Goal: Task Accomplishment & Management: Manage account settings

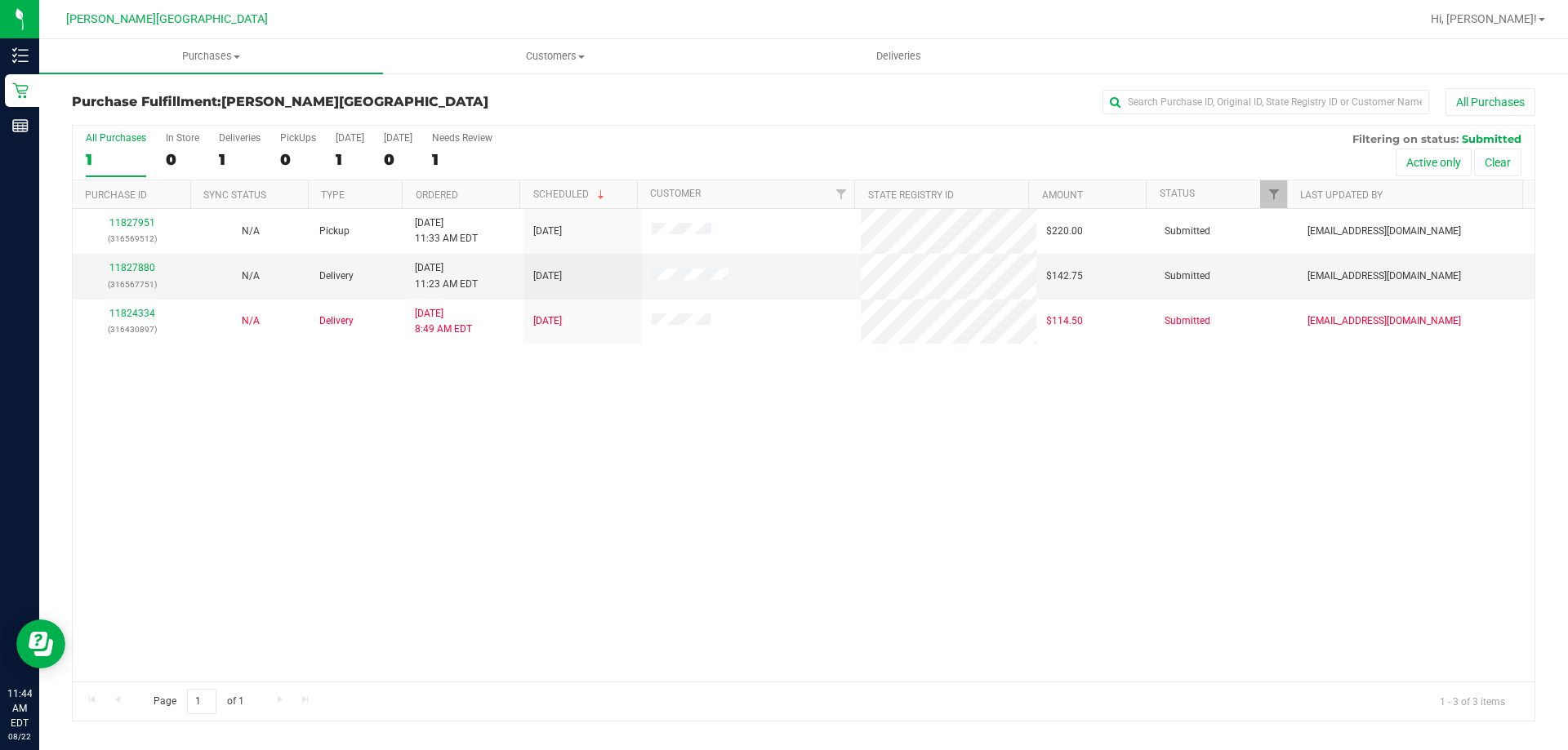
click at [644, 564] on div "11827951 (316569512) N/A Pickup 8/22/2025 11:33 AM EDT 8/22/2025 $220.00 Submit…" at bounding box center [804, 445] width 1462 height 472
click at [134, 269] on link "11827880" at bounding box center [133, 268] width 46 height 11
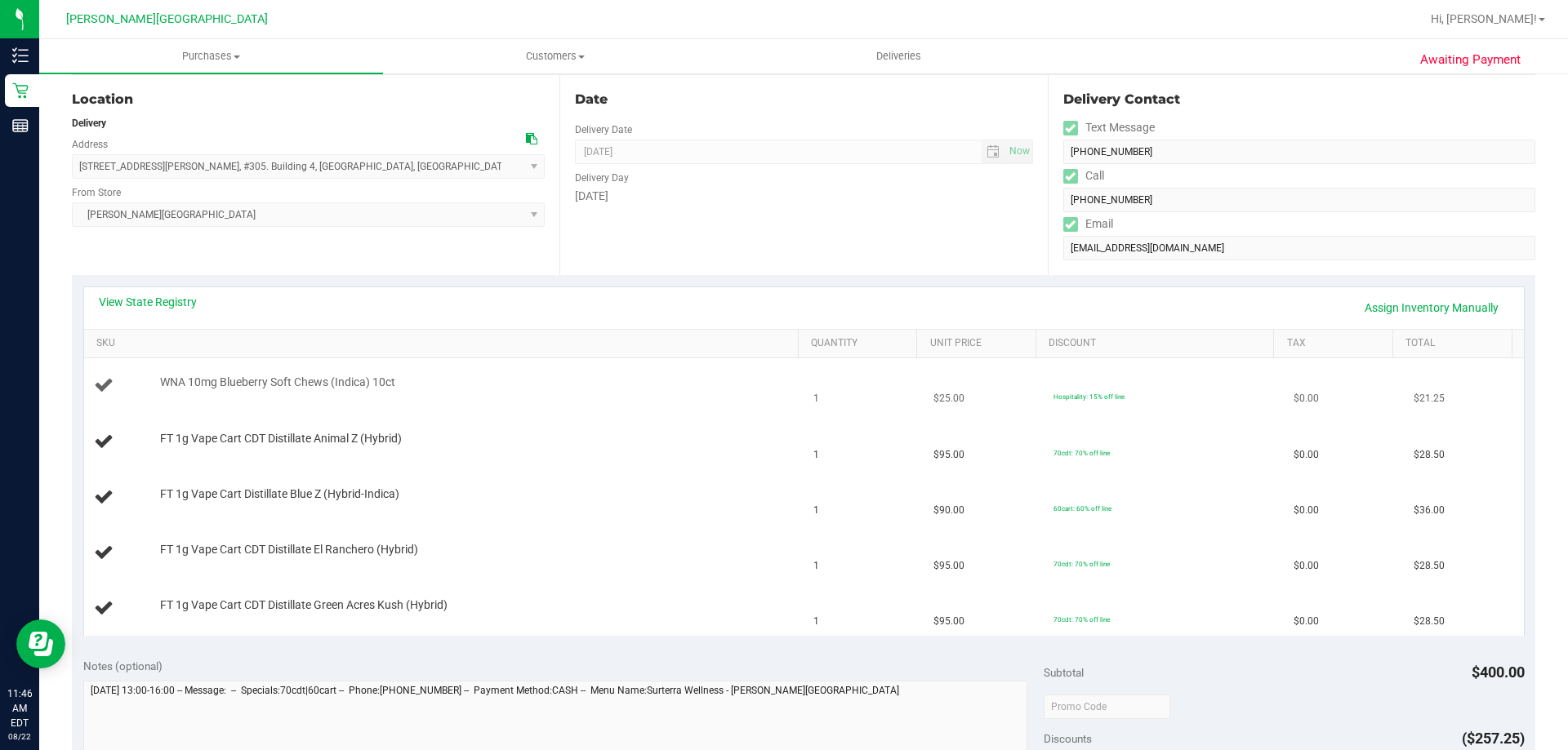
scroll to position [245, 0]
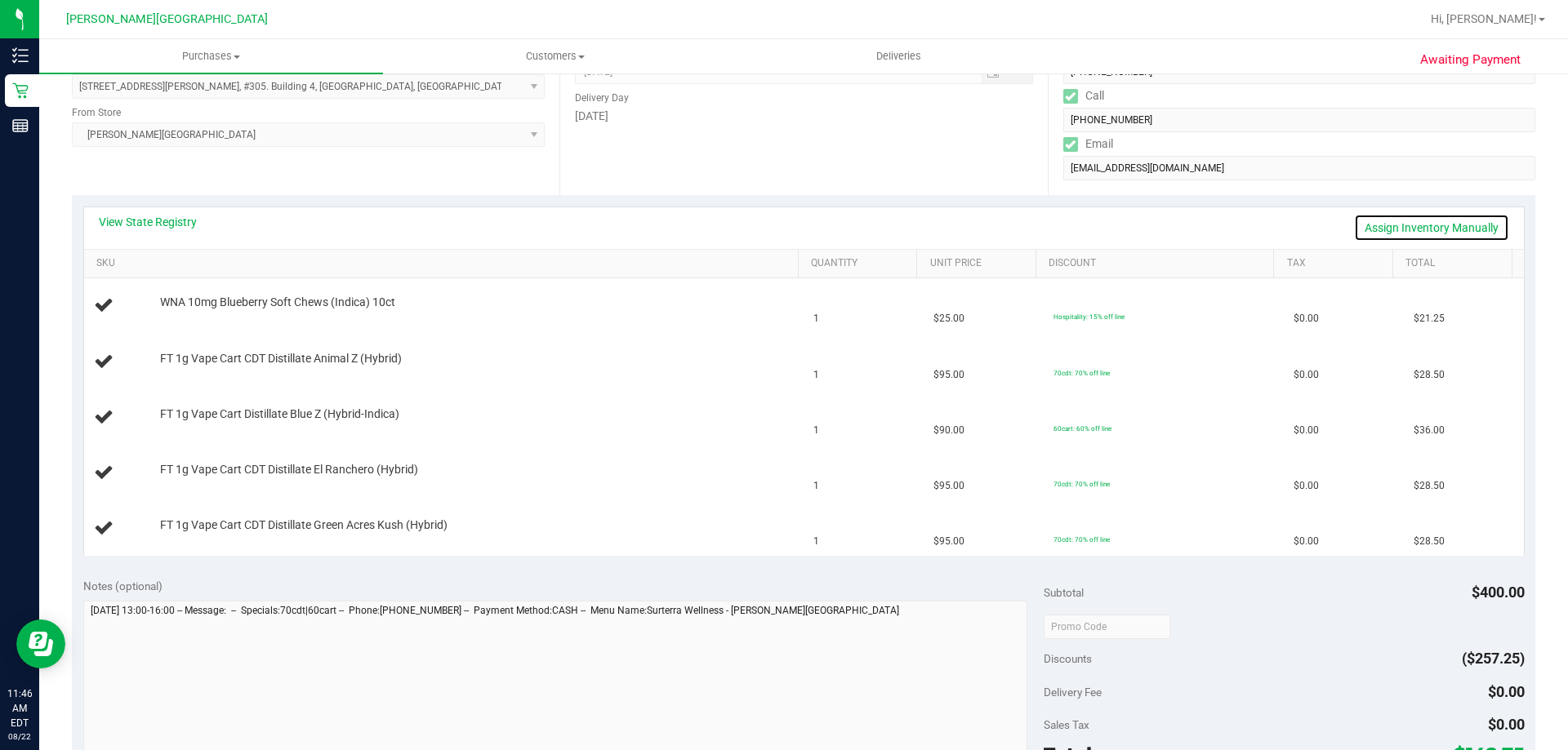
click at [782, 228] on link "Assign Inventory Manually" at bounding box center [1431, 228] width 155 height 28
click at [782, 228] on link "Save & Exit" at bounding box center [1471, 228] width 77 height 28
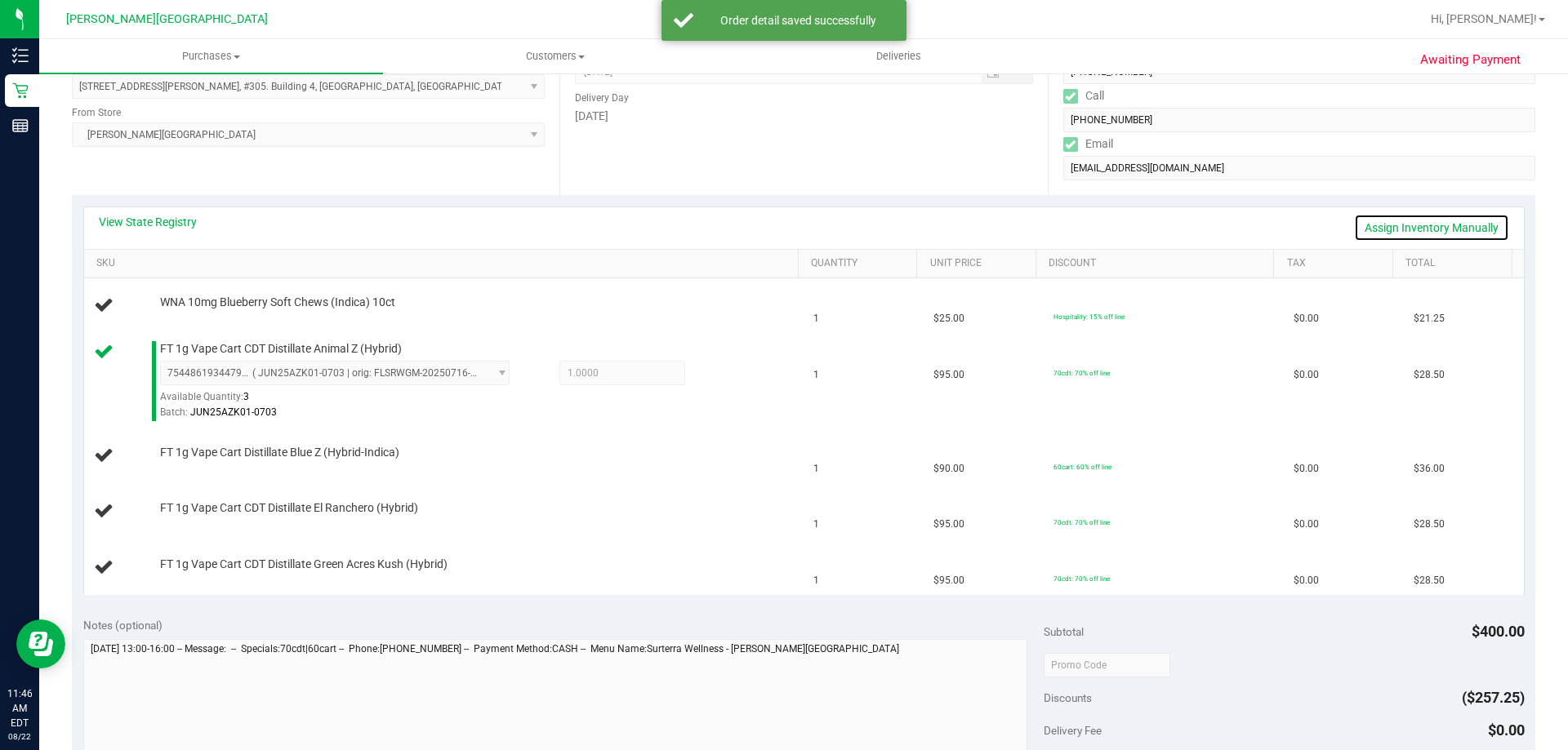
click at [782, 225] on link "Assign Inventory Manually" at bounding box center [1431, 228] width 155 height 28
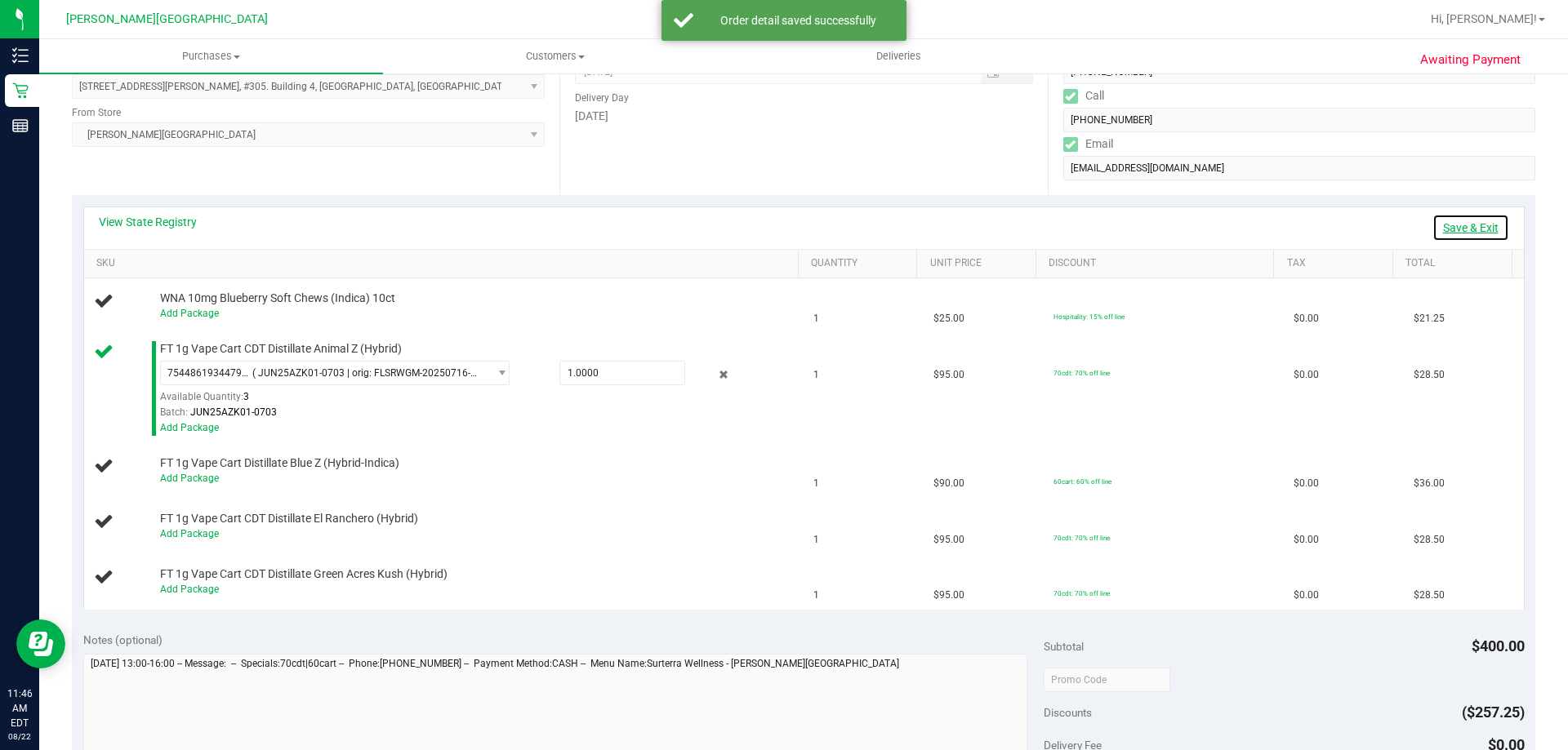
click at [782, 225] on link "Save & Exit" at bounding box center [1471, 228] width 77 height 28
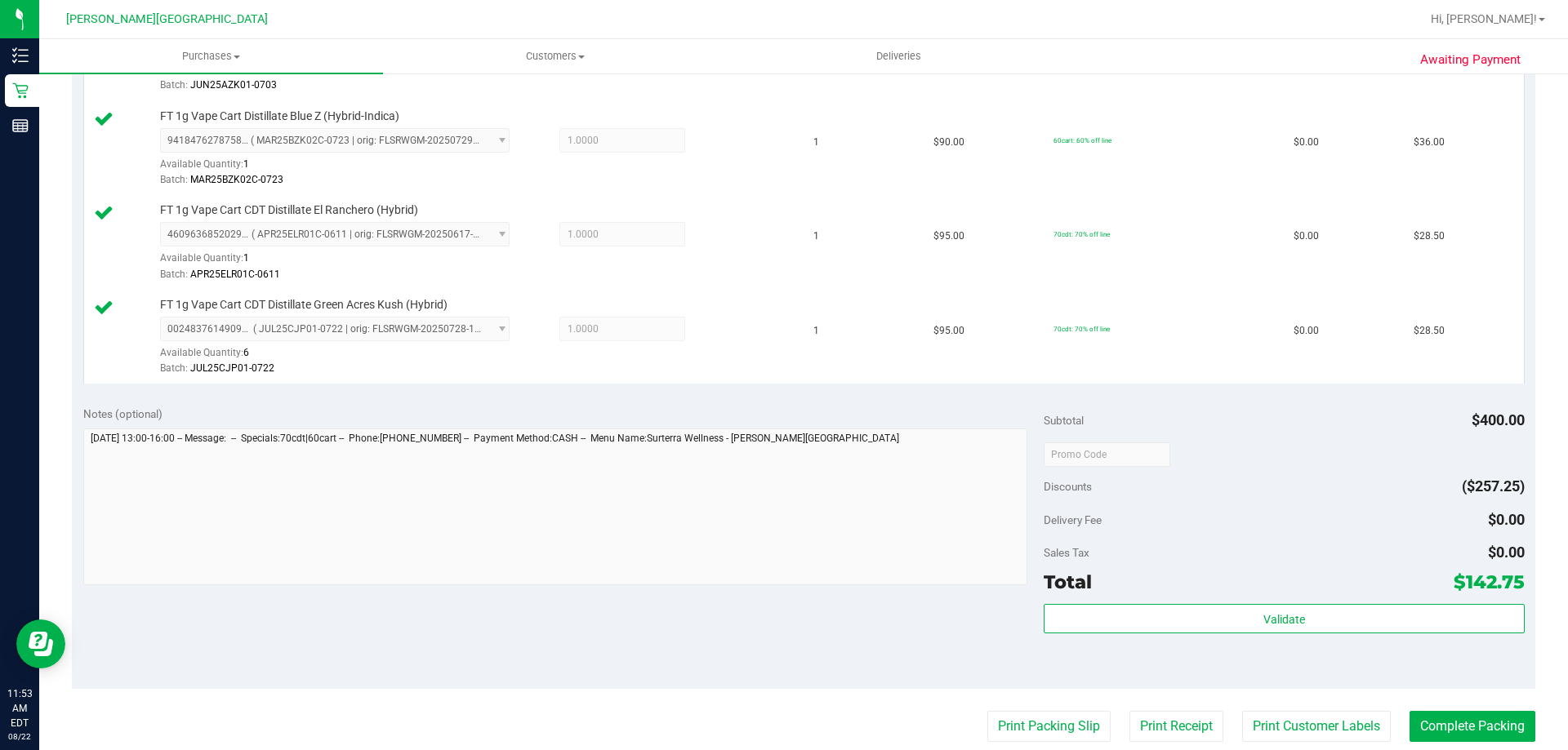
scroll to position [734, 0]
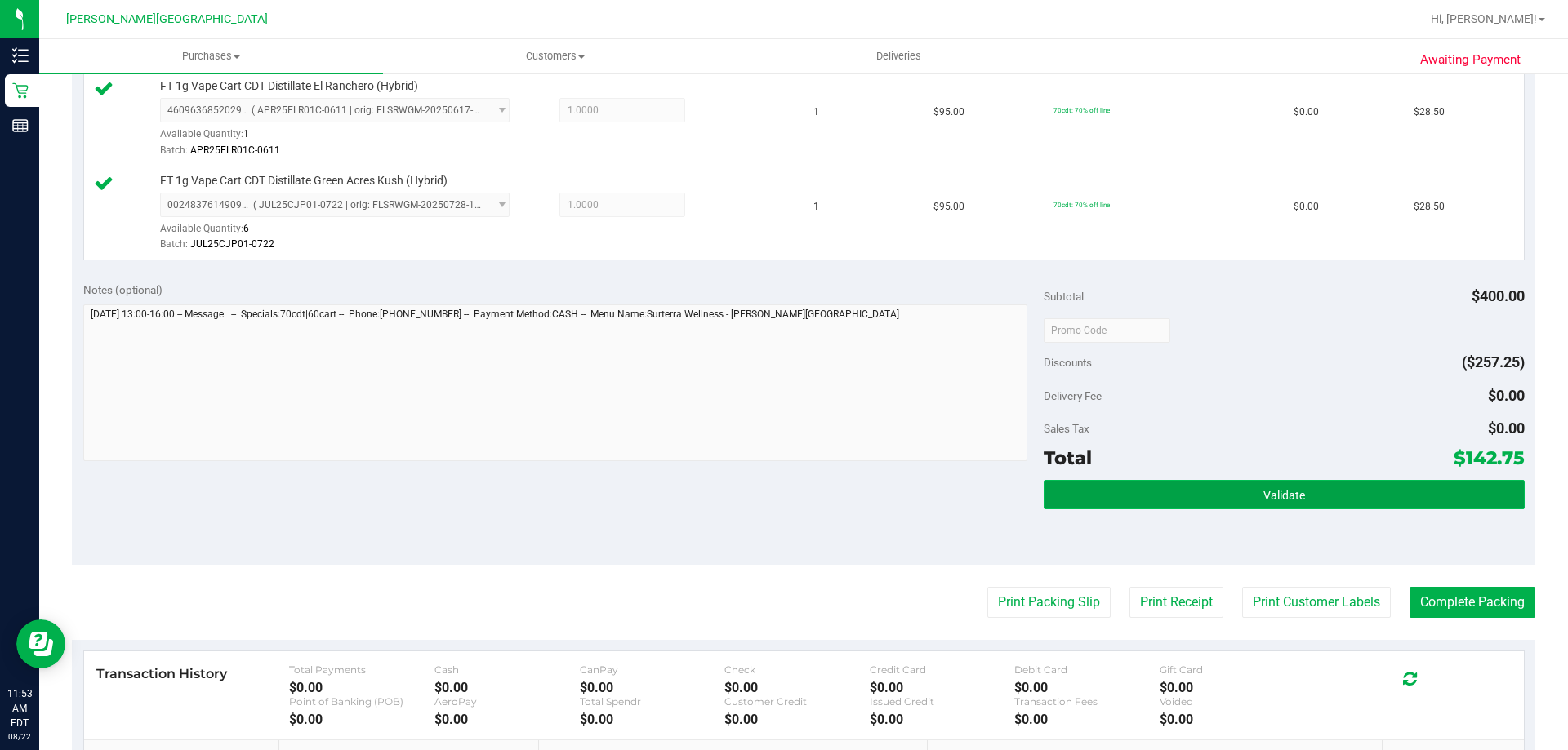
click at [782, 503] on button "Validate" at bounding box center [1284, 495] width 480 height 29
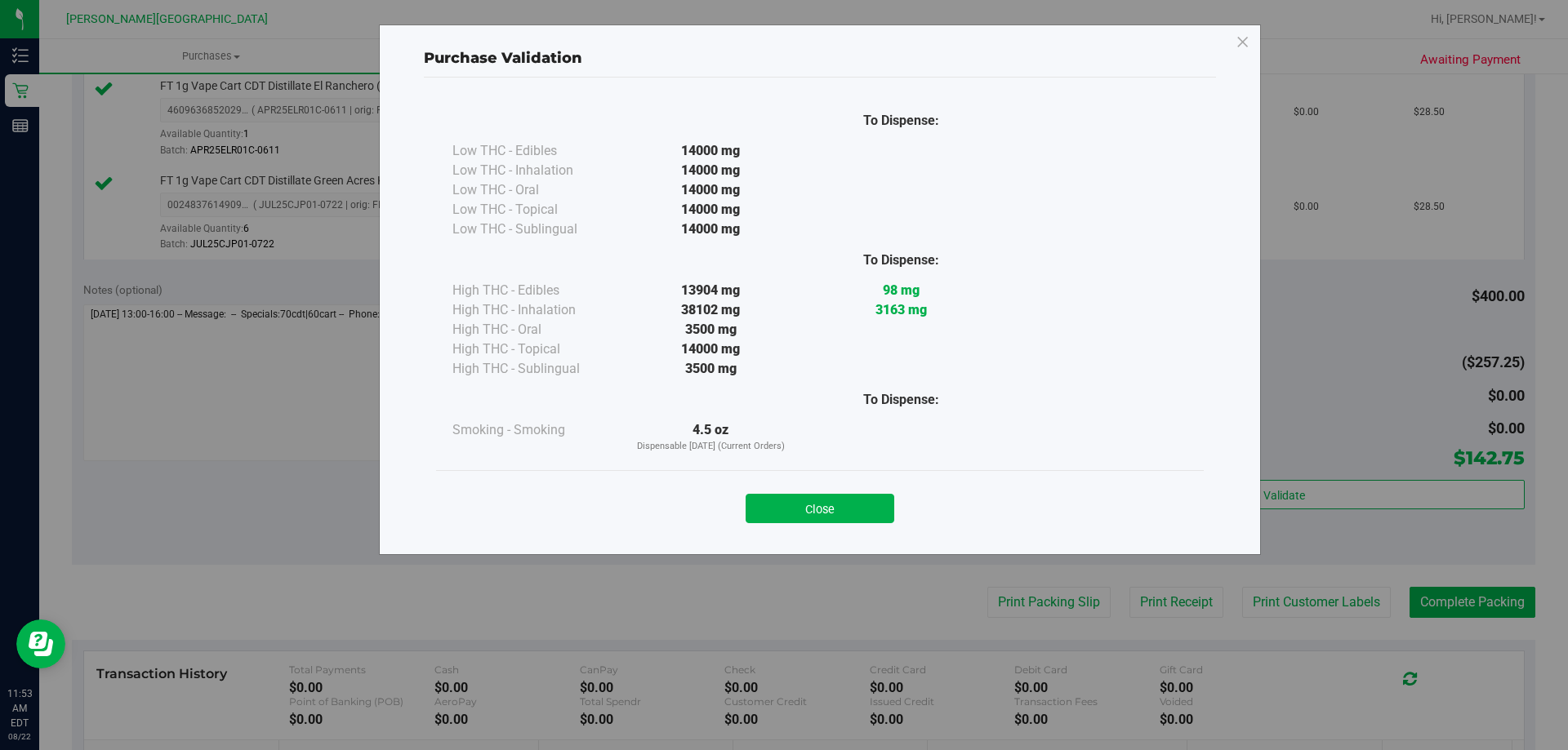
drag, startPoint x: 833, startPoint y: 508, endPoint x: 1045, endPoint y: 643, distance: 251.3
click at [782, 508] on button "Close" at bounding box center [819, 508] width 148 height 29
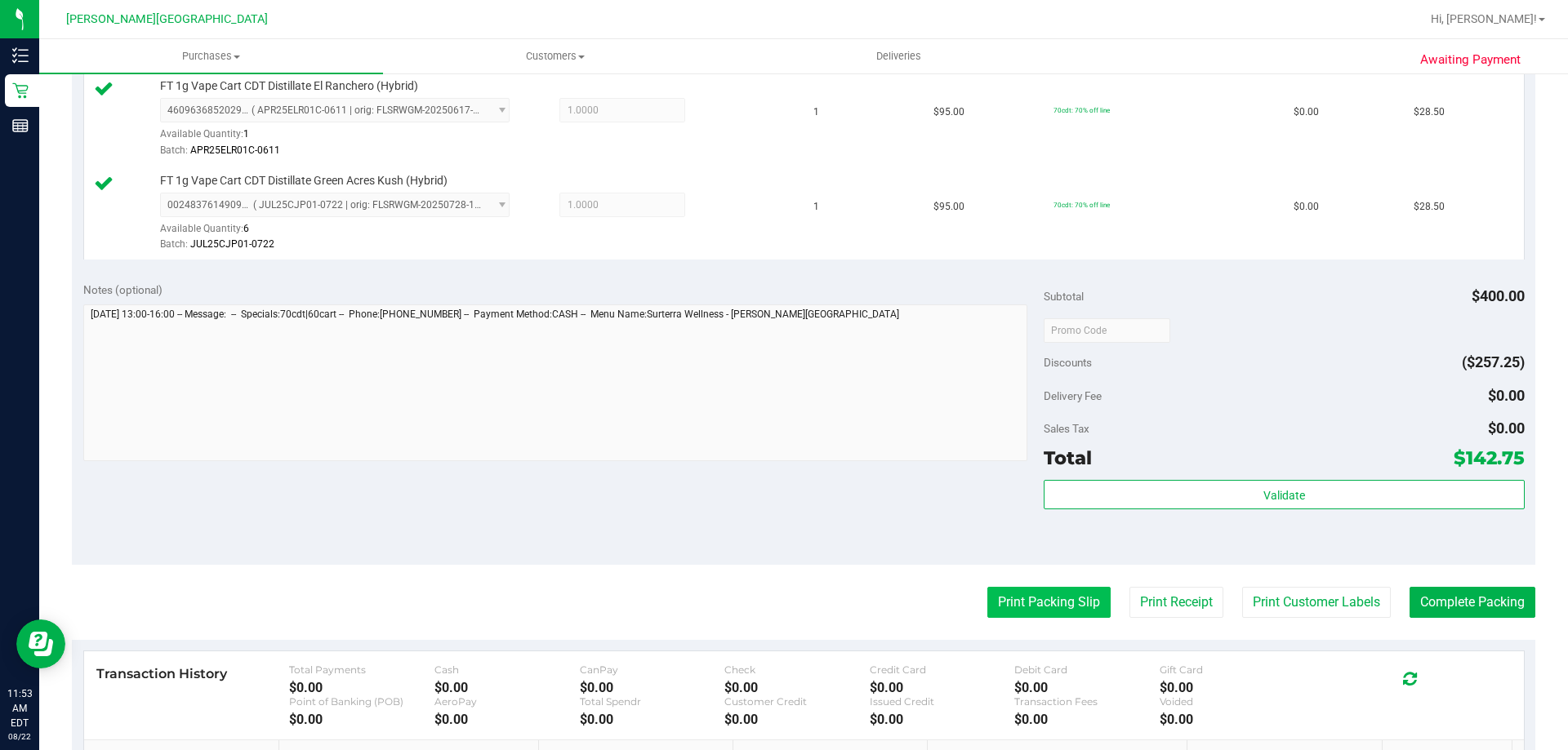
click at [782, 606] on button "Print Packing Slip" at bounding box center [1049, 603] width 124 height 31
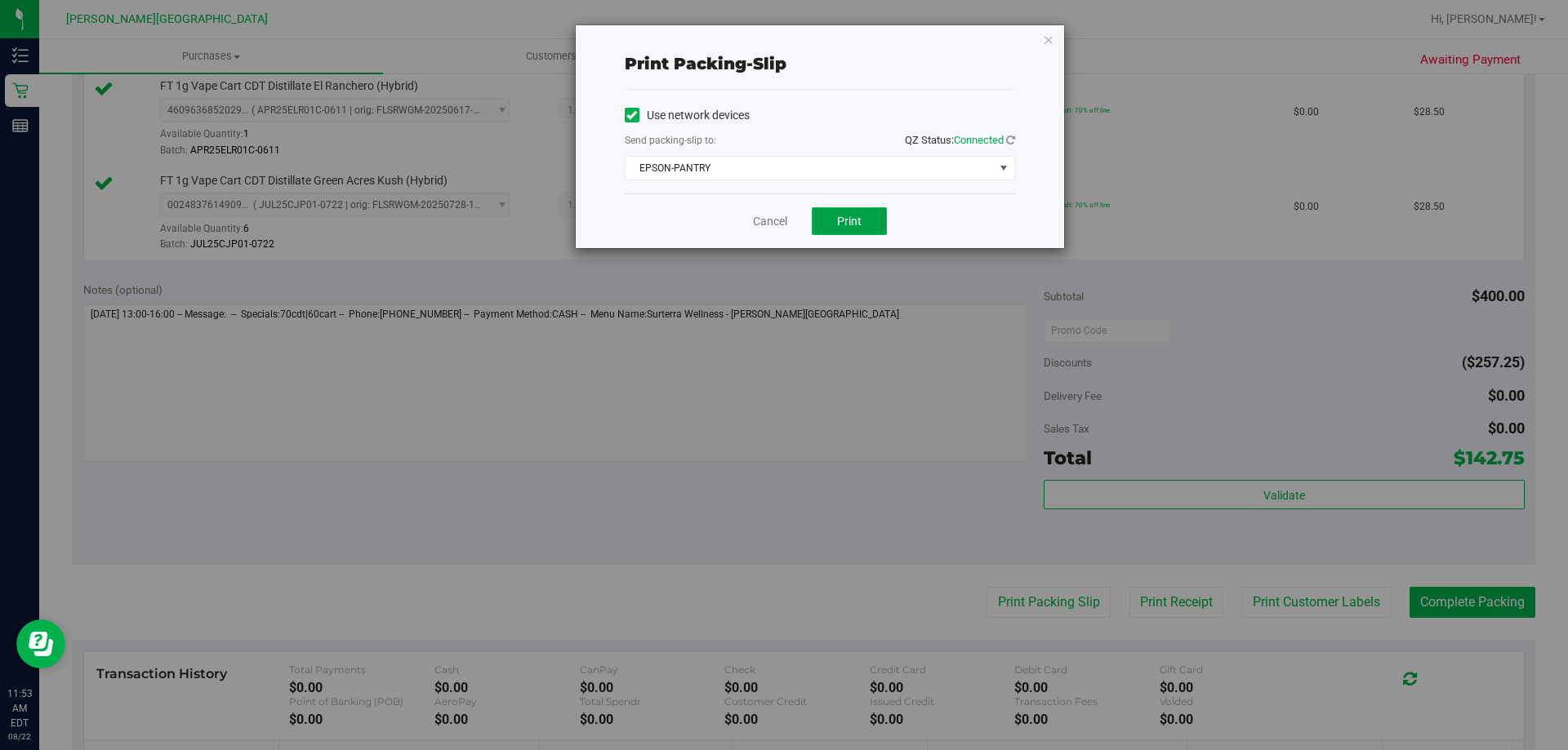
click at [782, 215] on button "Print" at bounding box center [850, 221] width 75 height 28
click at [782, 213] on button "Print" at bounding box center [850, 221] width 75 height 28
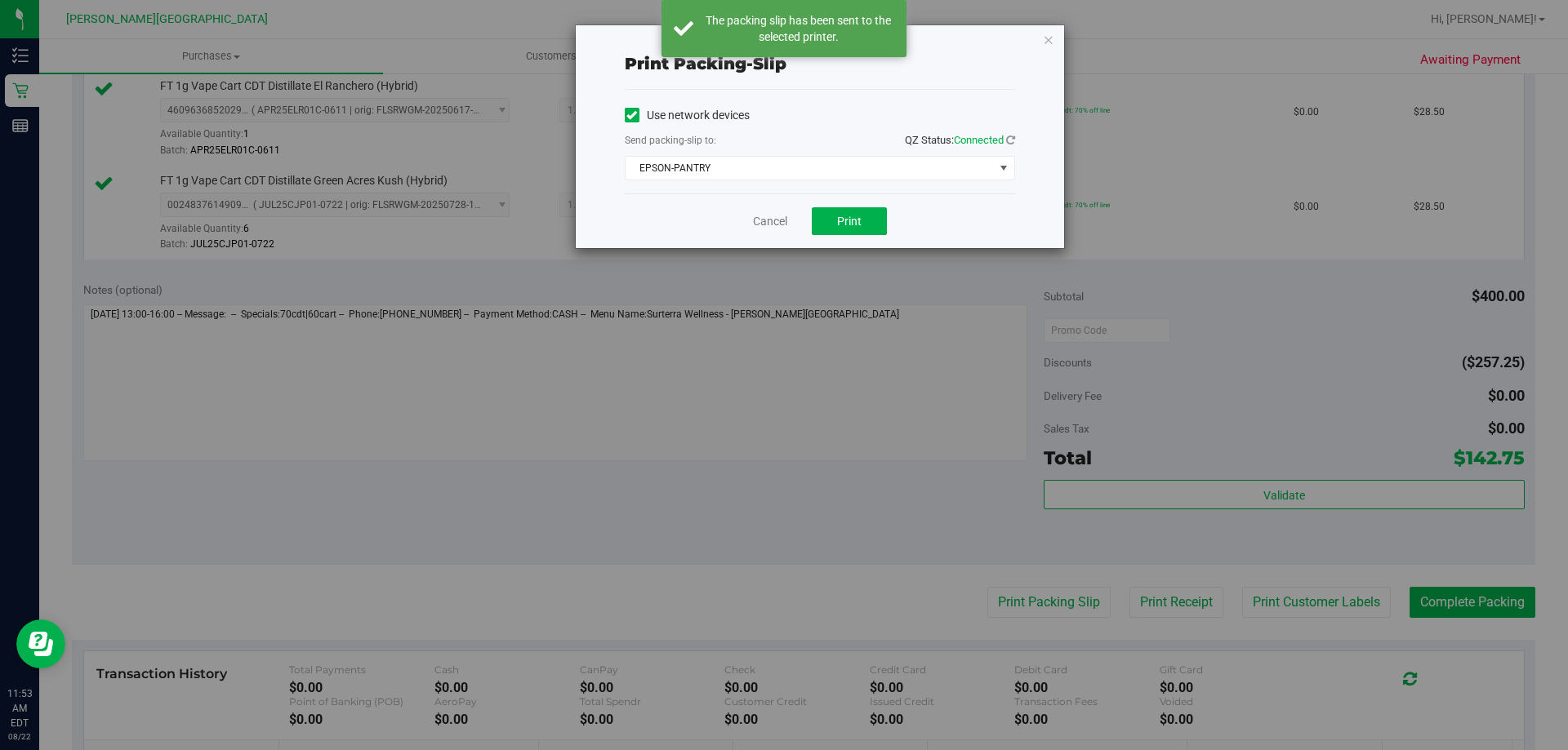
click at [782, 40] on div "Print packing-slip Use network devices Send packing-slip to: QZ Status: Connect…" at bounding box center [820, 137] width 488 height 223
click at [782, 47] on div "Print packing-slip Use network devices Send packing-slip to: QZ Status: Connect…" at bounding box center [820, 137] width 488 height 223
click at [782, 43] on icon "button" at bounding box center [1049, 39] width 11 height 20
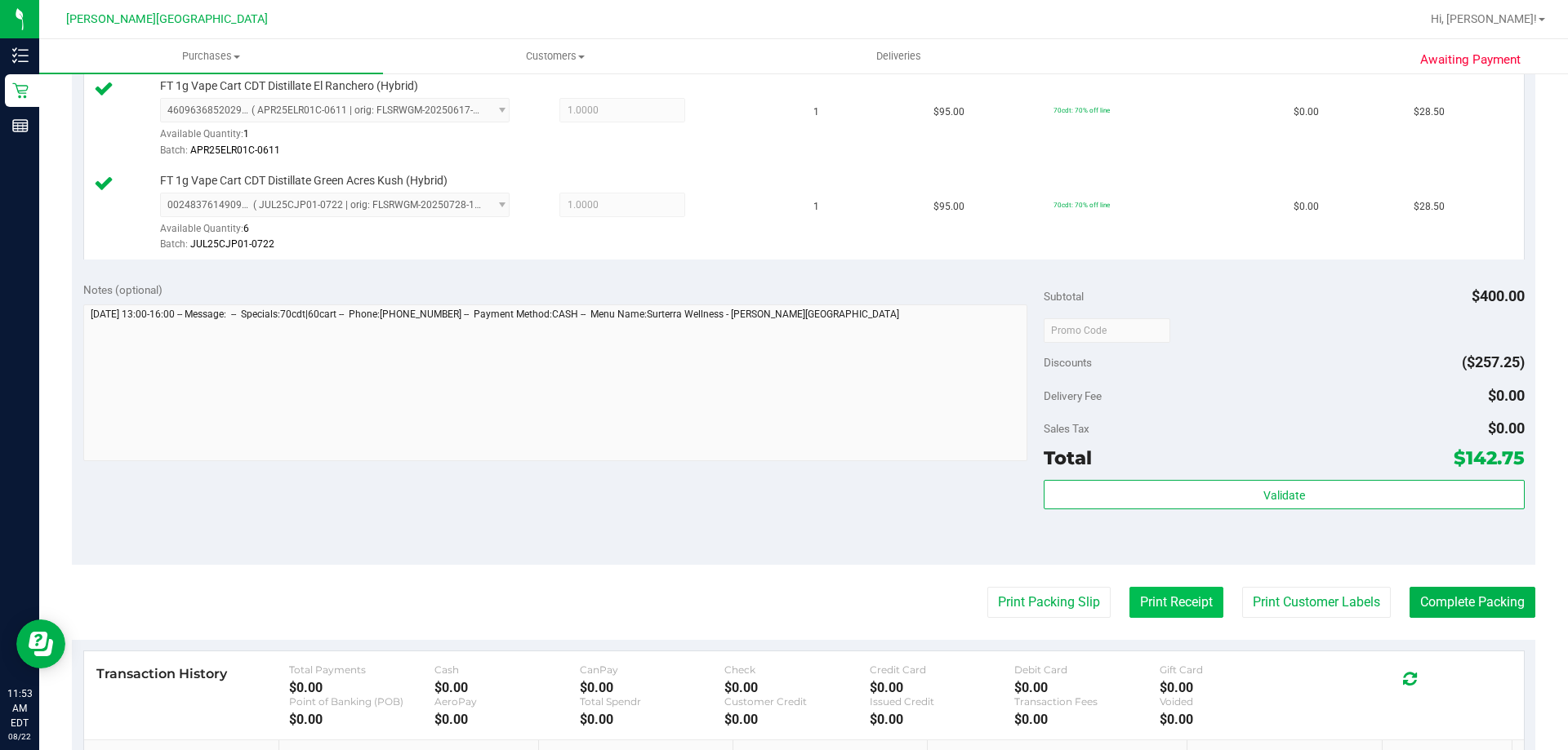
click at [782, 603] on button "Print Receipt" at bounding box center [1176, 603] width 94 height 31
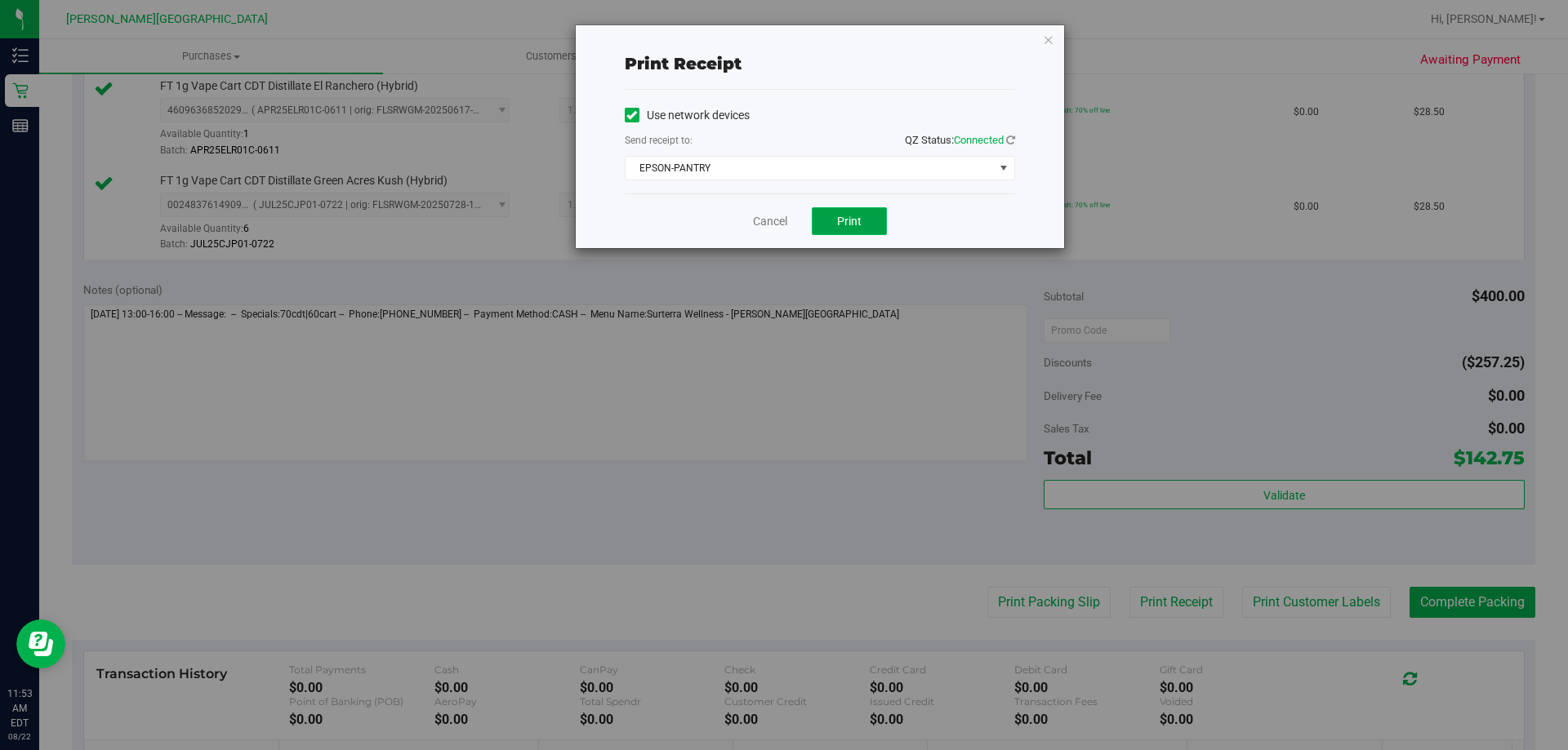
click at [782, 215] on button "Print" at bounding box center [850, 221] width 75 height 28
click at [782, 40] on icon "button" at bounding box center [1049, 39] width 11 height 20
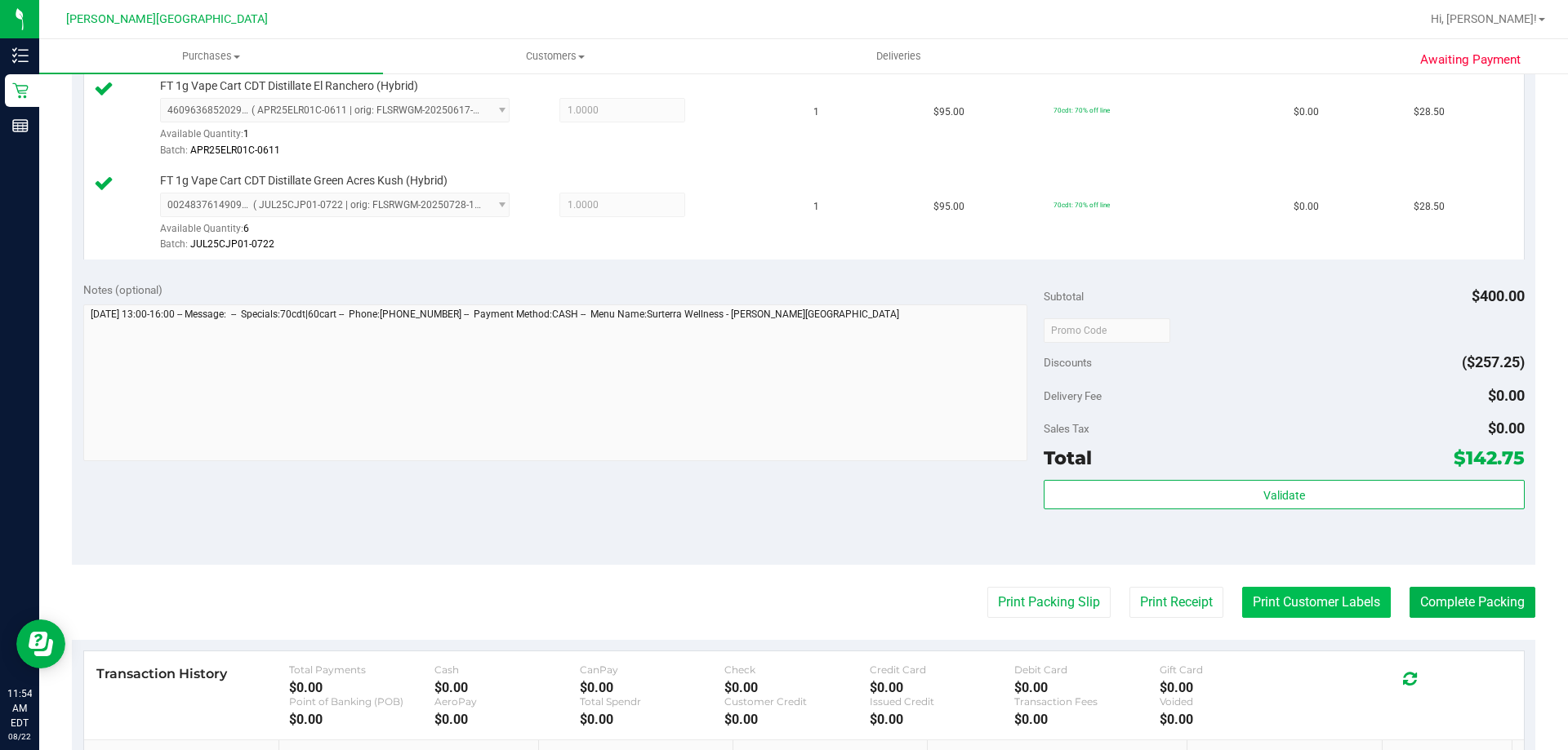
click at [782, 602] on button "Print Customer Labels" at bounding box center [1316, 603] width 148 height 31
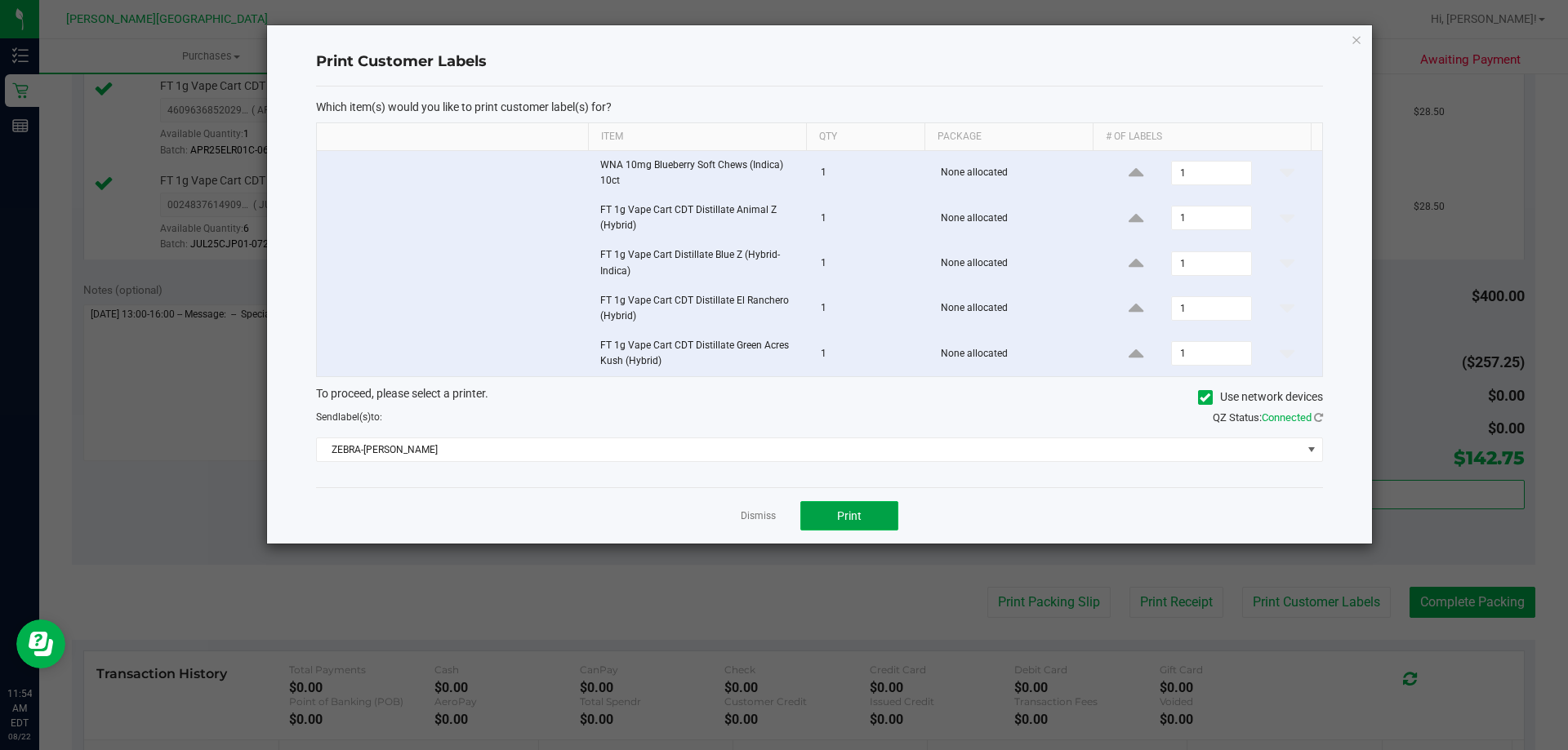
click at [782, 520] on span "Print" at bounding box center [850, 516] width 25 height 13
click at [782, 39] on icon "button" at bounding box center [1357, 39] width 11 height 20
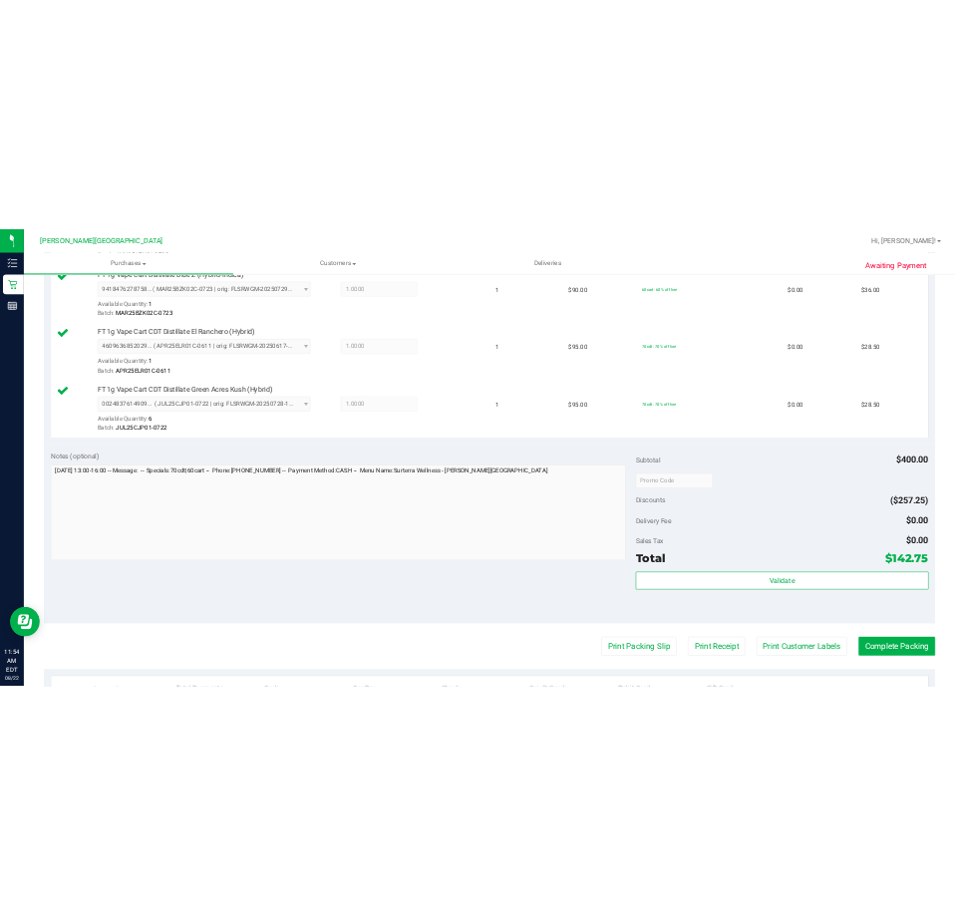
scroll to position [1176, 0]
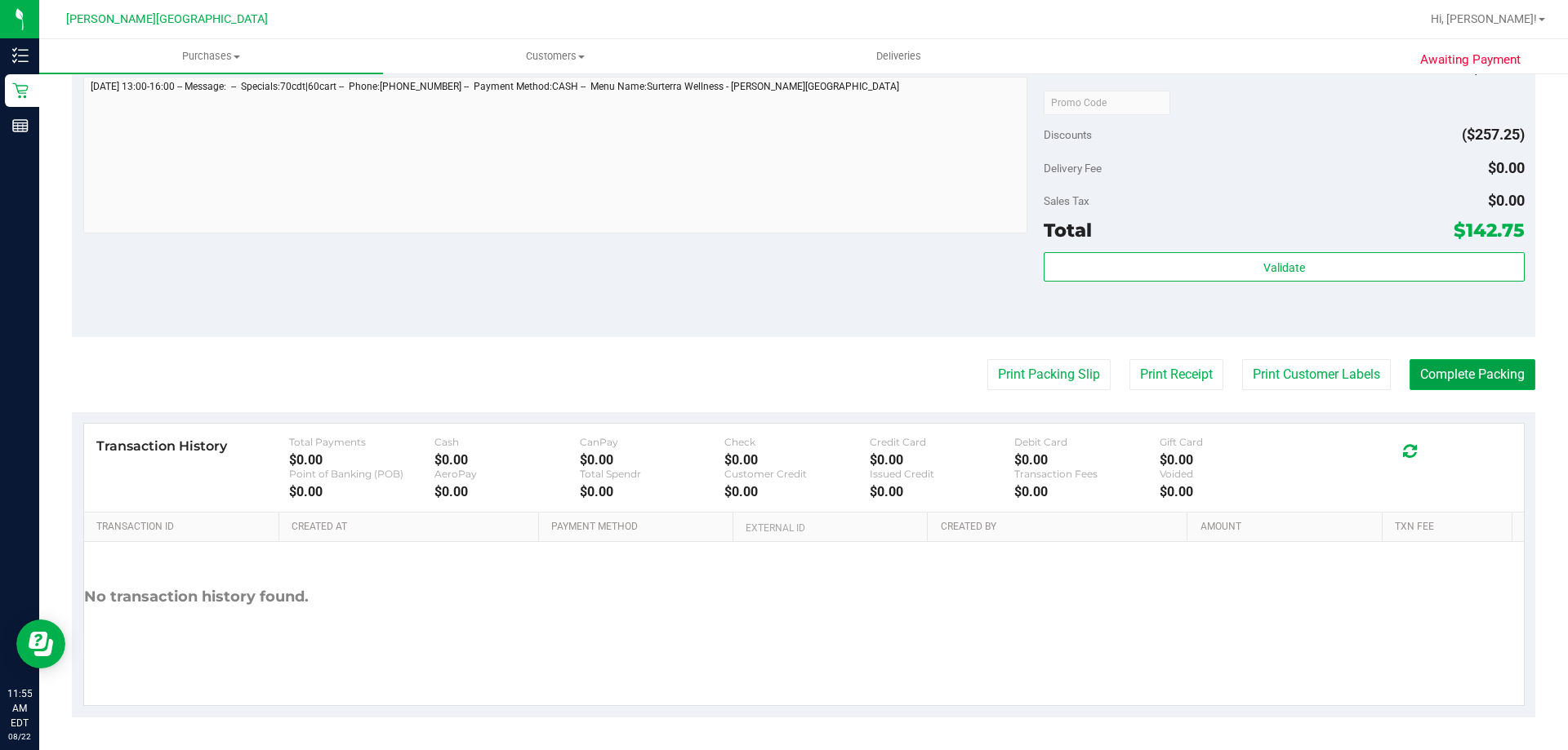
click at [782, 376] on button "Complete Packing" at bounding box center [1473, 375] width 126 height 31
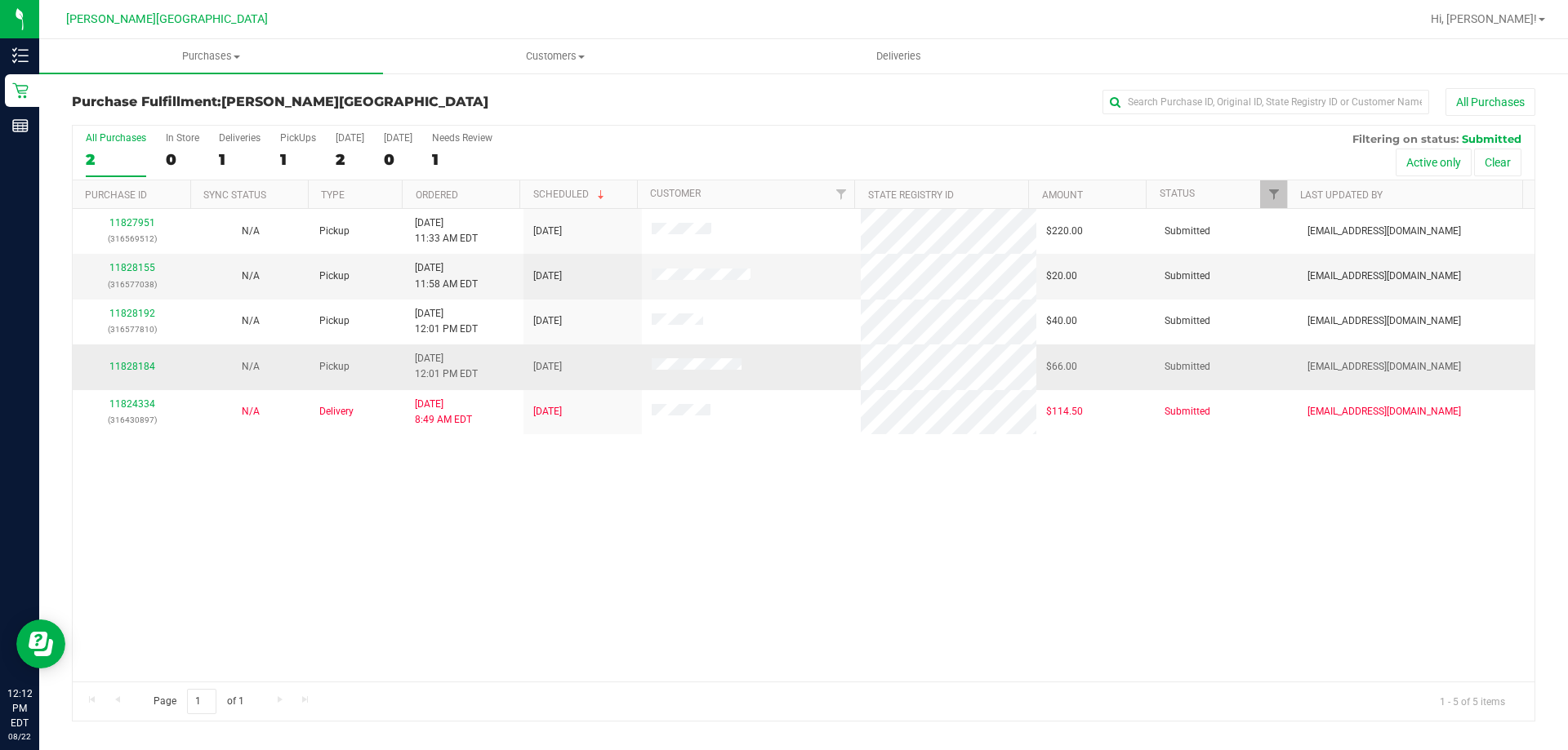
click at [132, 359] on div "11828184" at bounding box center [132, 367] width 99 height 16
click at [133, 359] on div "11828184" at bounding box center [132, 367] width 99 height 16
click at [135, 362] on link "11828184" at bounding box center [133, 367] width 46 height 11
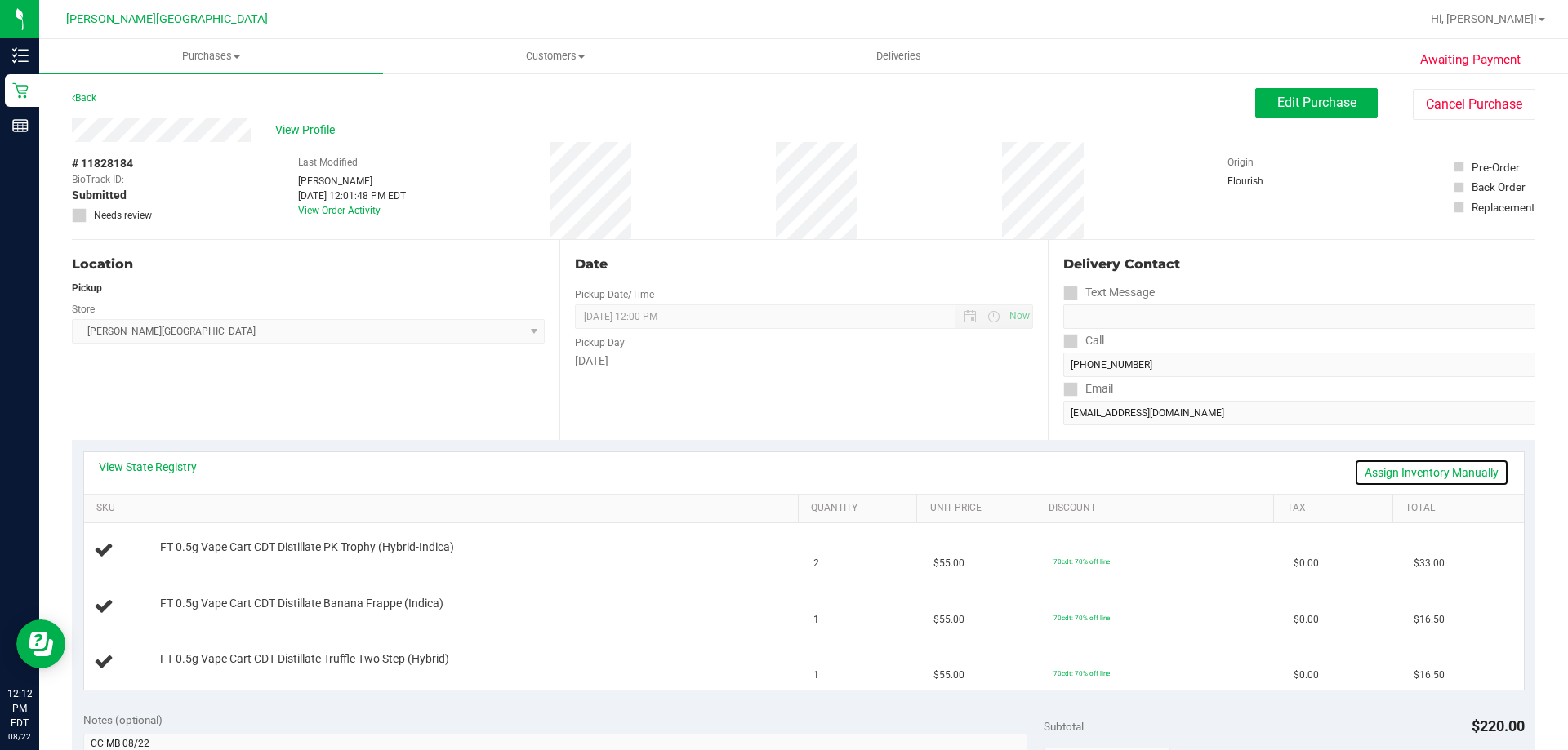
click at [782, 471] on link "Assign Inventory Manually" at bounding box center [1431, 472] width 155 height 28
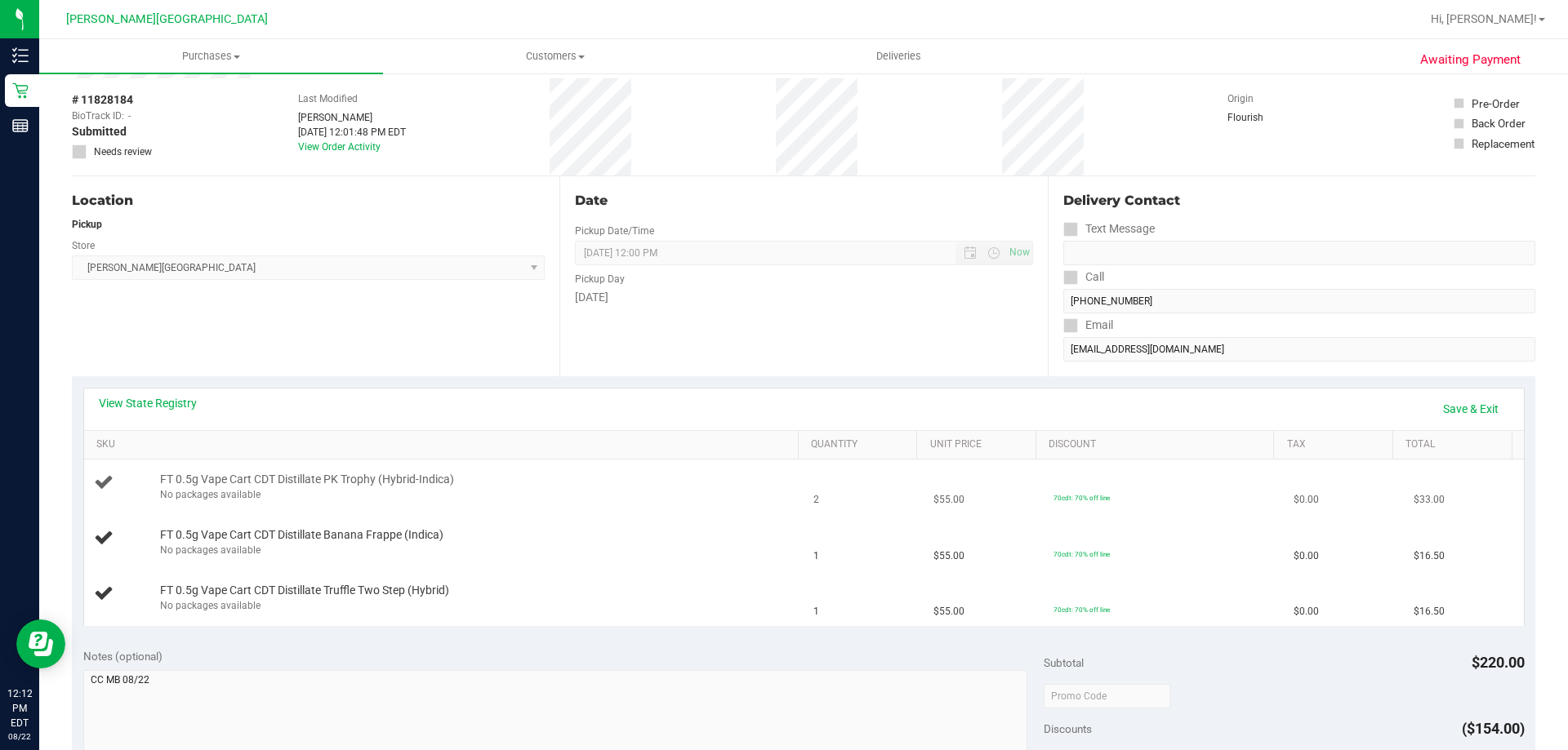
scroll to position [163, 0]
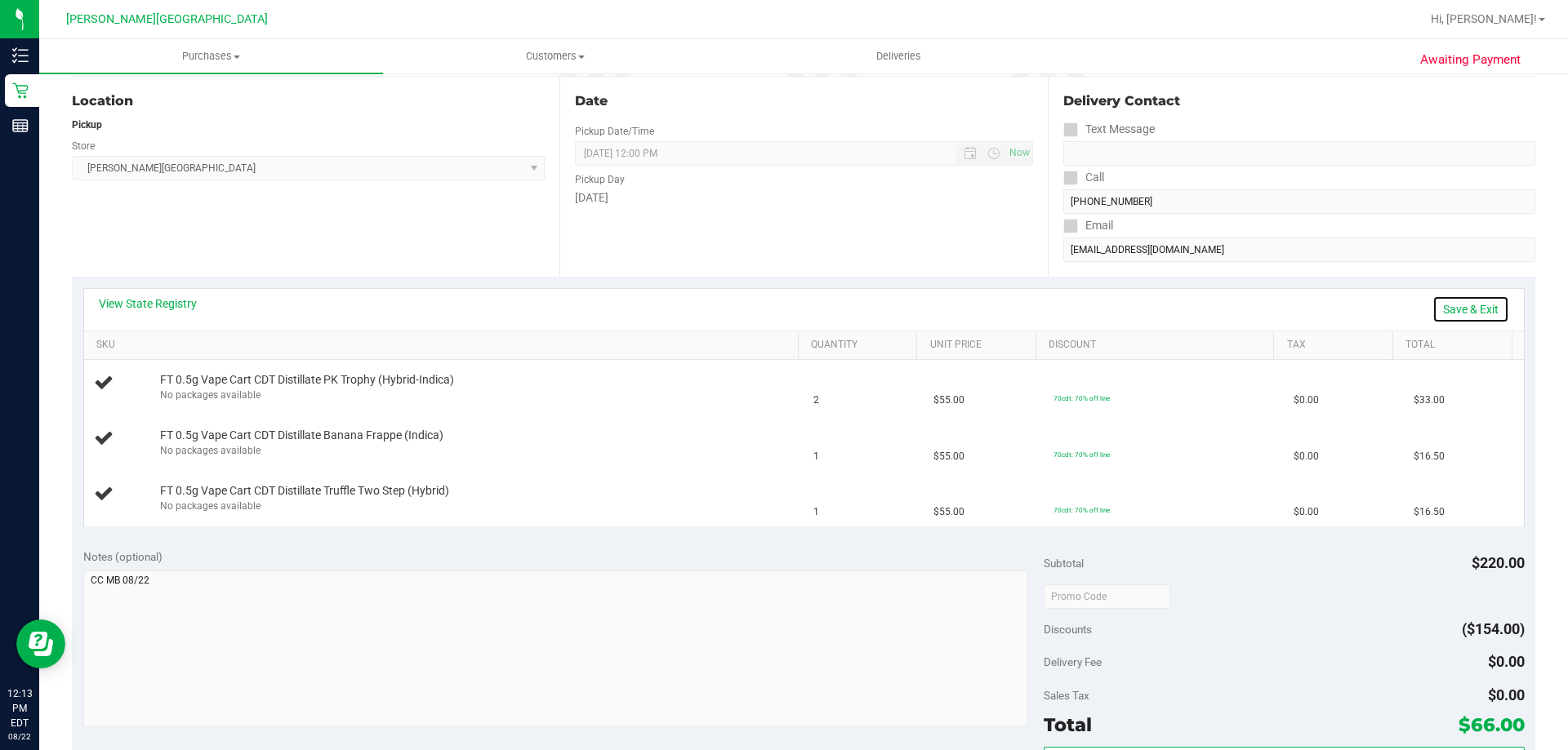
click at [782, 307] on link "Save & Exit" at bounding box center [1471, 309] width 77 height 28
click at [782, 314] on link "Assign Inventory Manually" at bounding box center [1431, 309] width 155 height 28
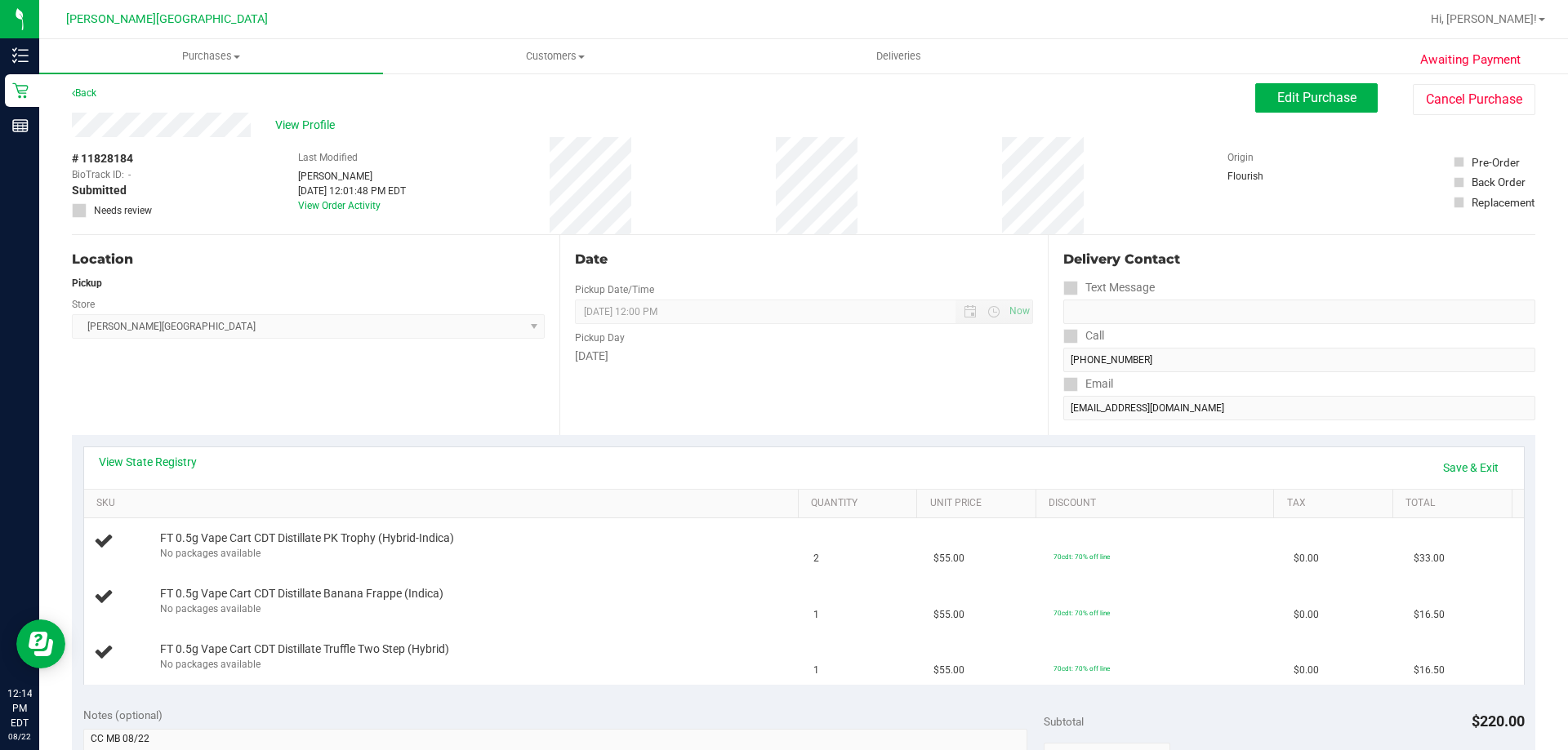
scroll to position [0, 0]
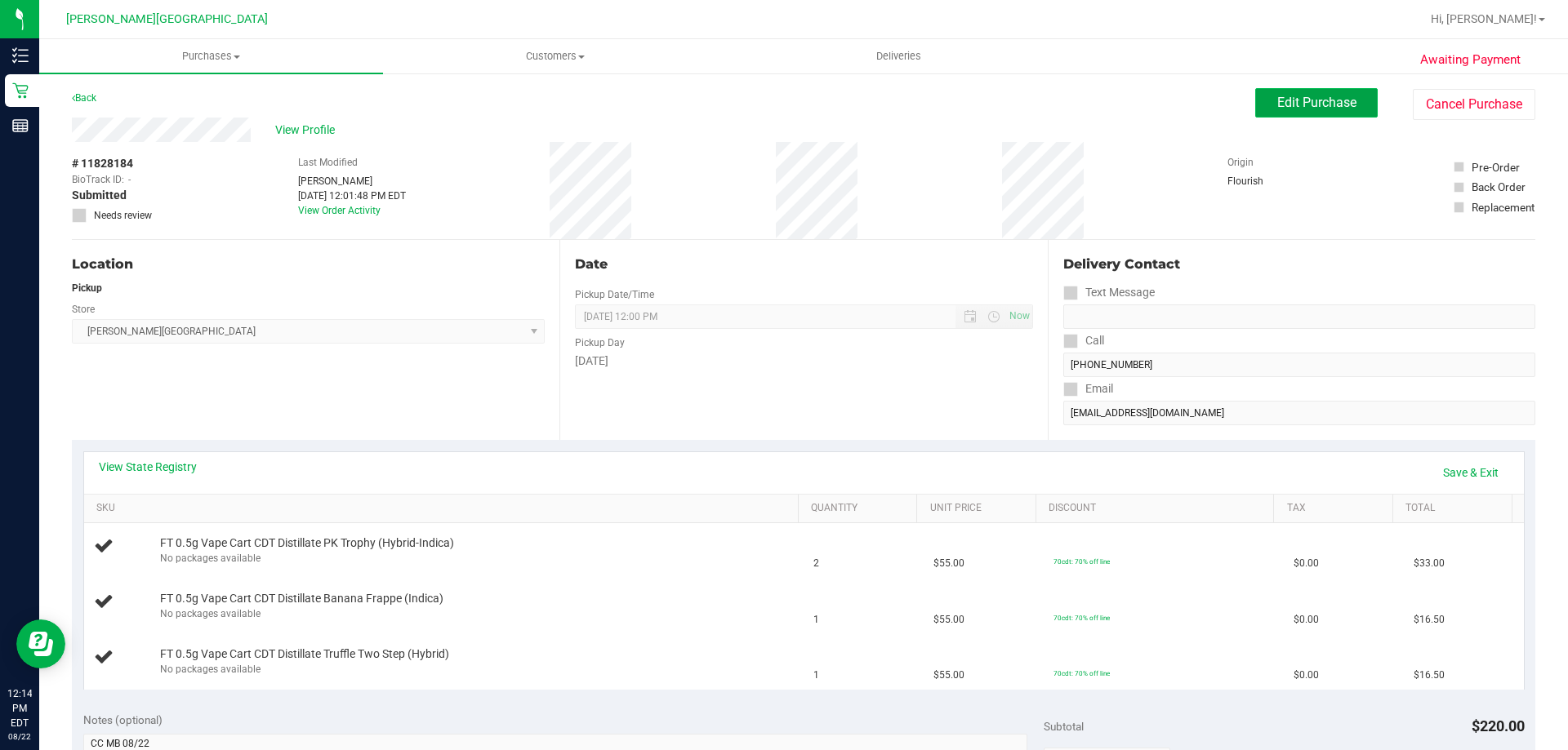
click at [782, 108] on span "Edit Purchase" at bounding box center [1316, 102] width 79 height 16
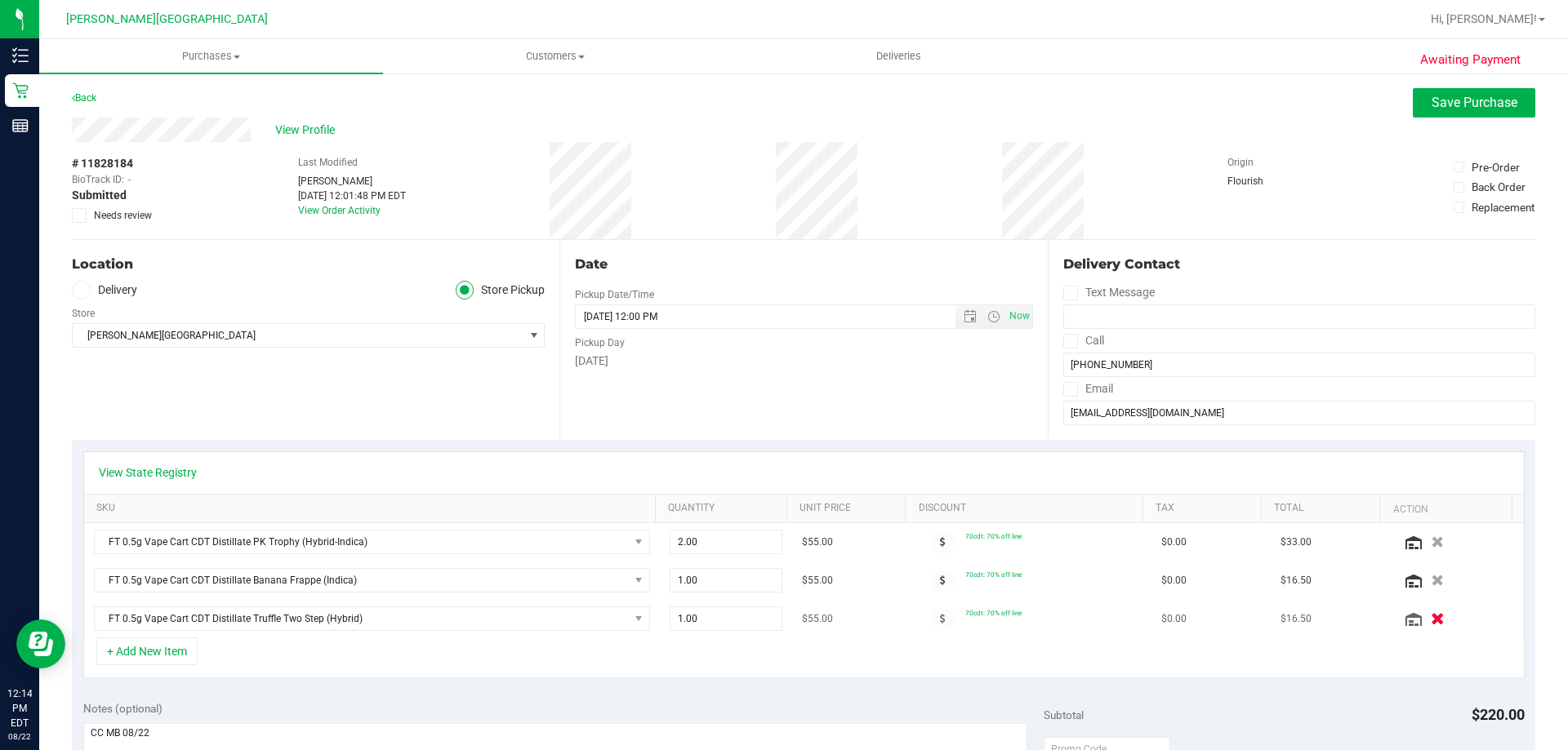
click at [782, 618] on icon "button" at bounding box center [1438, 619] width 14 height 12
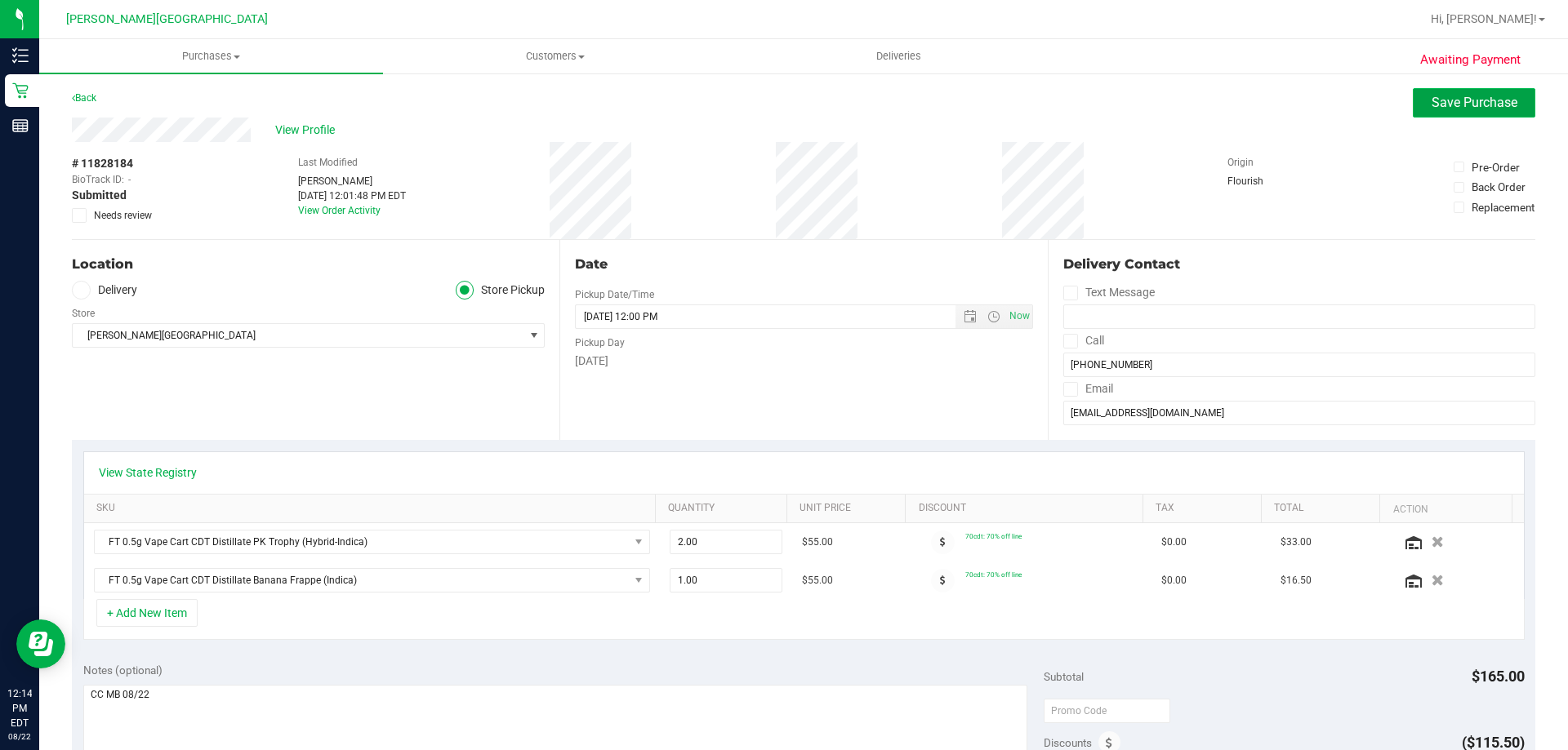
click at [782, 114] on button "Save Purchase" at bounding box center [1475, 103] width 123 height 29
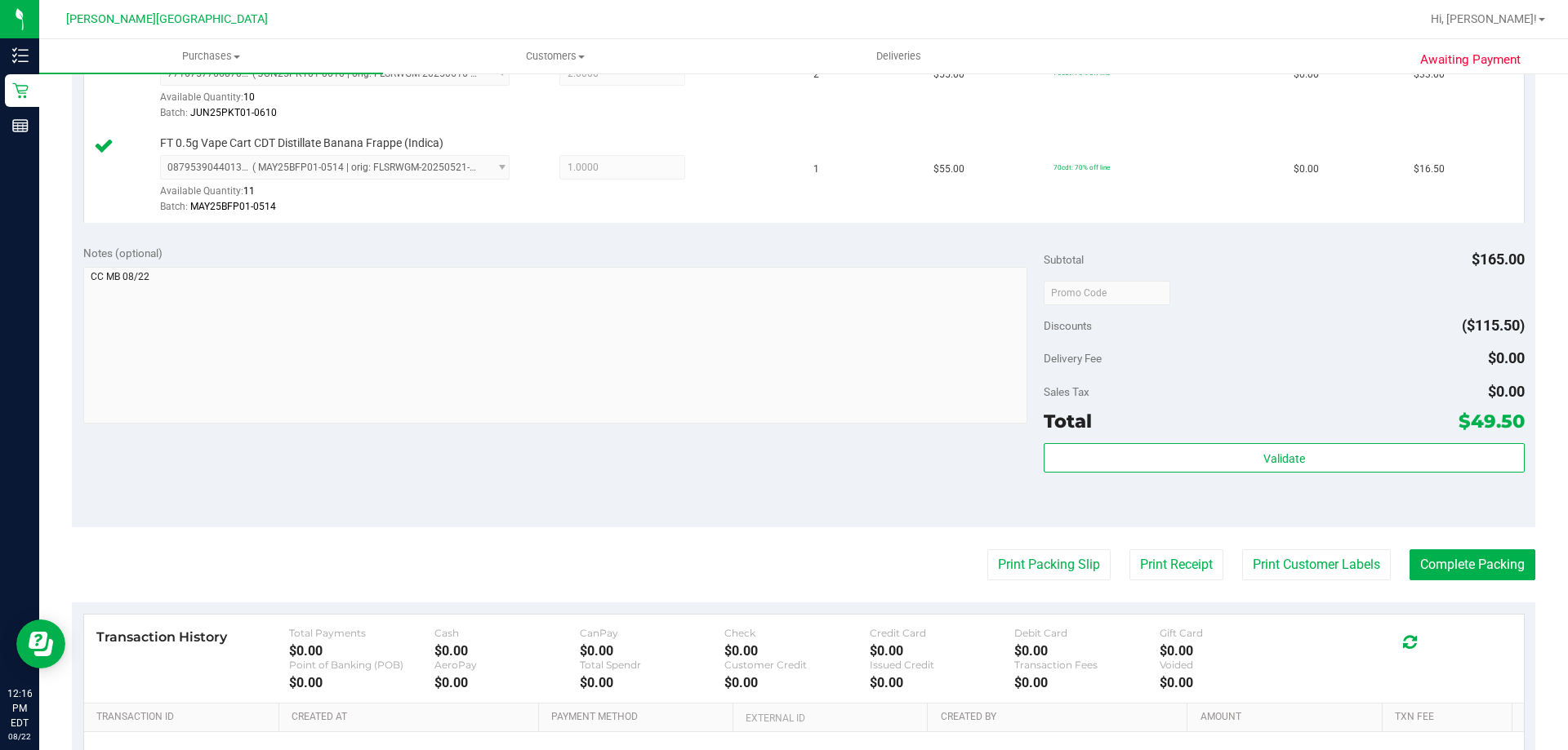
scroll to position [490, 0]
drag, startPoint x: 1443, startPoint y: 570, endPoint x: 1452, endPoint y: 550, distance: 21.9
click at [782, 569] on button "Complete Packing" at bounding box center [1473, 564] width 126 height 31
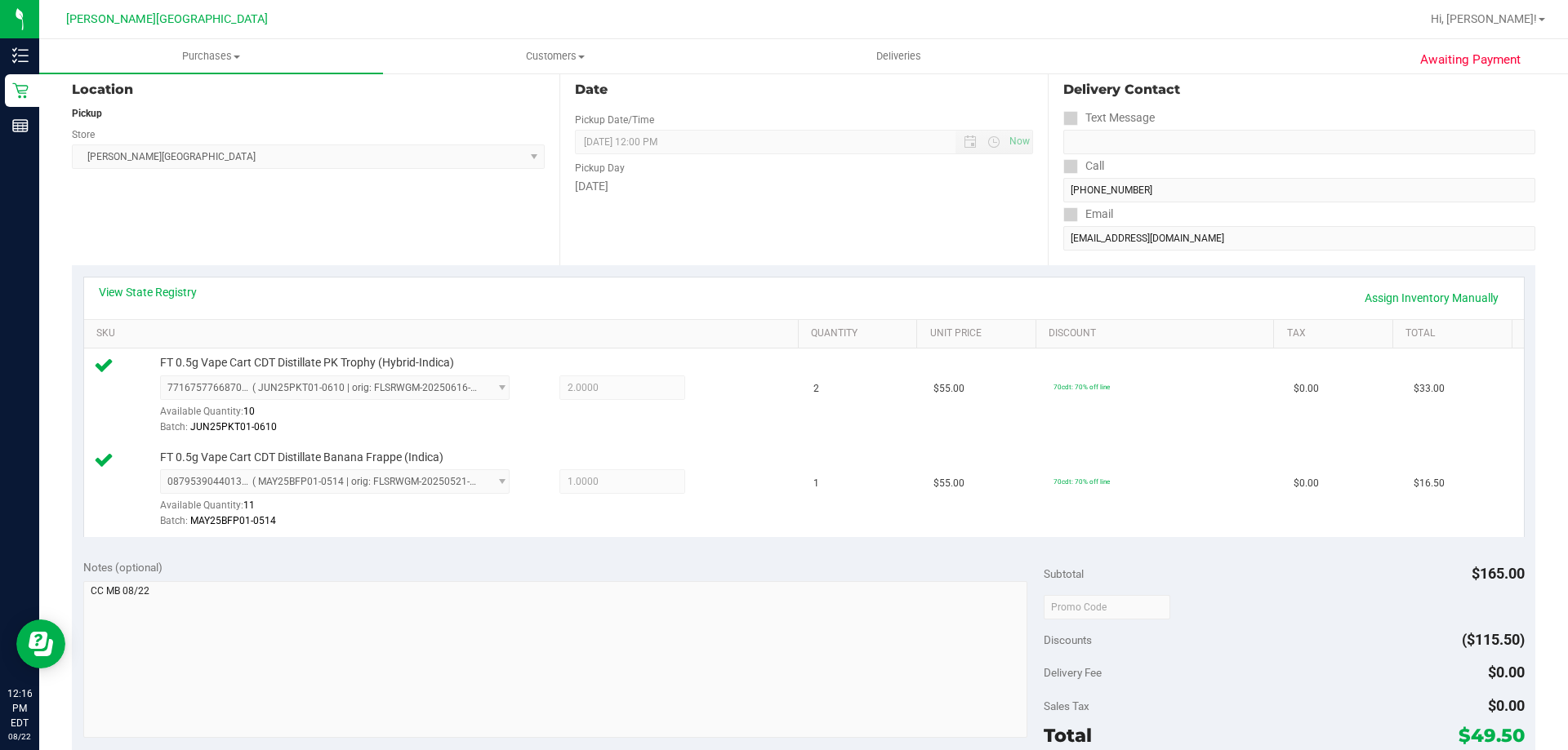
scroll to position [0, 0]
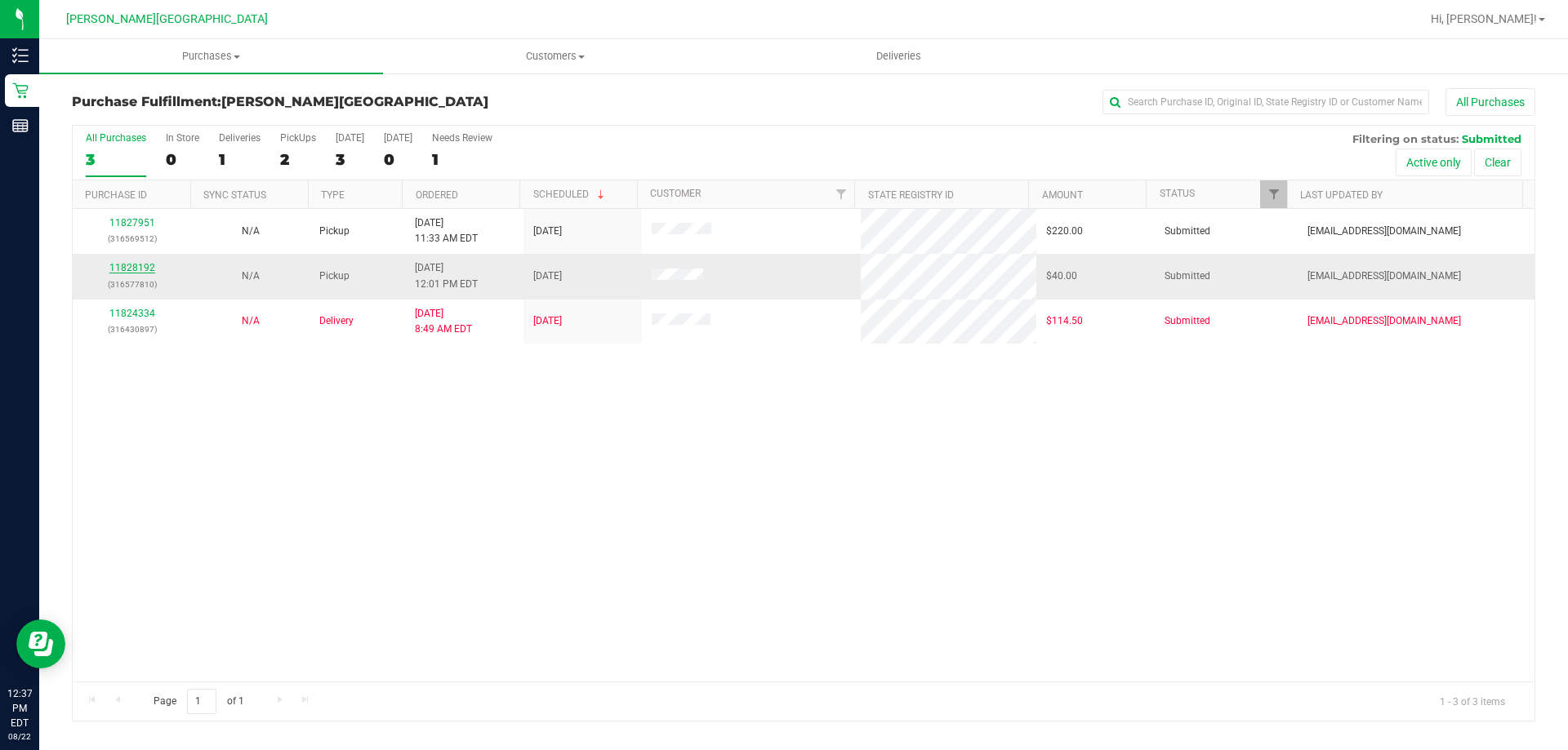
click at [120, 262] on link "11828192" at bounding box center [133, 268] width 46 height 11
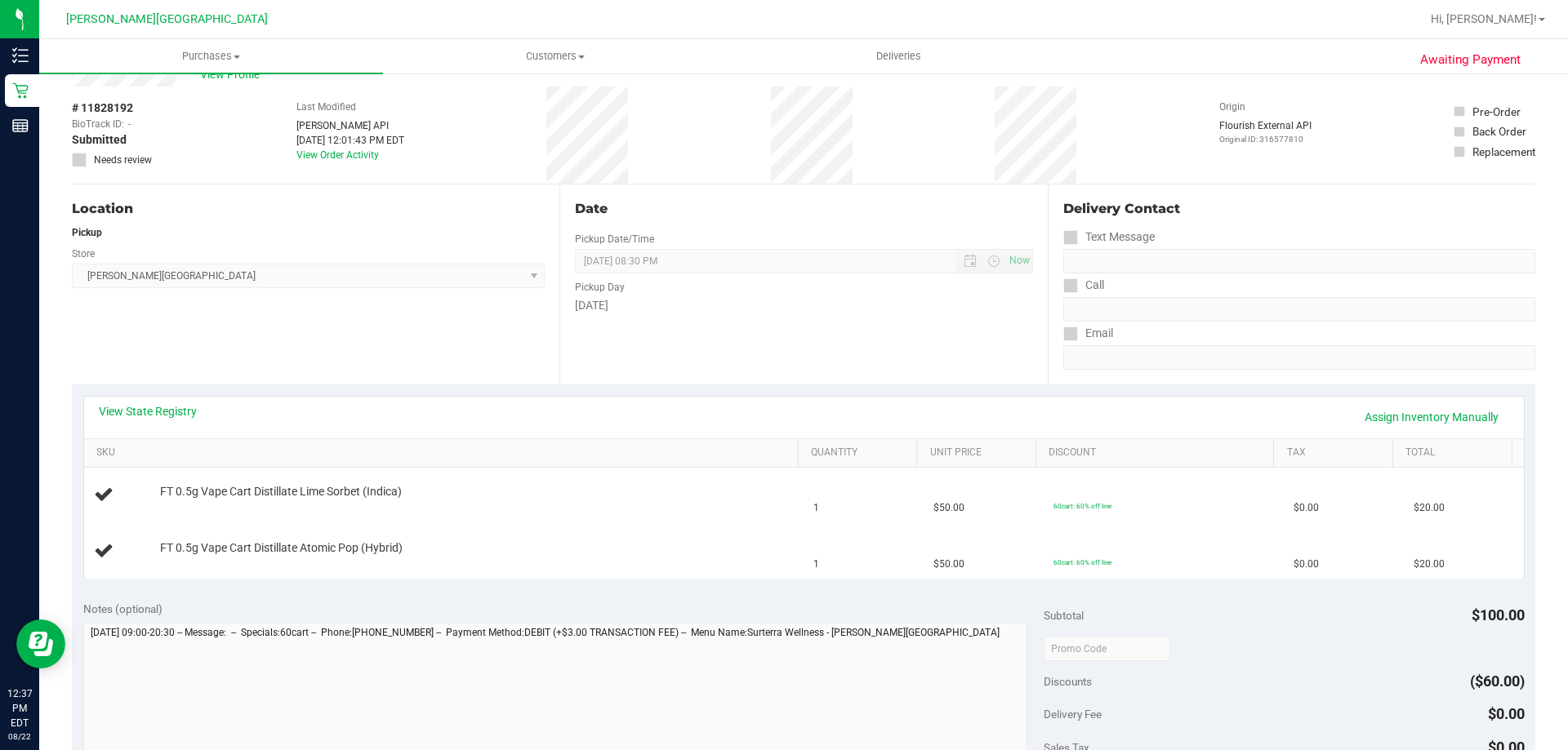
scroll to position [82, 0]
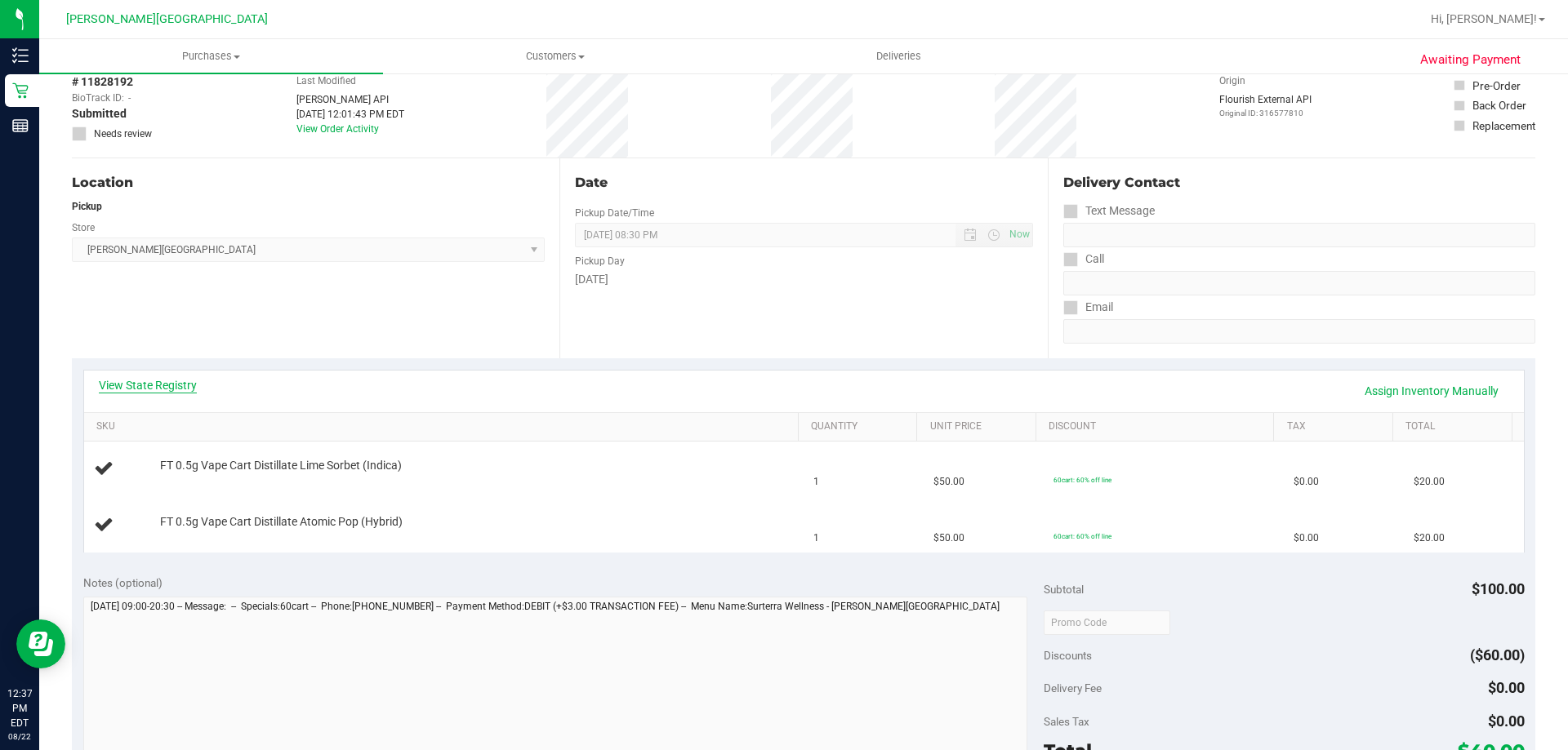
click at [152, 386] on link "View State Registry" at bounding box center [148, 386] width 98 height 16
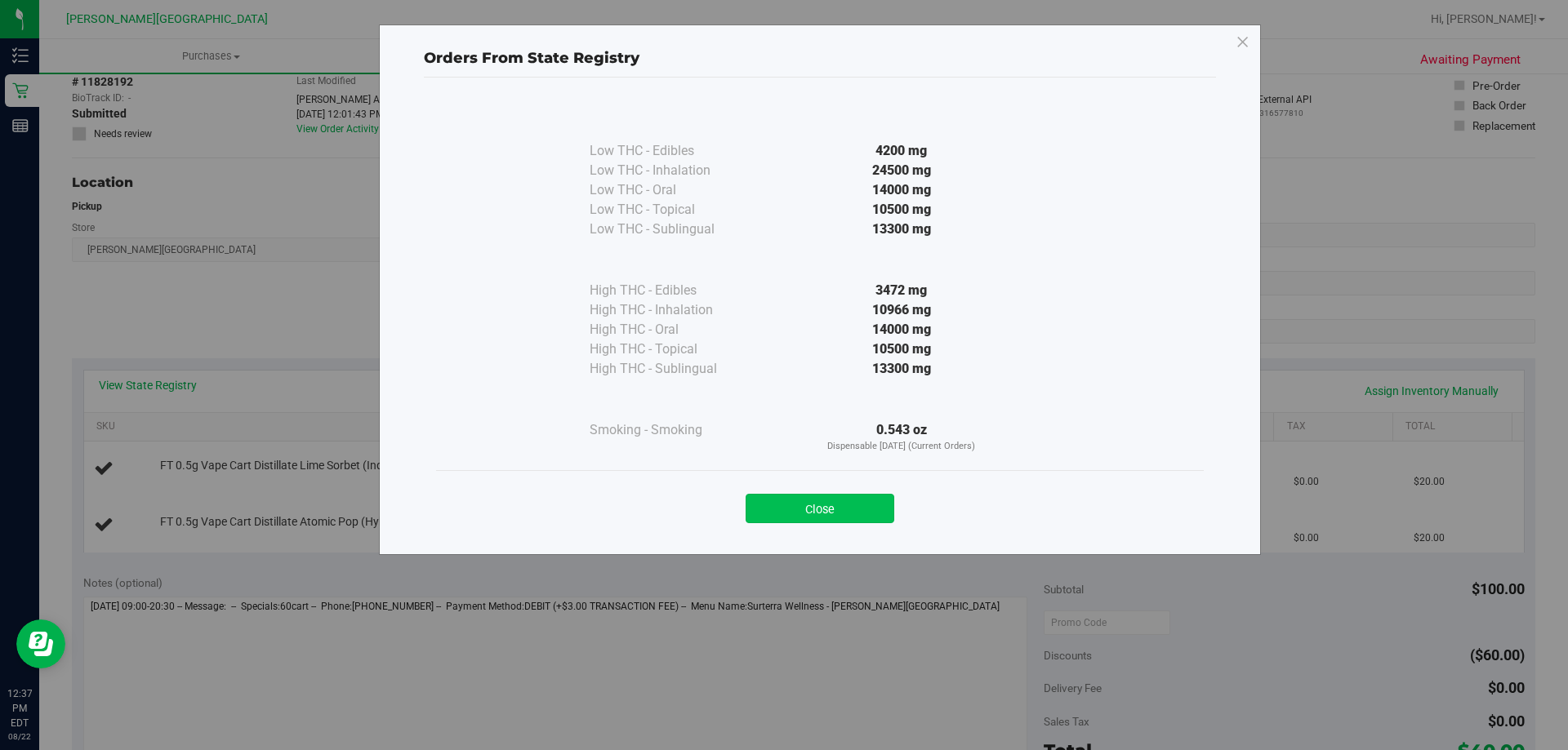
click at [782, 508] on button "Close" at bounding box center [819, 508] width 148 height 29
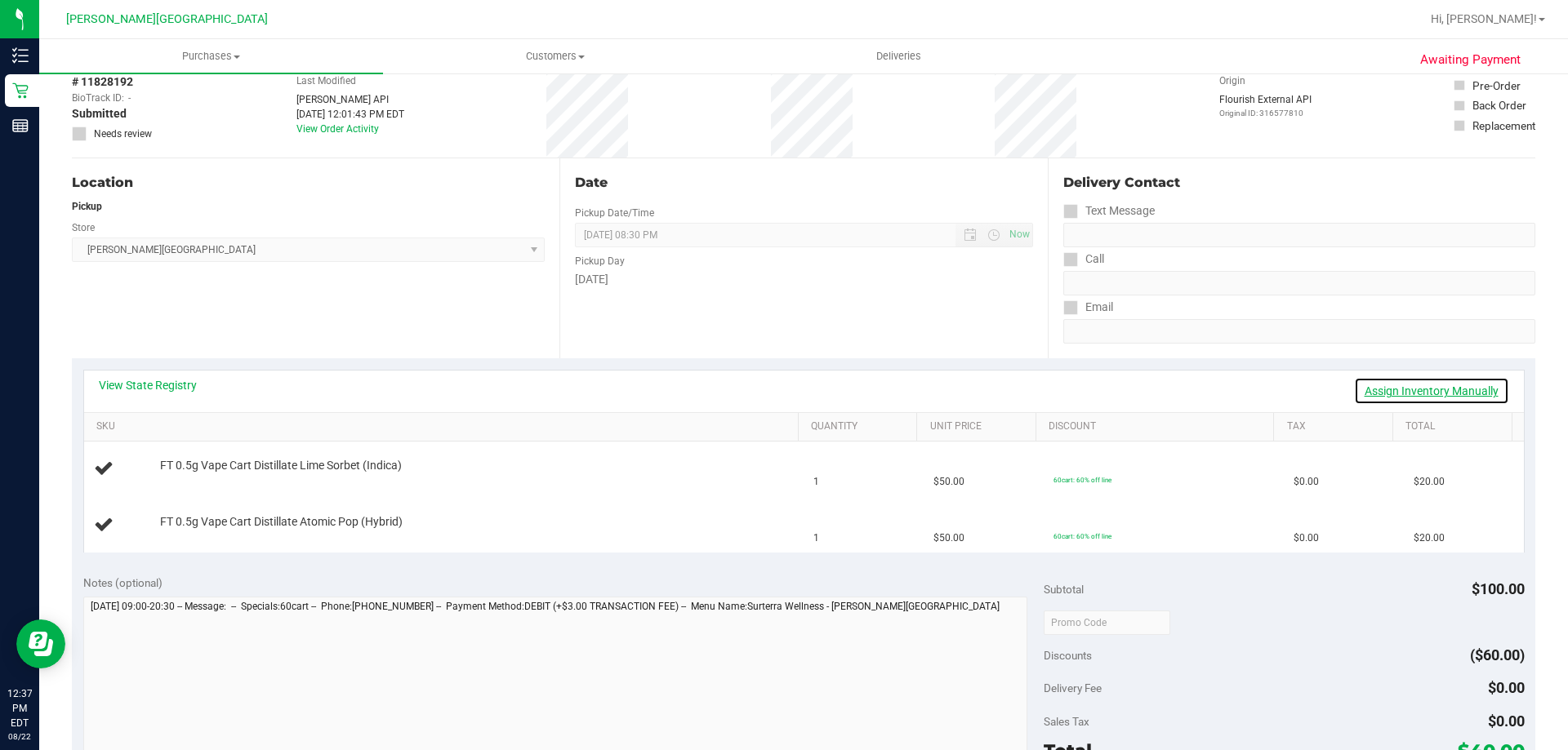
click at [782, 391] on link "Assign Inventory Manually" at bounding box center [1431, 391] width 155 height 28
click at [782, 390] on link "Save & Exit" at bounding box center [1471, 391] width 77 height 28
click at [782, 396] on link "Assign Inventory Manually" at bounding box center [1431, 391] width 155 height 28
click at [782, 386] on link "Save & Exit" at bounding box center [1471, 391] width 77 height 28
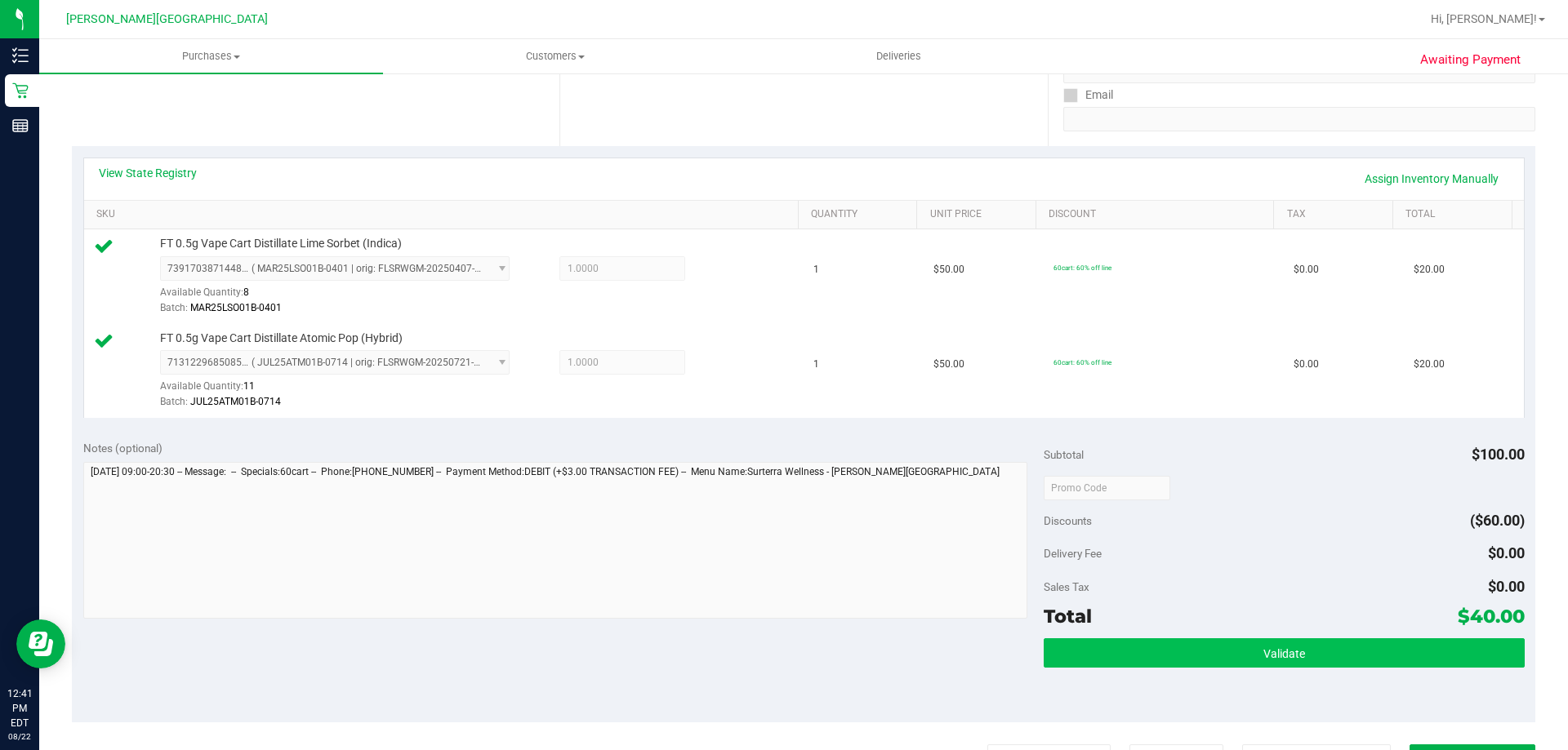
scroll to position [409, 0]
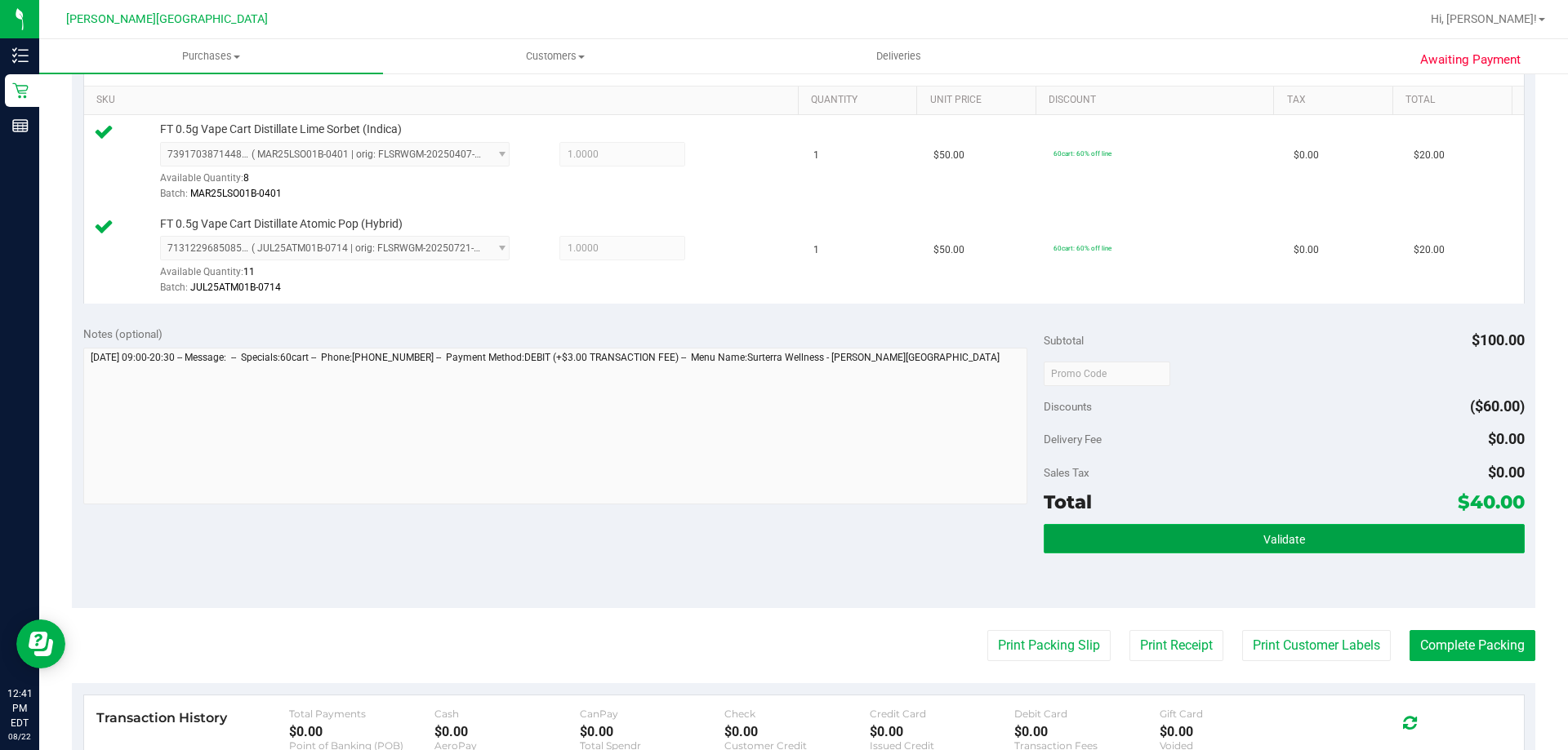
click at [782, 535] on span "Validate" at bounding box center [1284, 540] width 42 height 13
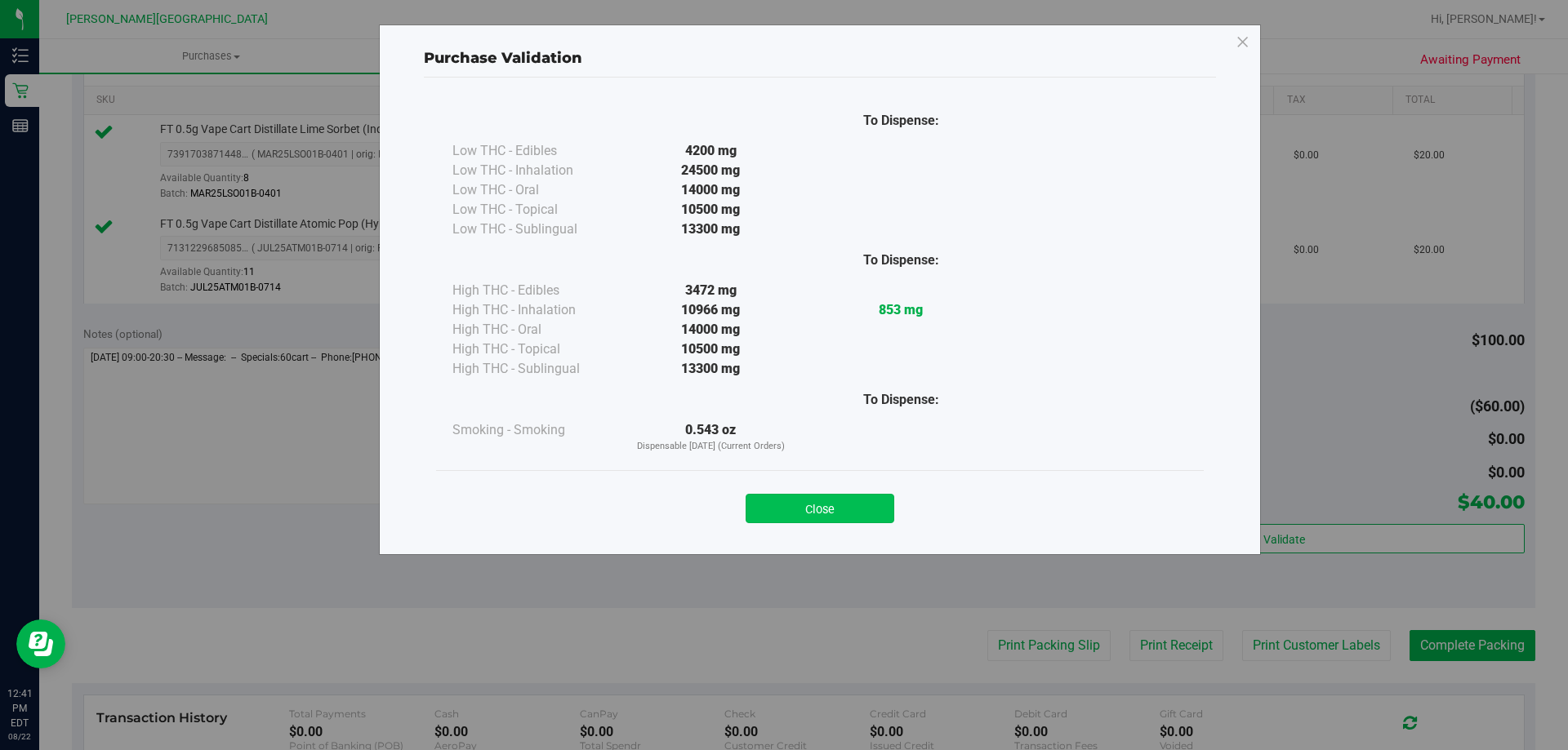
click at [782, 508] on button "Close" at bounding box center [819, 508] width 148 height 29
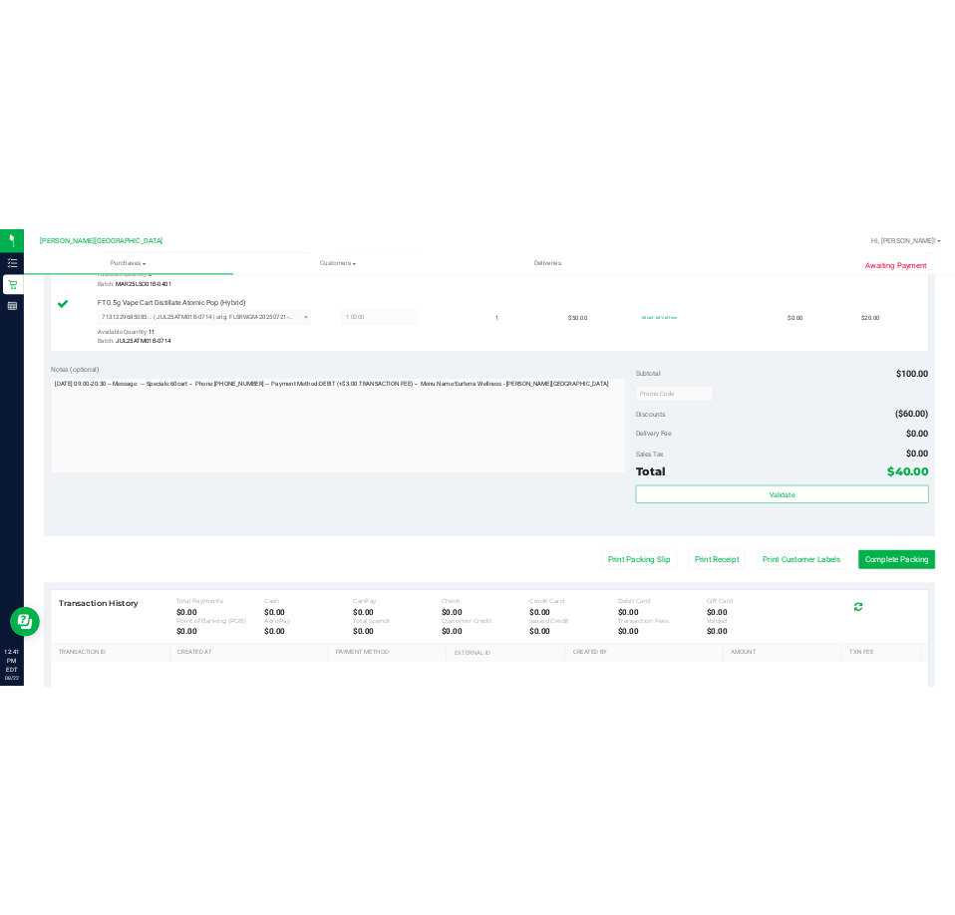
scroll to position [798, 0]
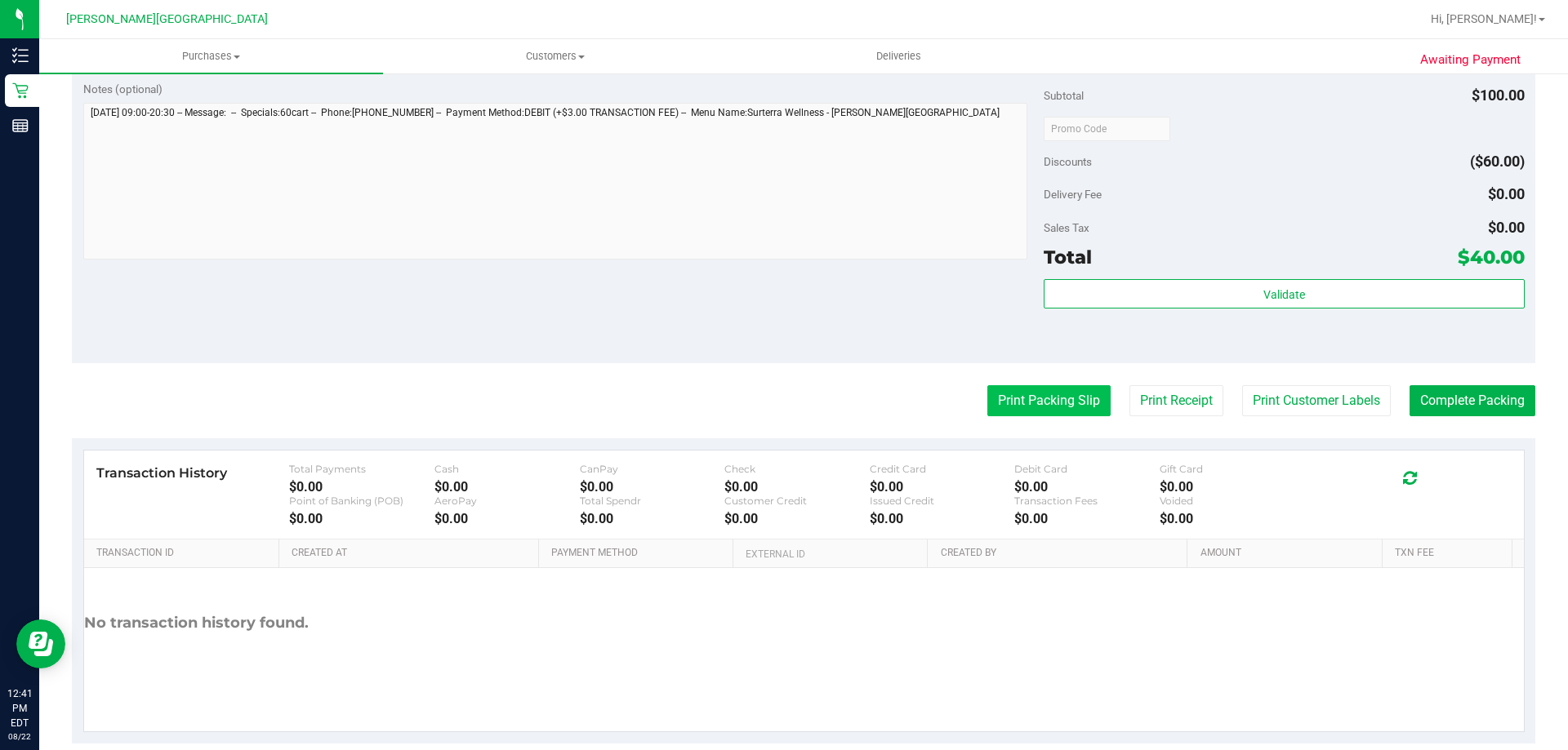
click at [782, 404] on button "Print Packing Slip" at bounding box center [1049, 401] width 124 height 31
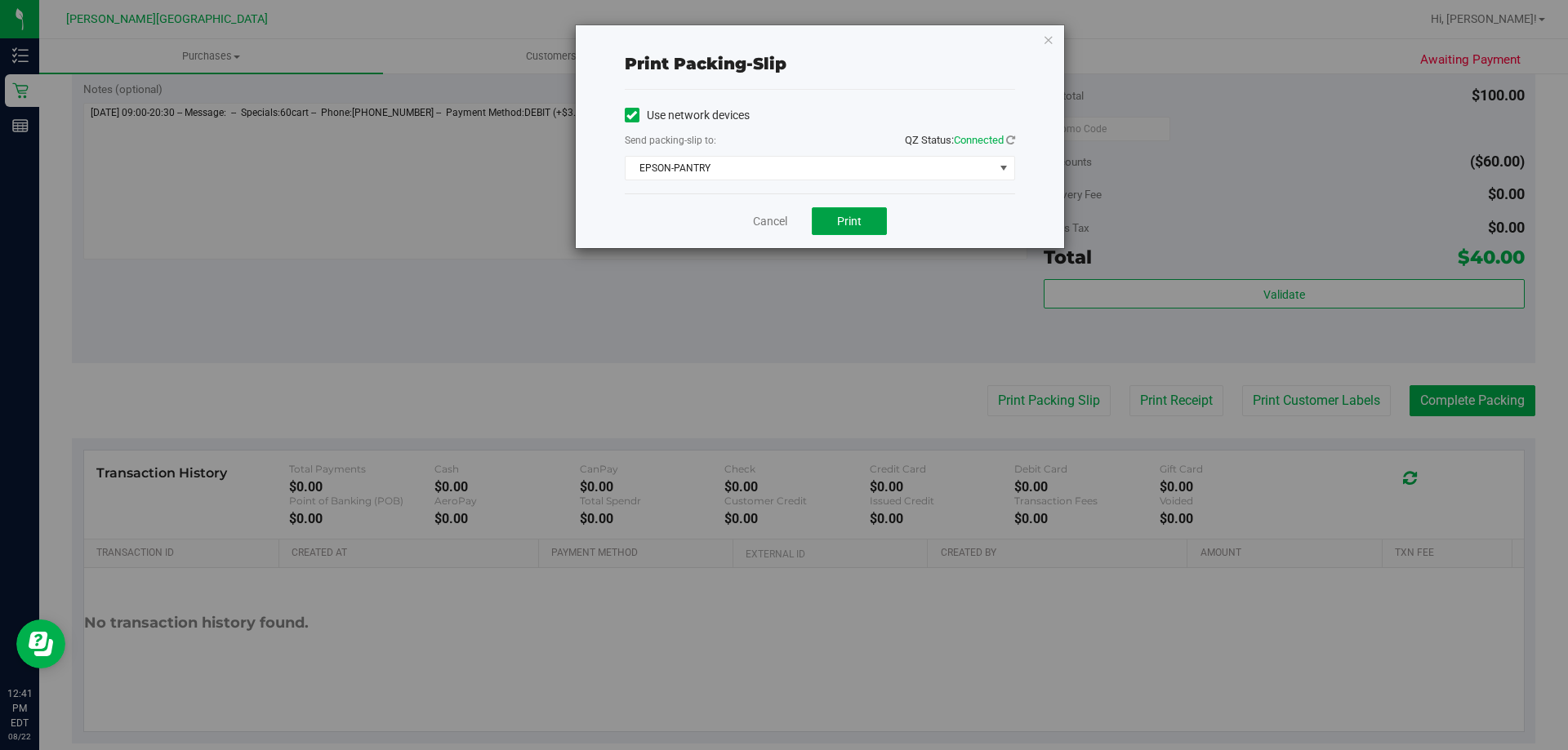
drag, startPoint x: 870, startPoint y: 224, endPoint x: 869, endPoint y: 258, distance: 34.0
click at [782, 224] on button "Print" at bounding box center [850, 221] width 75 height 28
click at [782, 45] on icon "button" at bounding box center [1049, 39] width 11 height 20
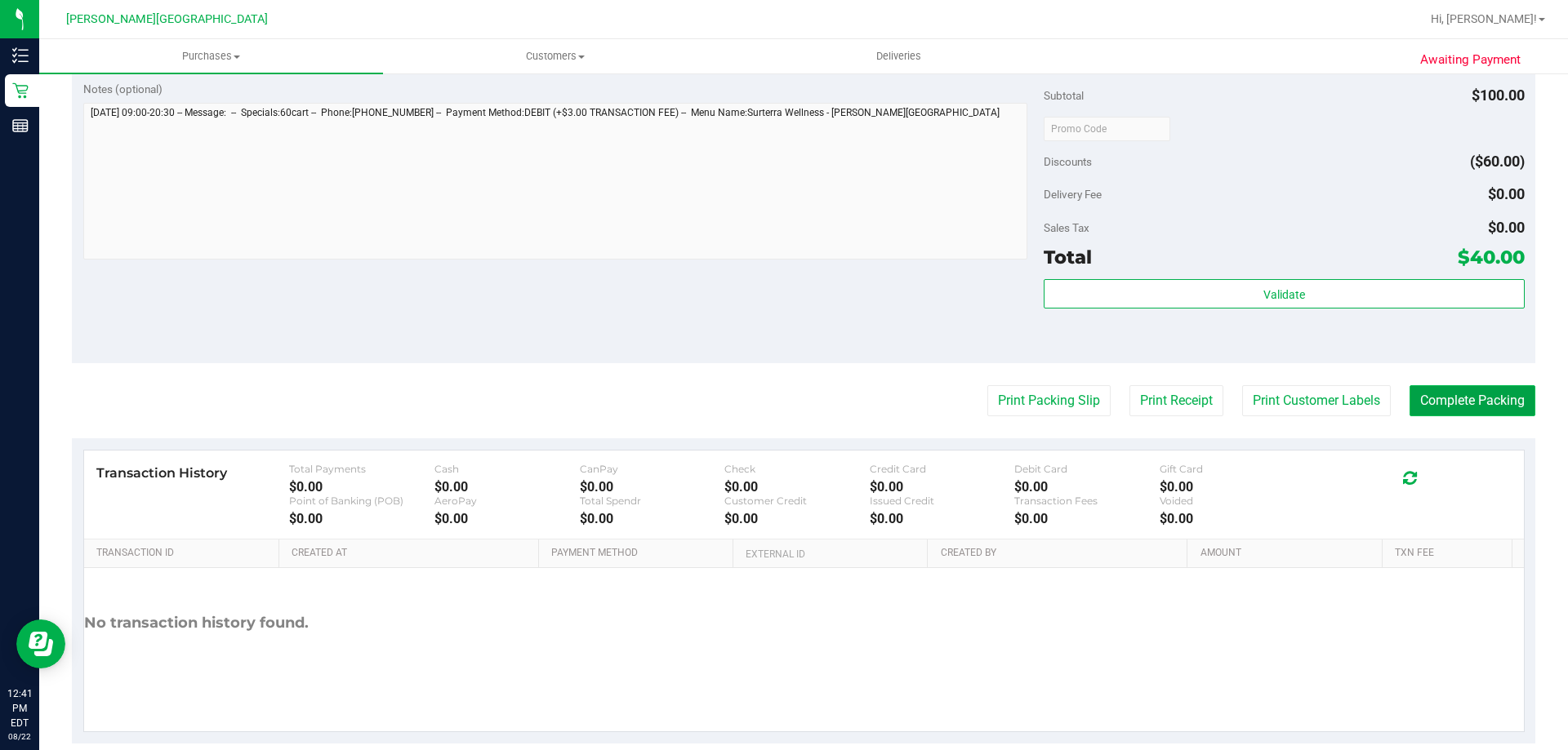
click at [782, 404] on button "Complete Packing" at bounding box center [1473, 401] width 126 height 31
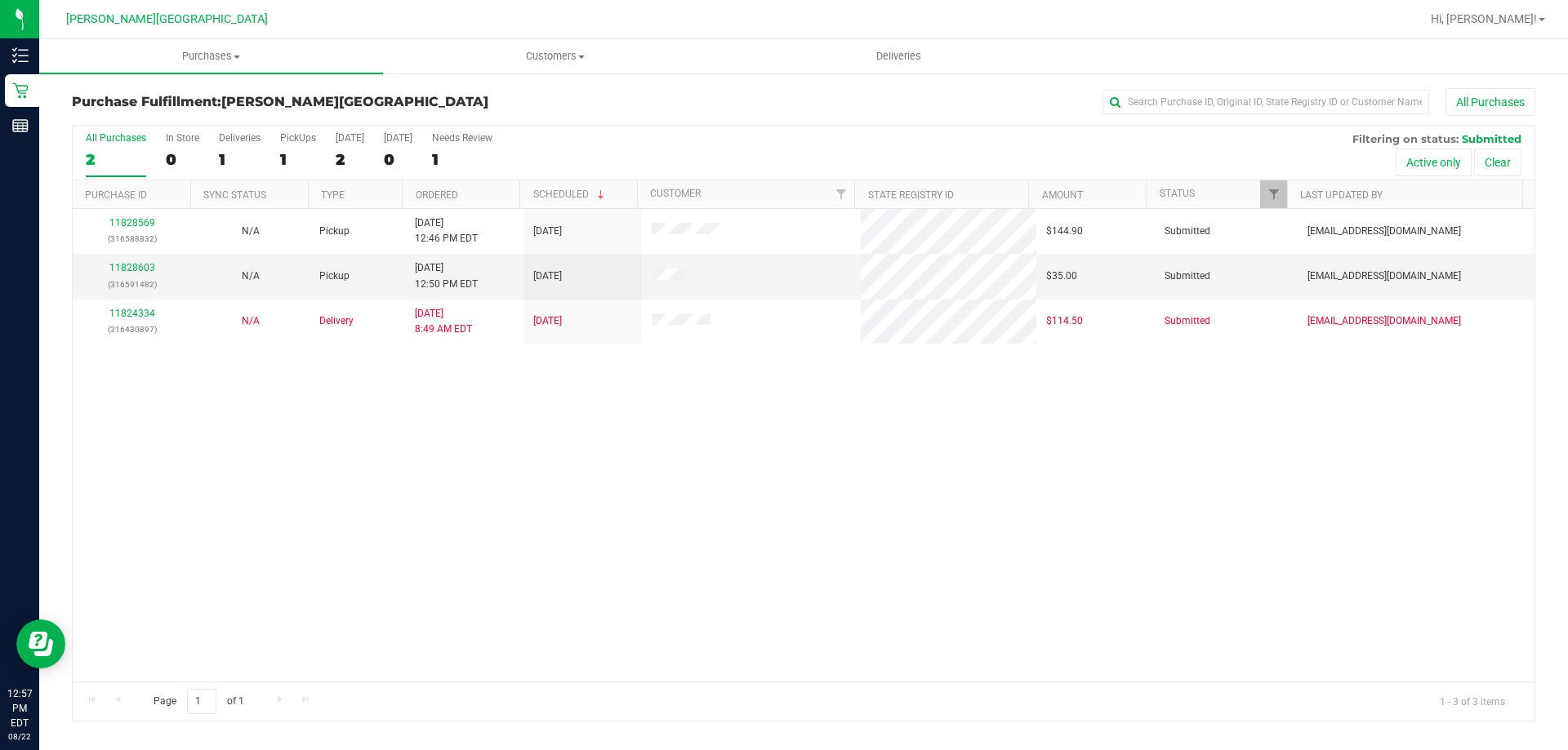
click at [571, 519] on div "11828569 (316588832) N/A Pickup 8/22/2025 12:46 PM EDT 8/22/2025 $144.90 Submit…" at bounding box center [804, 445] width 1462 height 472
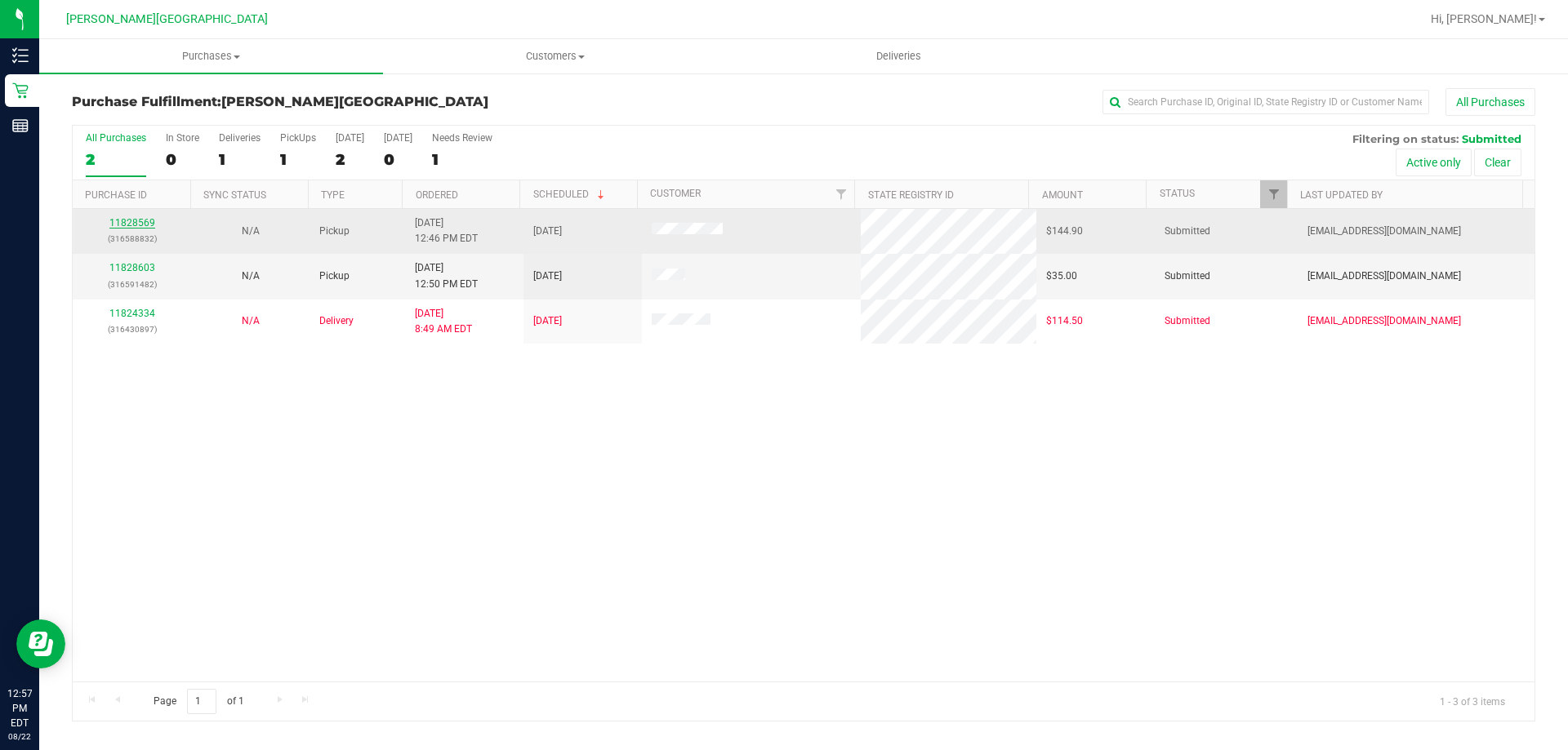
click at [133, 227] on link "11828569" at bounding box center [133, 223] width 46 height 11
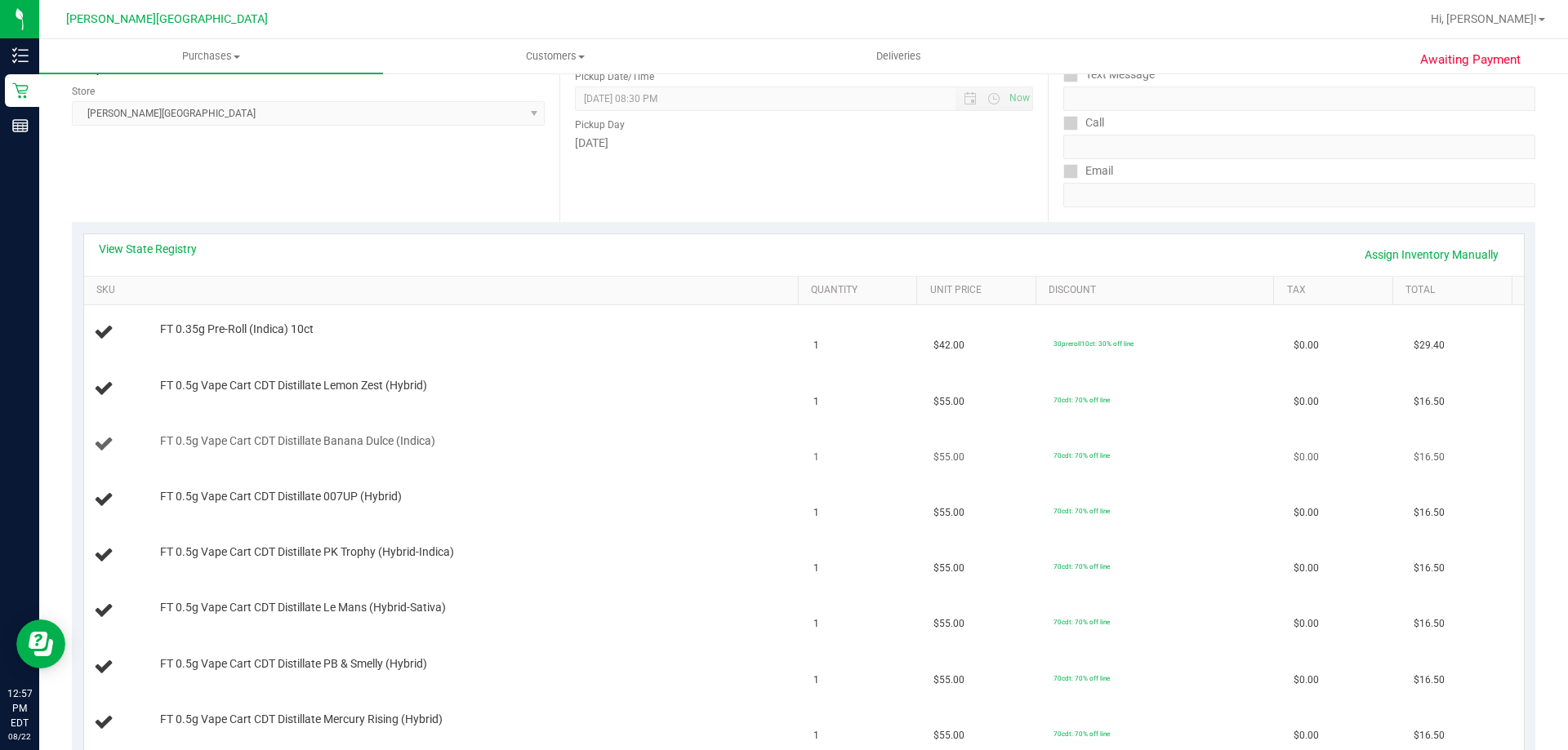
scroll to position [327, 0]
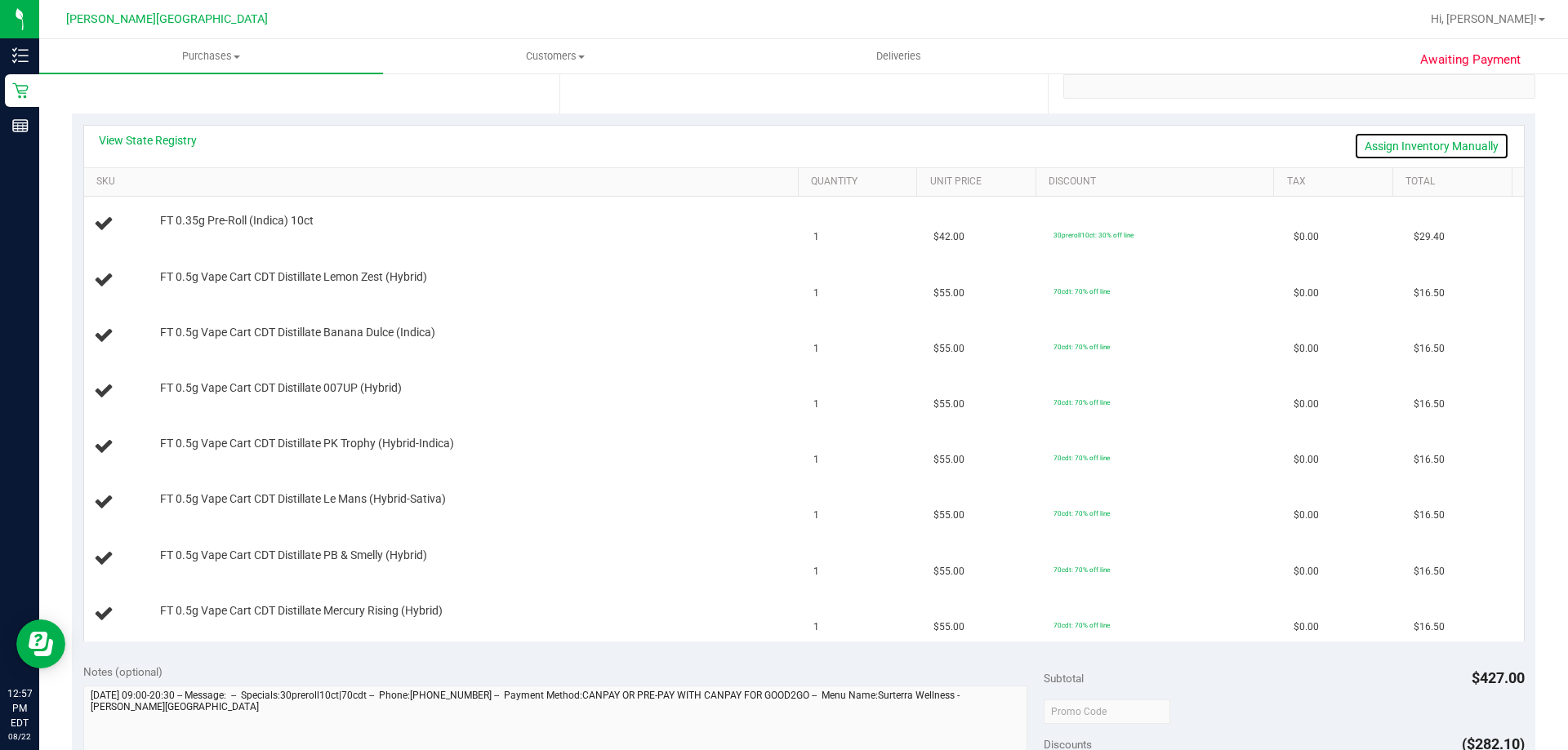
click at [782, 142] on link "Assign Inventory Manually" at bounding box center [1431, 147] width 155 height 28
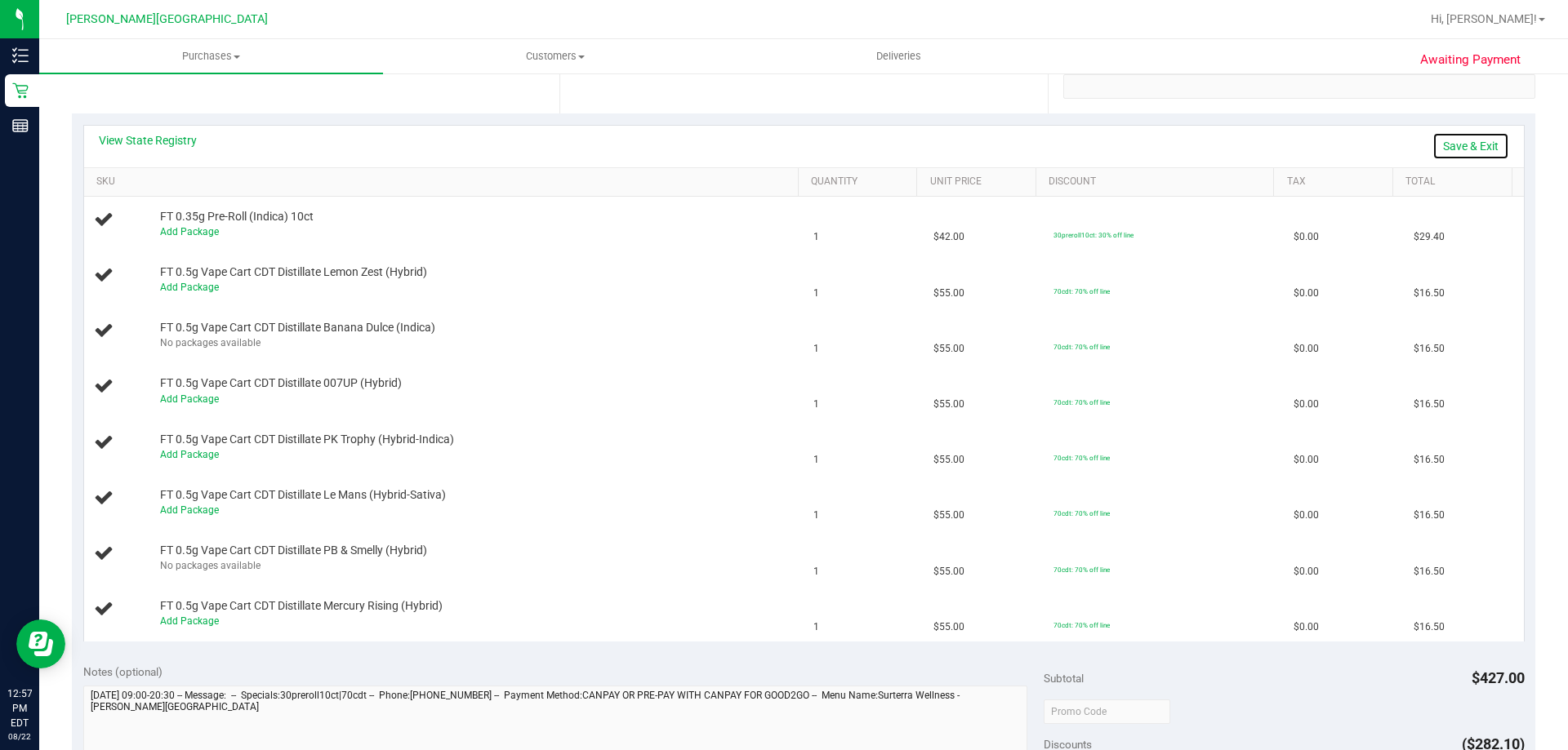
click at [782, 142] on link "Save & Exit" at bounding box center [1471, 147] width 77 height 28
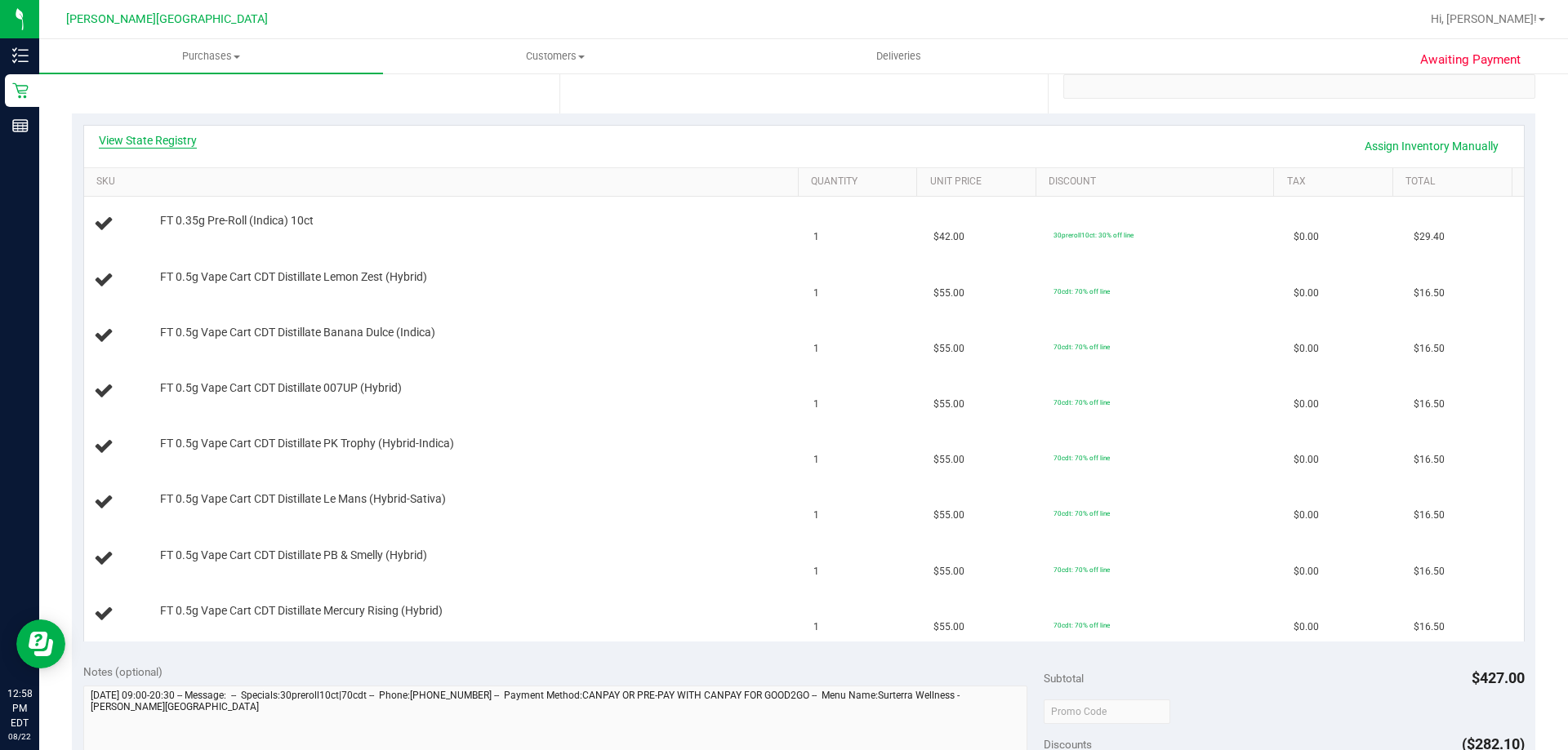
click at [184, 142] on link "View State Registry" at bounding box center [148, 141] width 98 height 16
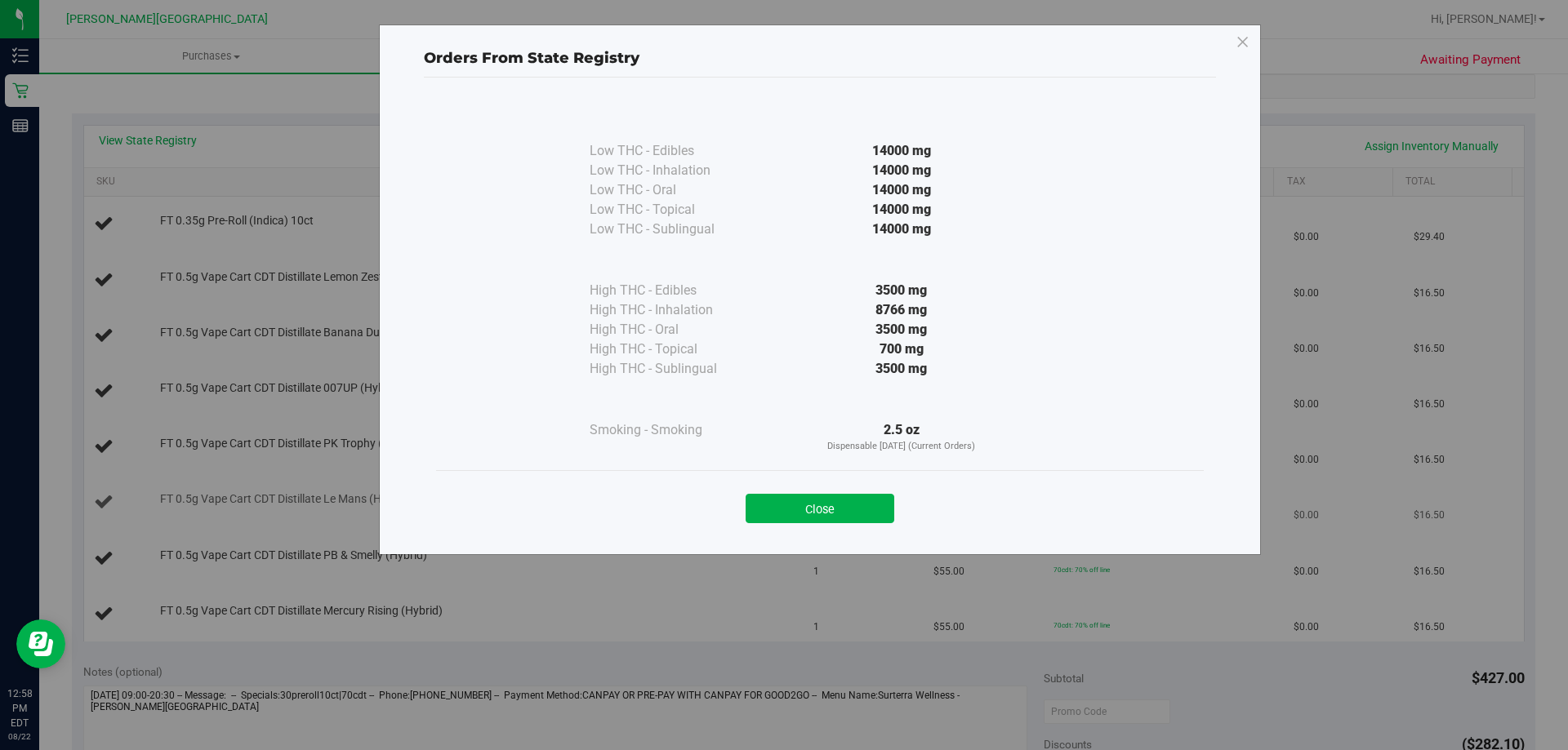
click at [782, 510] on button "Close" at bounding box center [819, 508] width 148 height 29
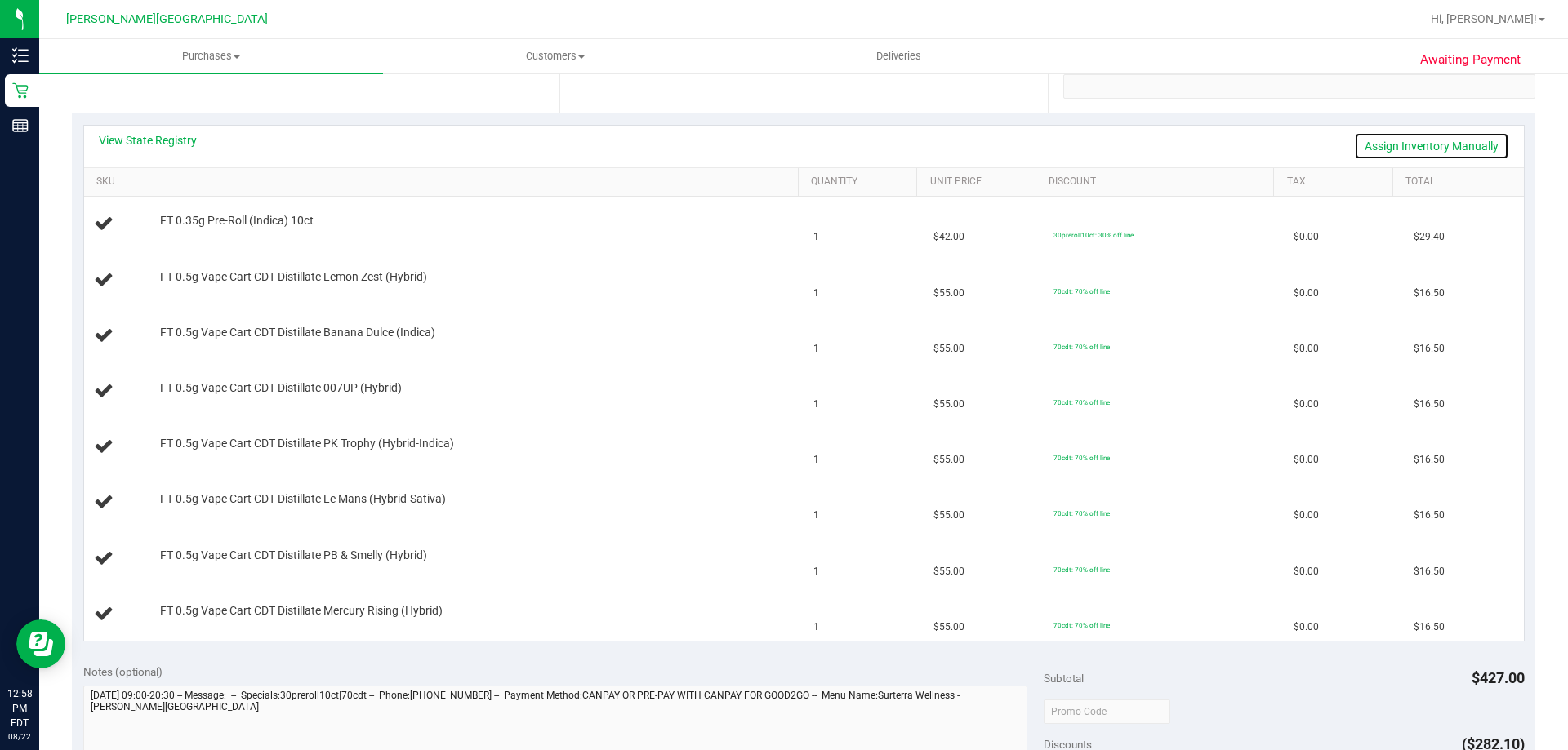
click at [782, 138] on link "Assign Inventory Manually" at bounding box center [1431, 147] width 155 height 28
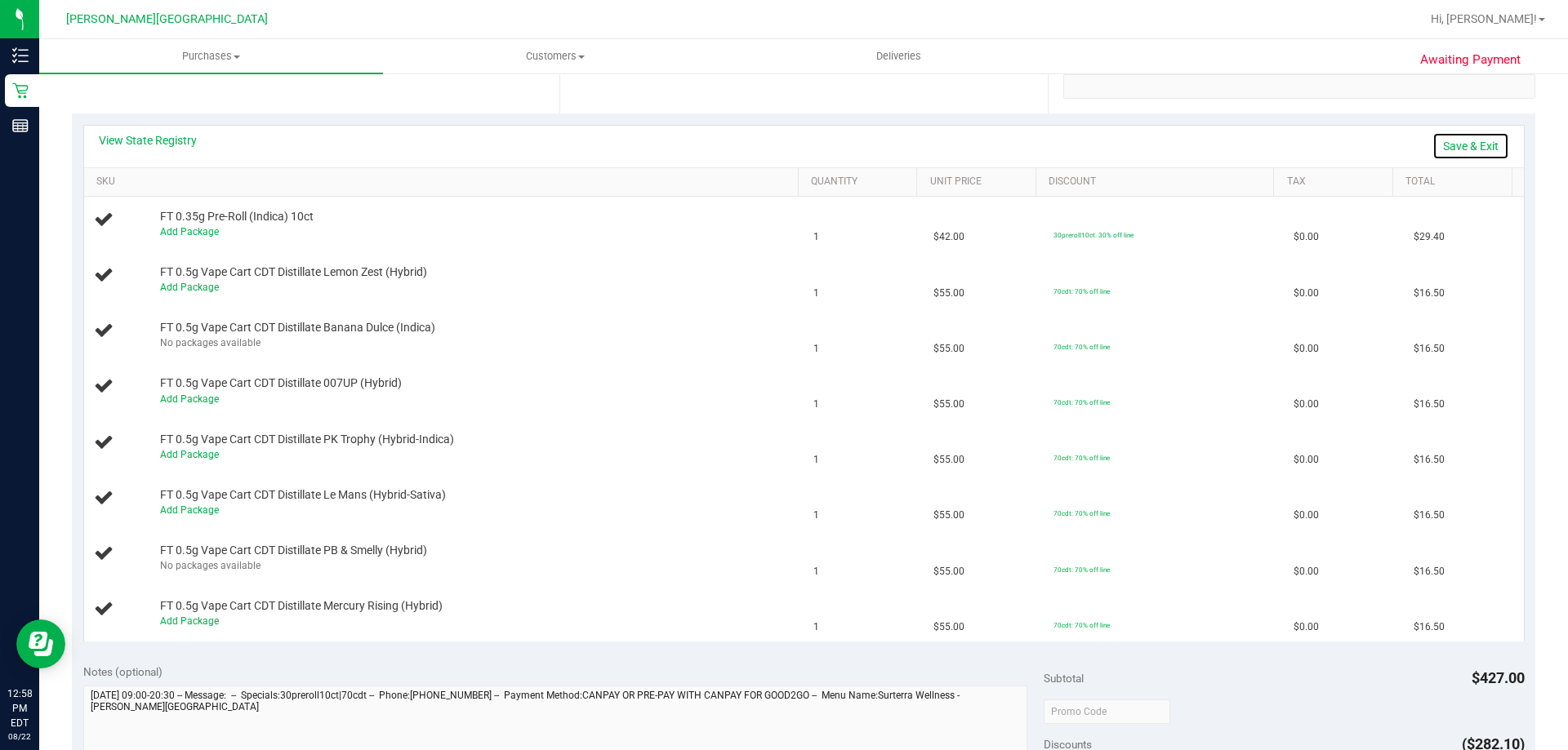
click at [782, 143] on link "Save & Exit" at bounding box center [1471, 147] width 77 height 28
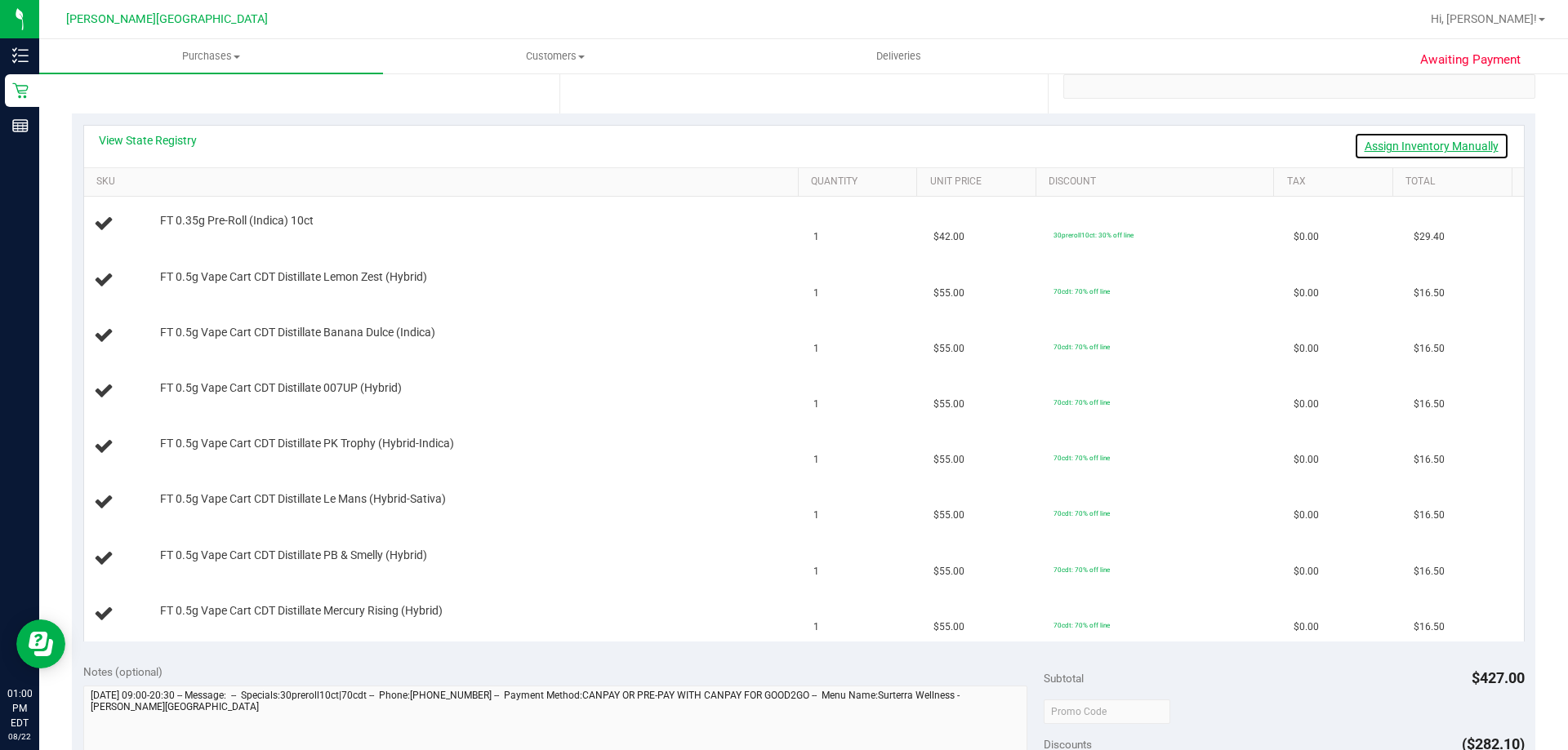
click at [782, 146] on link "Assign Inventory Manually" at bounding box center [1431, 147] width 155 height 28
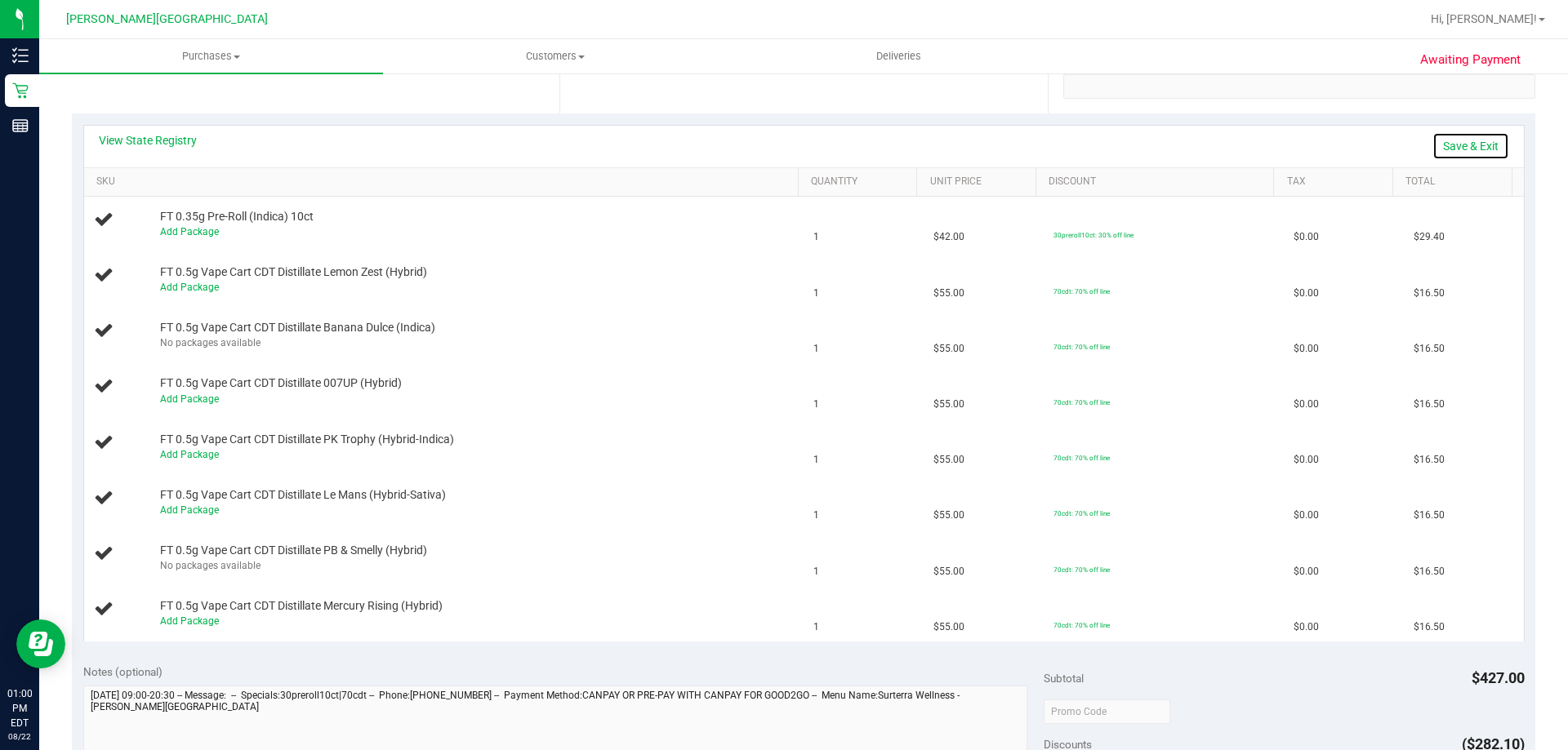
click at [782, 144] on link "Save & Exit" at bounding box center [1471, 147] width 77 height 28
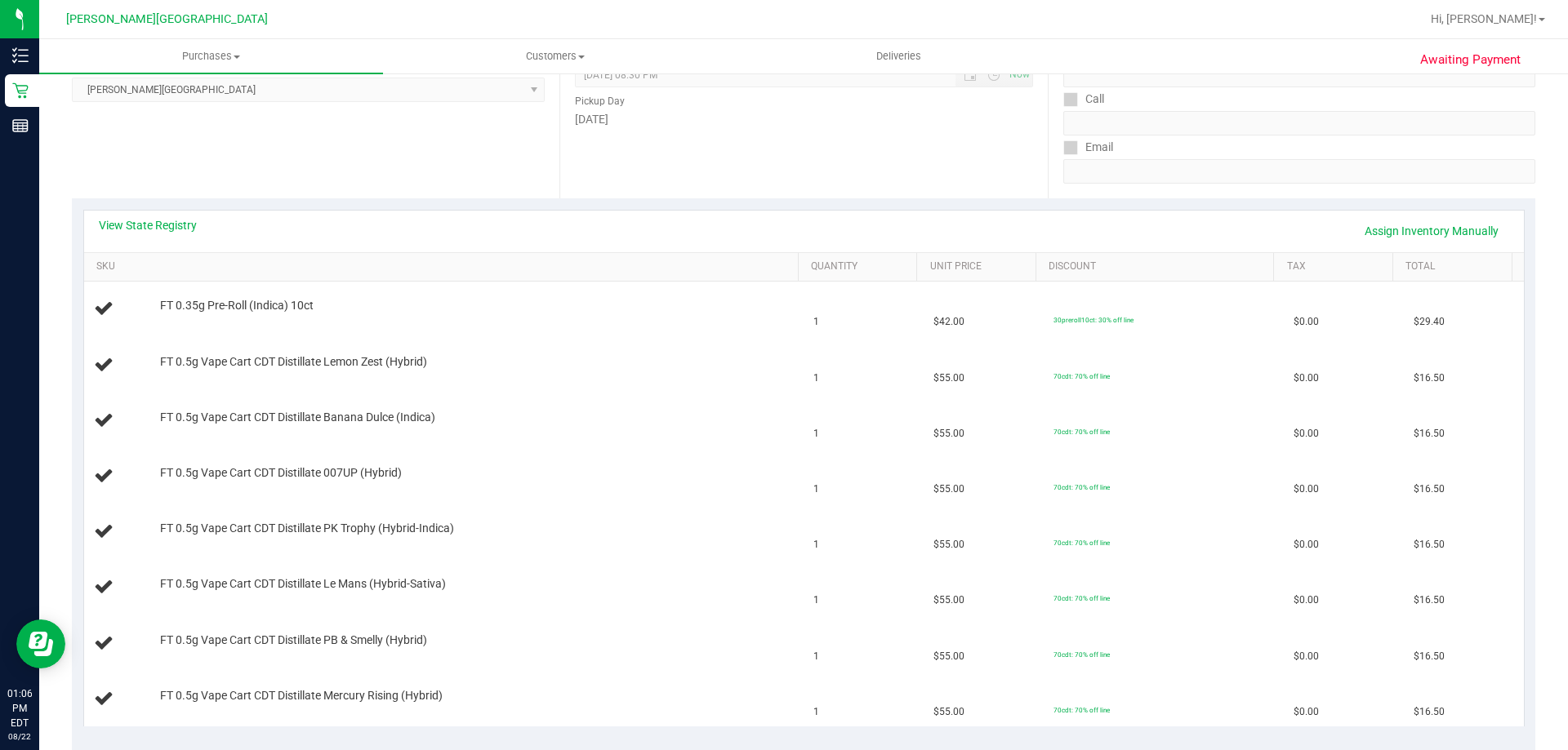
scroll to position [0, 0]
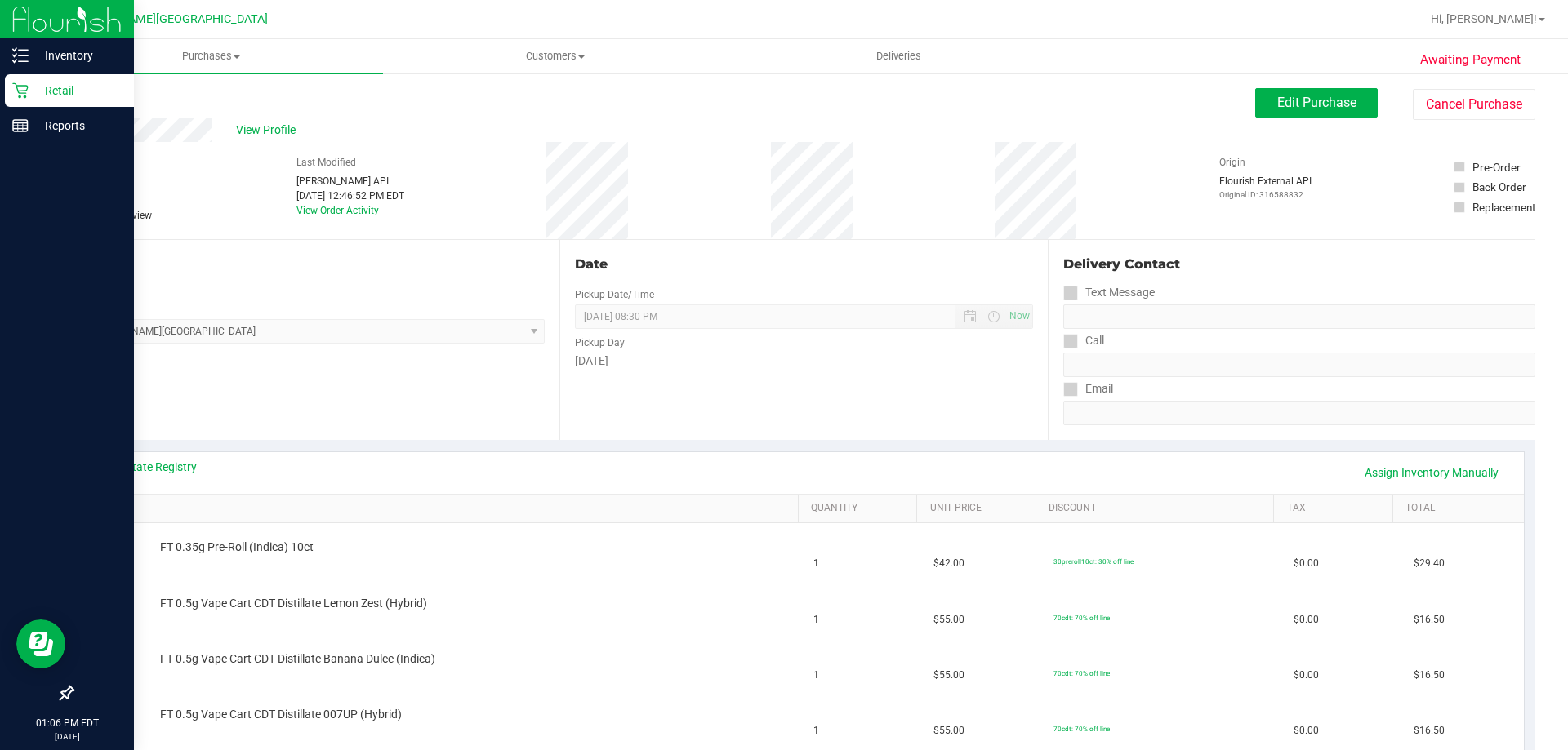
click at [85, 89] on p "Retail" at bounding box center [78, 91] width 98 height 20
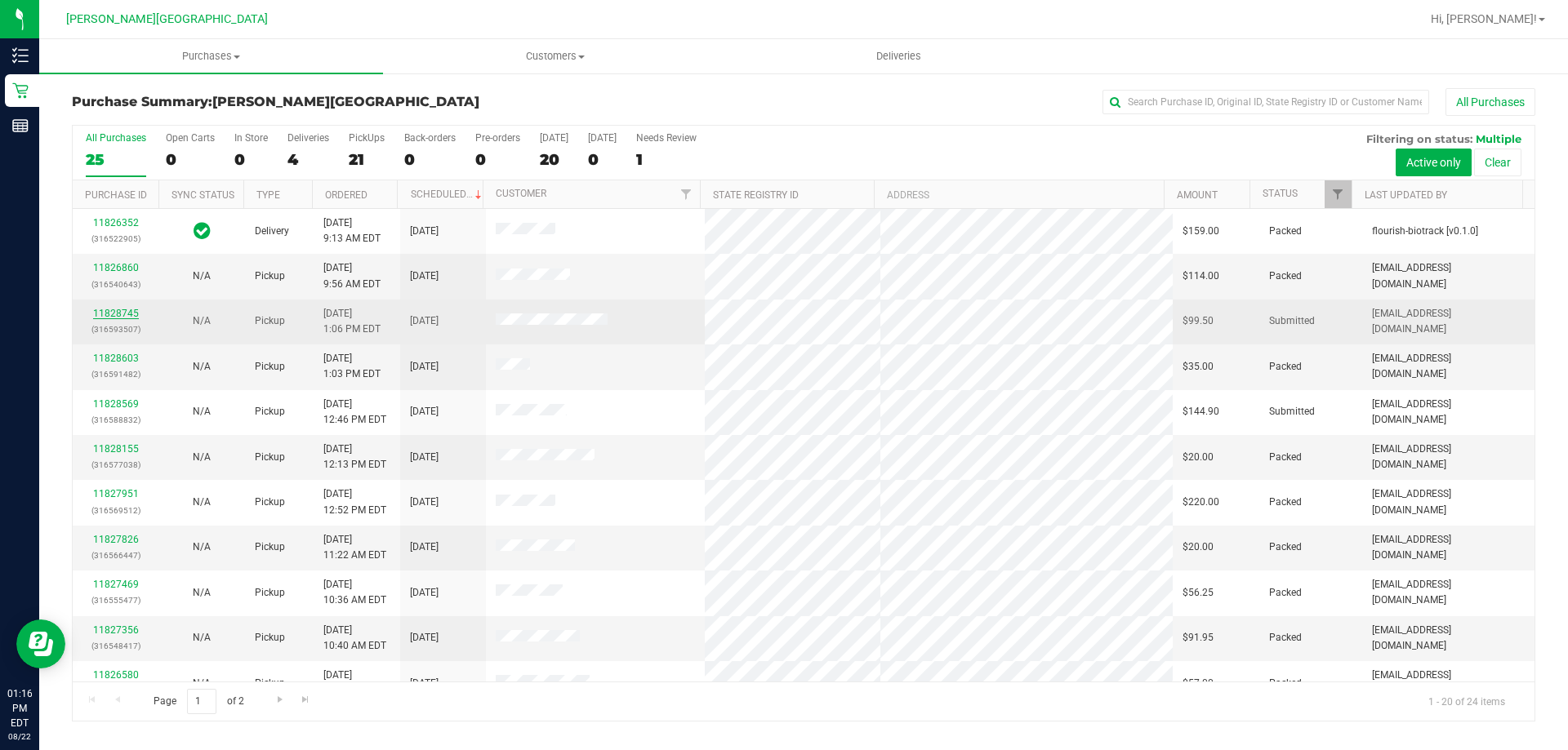
click at [113, 309] on link "11828745" at bounding box center [116, 314] width 46 height 11
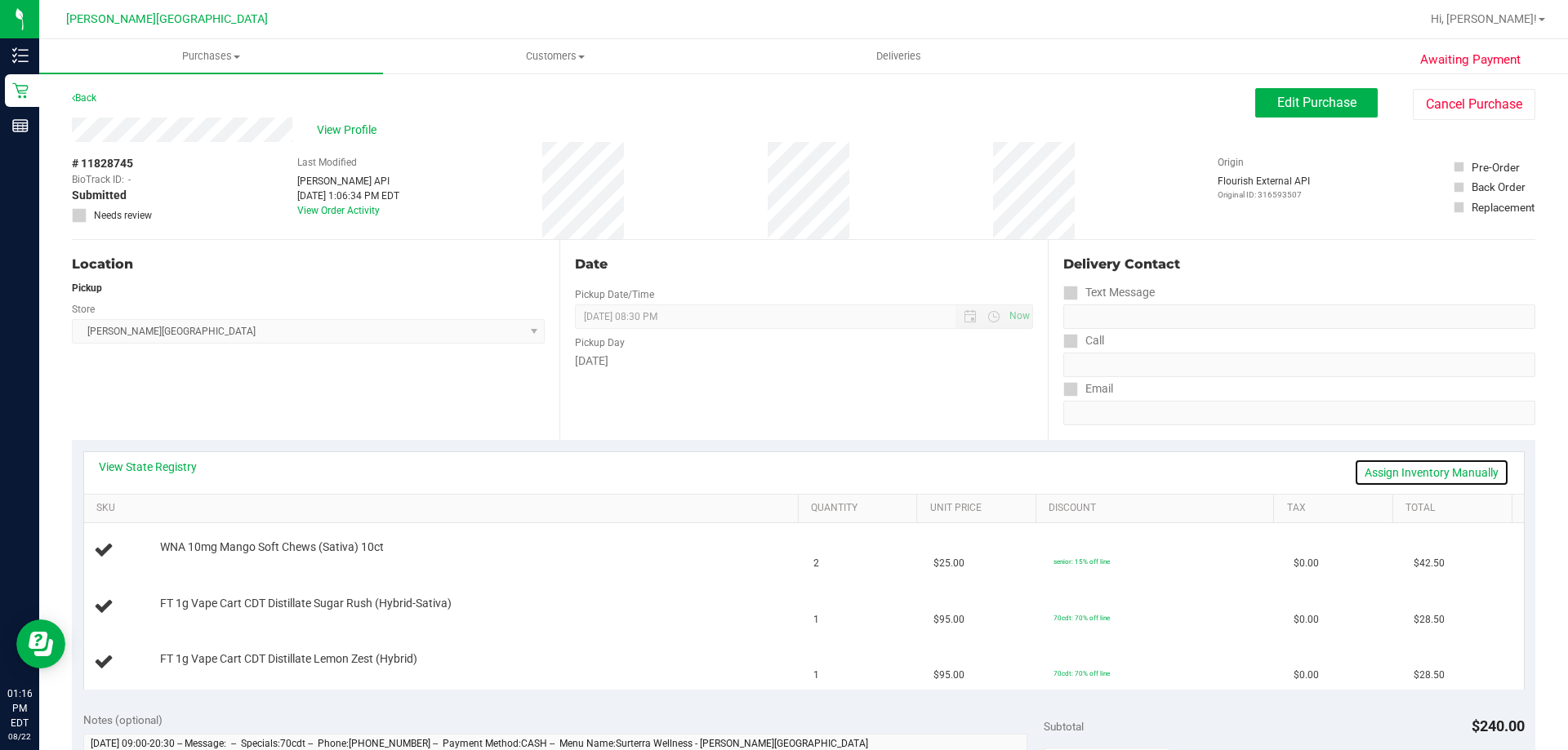
click at [782, 477] on link "Assign Inventory Manually" at bounding box center [1431, 472] width 155 height 28
click at [782, 468] on link "Save & Exit" at bounding box center [1471, 472] width 77 height 28
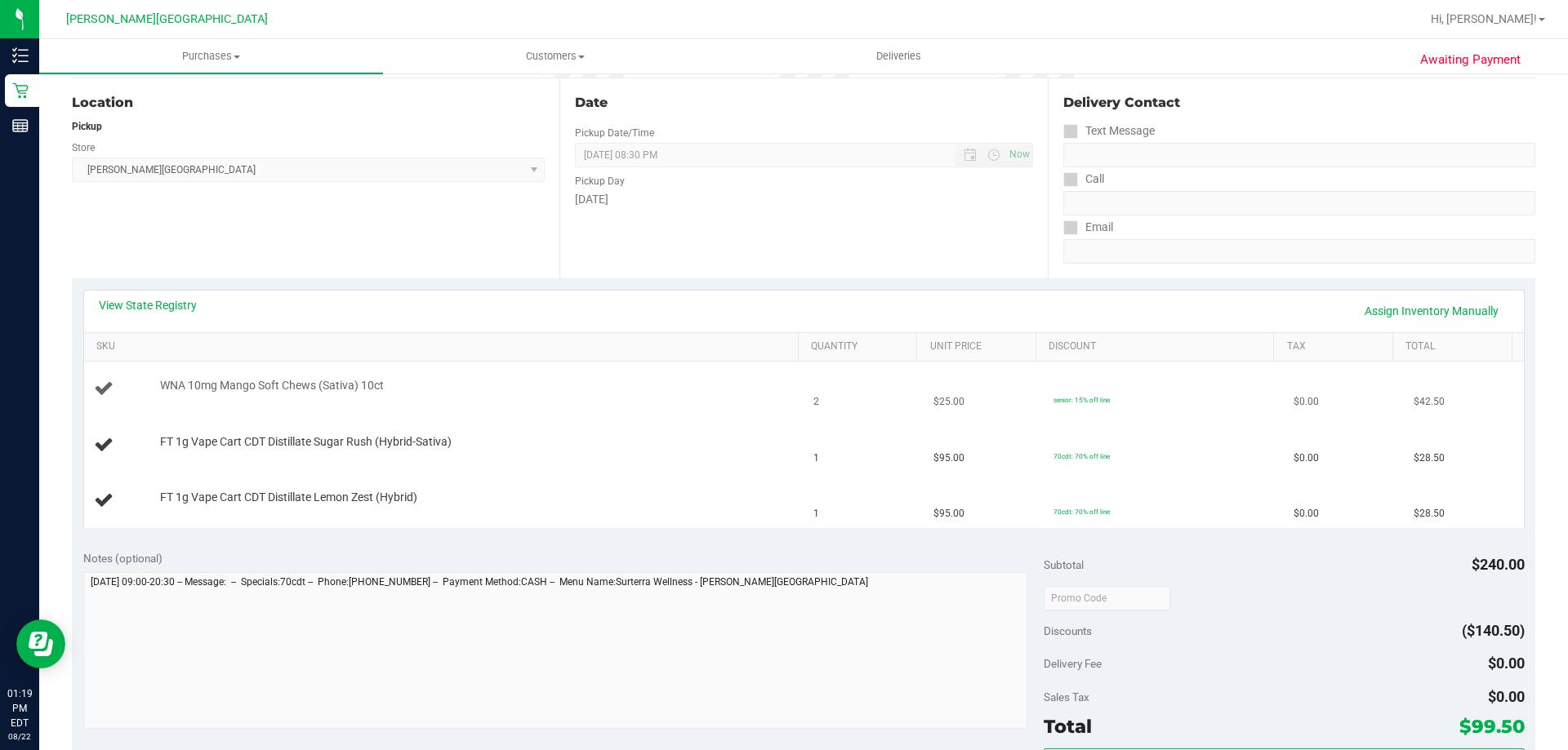
scroll to position [163, 0]
click at [143, 302] on link "View State Registry" at bounding box center [148, 304] width 98 height 16
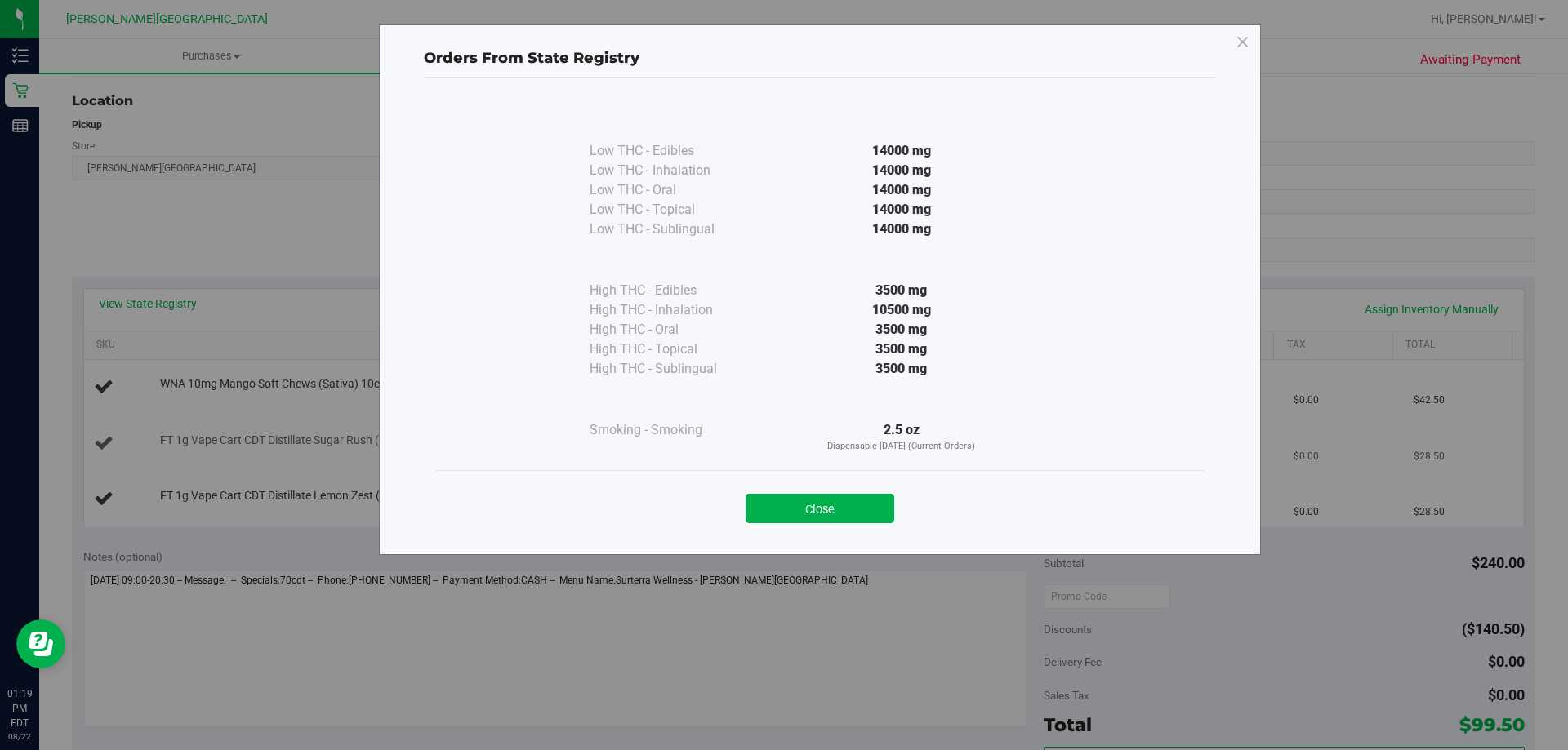
drag, startPoint x: 860, startPoint y: 501, endPoint x: 1081, endPoint y: 468, distance: 223.5
click at [782, 501] on button "Close" at bounding box center [819, 508] width 148 height 29
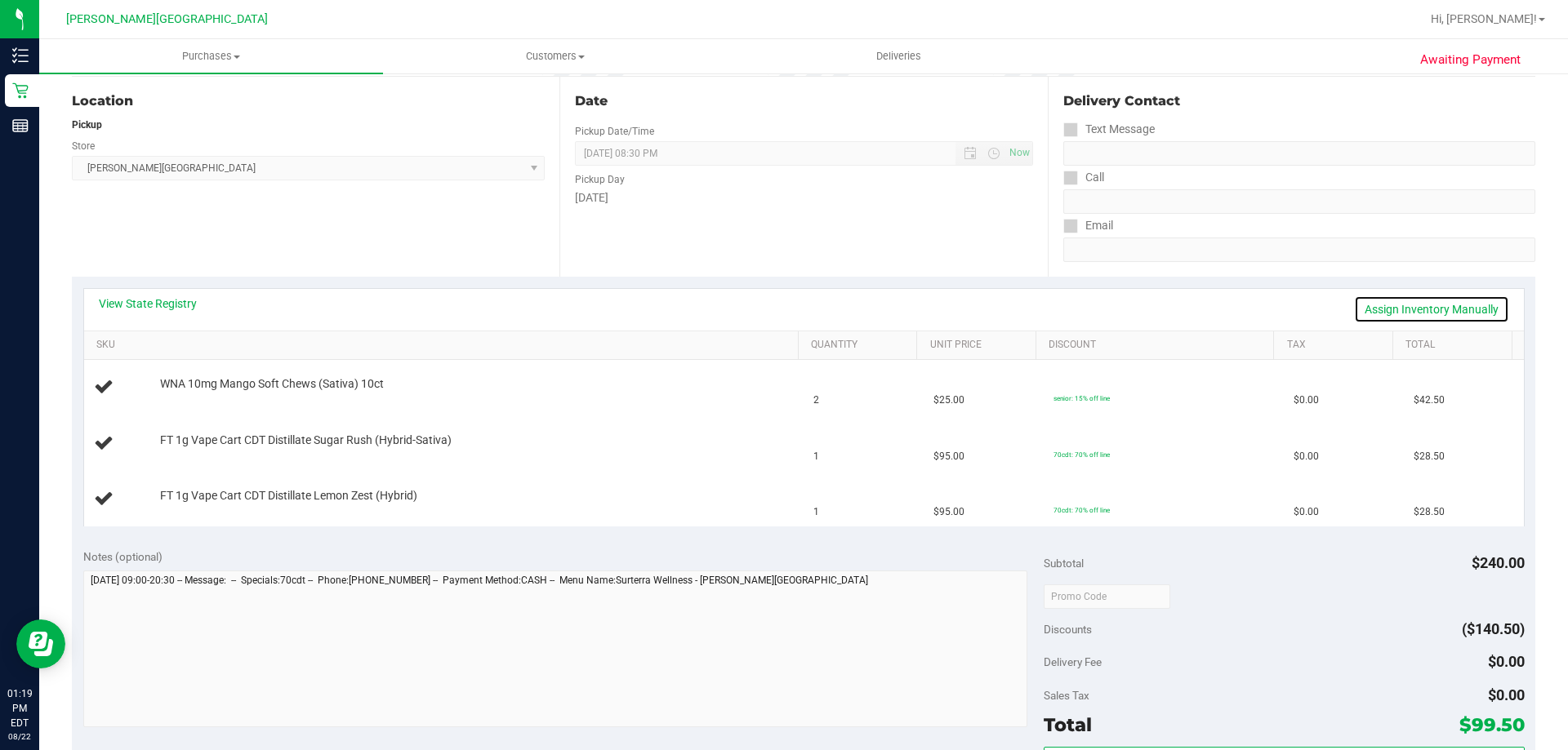
click at [782, 305] on link "Assign Inventory Manually" at bounding box center [1431, 309] width 155 height 28
click at [782, 305] on link "Save & Exit" at bounding box center [1471, 309] width 77 height 28
click at [782, 312] on link "Assign Inventory Manually" at bounding box center [1431, 309] width 155 height 28
click at [782, 311] on link "Save & Exit" at bounding box center [1471, 309] width 77 height 28
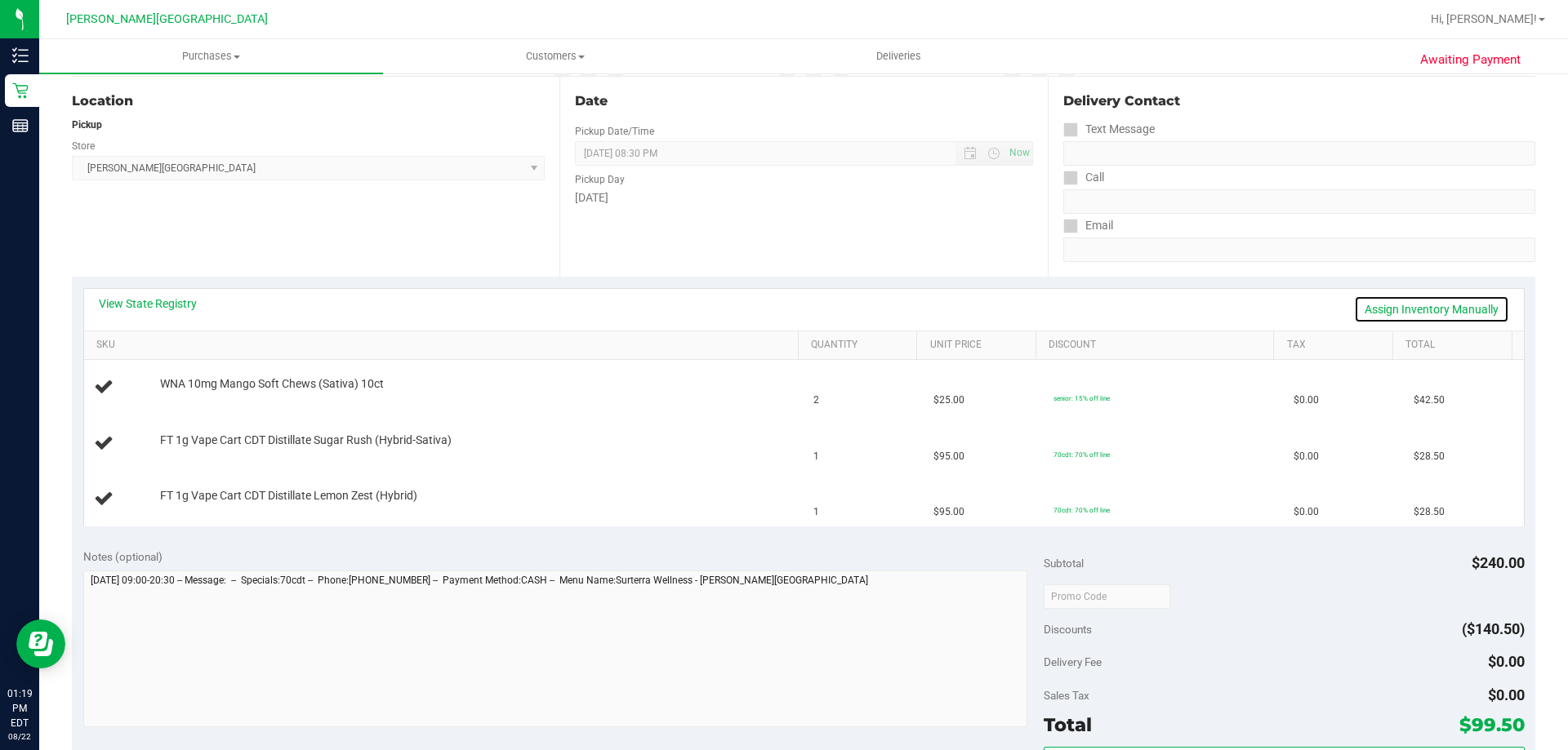
click at [1415, 310] on link "Assign Inventory Manually" at bounding box center [1431, 309] width 155 height 28
click at [1415, 310] on div "View State Registry Save & Exit" at bounding box center [804, 309] width 1411 height 28
click at [1437, 314] on link "Save & Exit" at bounding box center [1471, 309] width 77 height 28
click at [1440, 300] on link "Assign Inventory Manually" at bounding box center [1431, 309] width 155 height 28
click at [1440, 300] on link "Save & Exit" at bounding box center [1471, 309] width 77 height 28
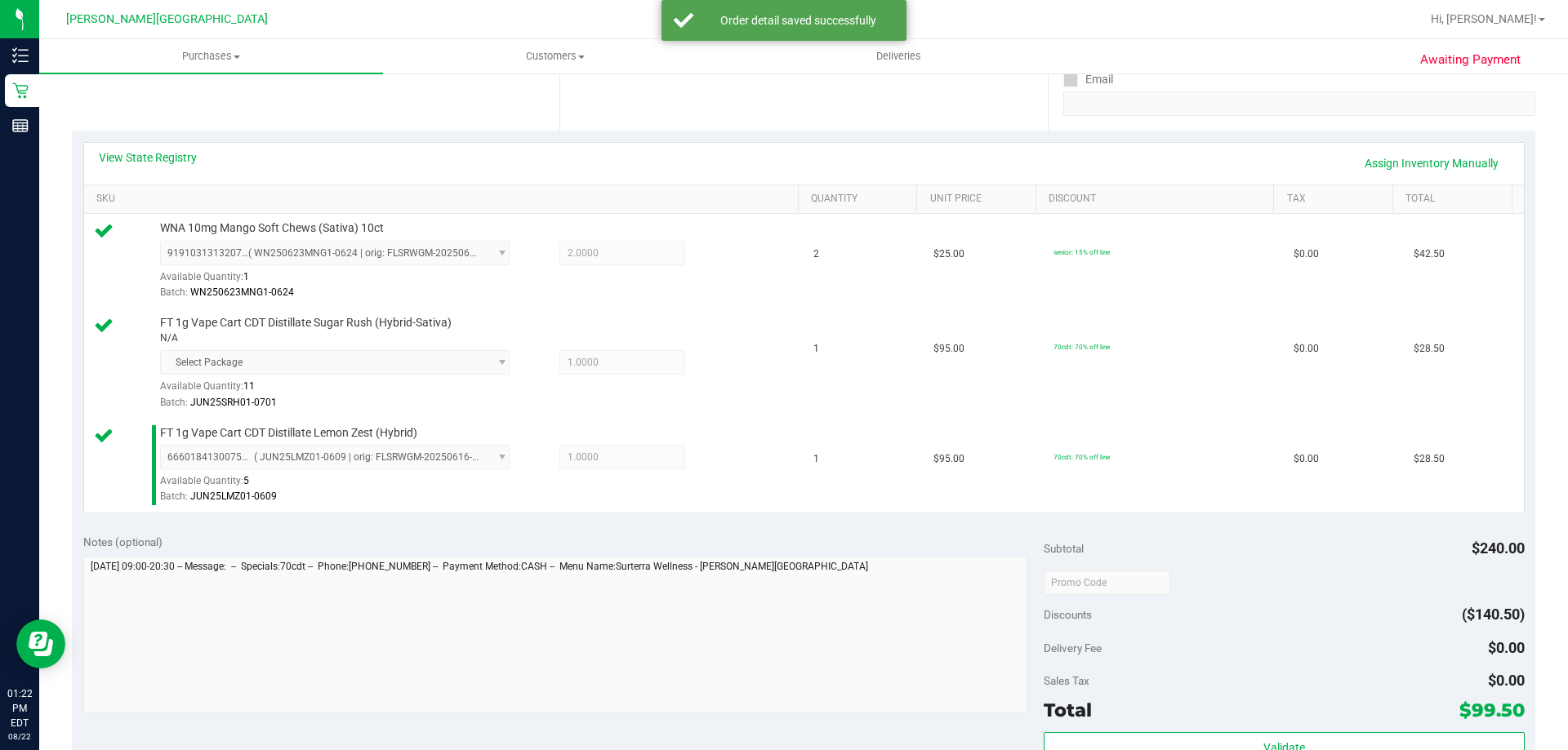
scroll to position [490, 0]
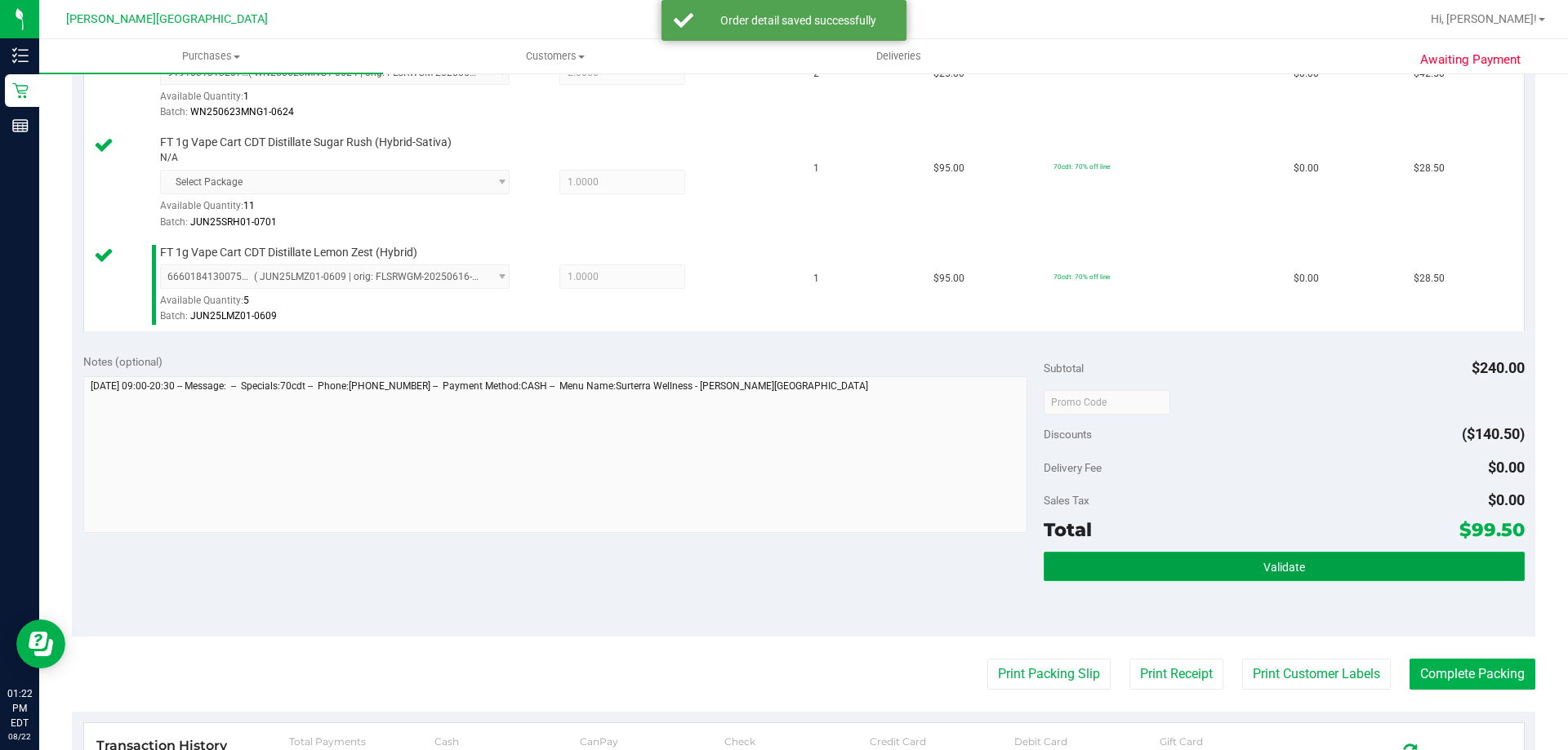
click at [1164, 556] on button "Validate" at bounding box center [1284, 567] width 480 height 29
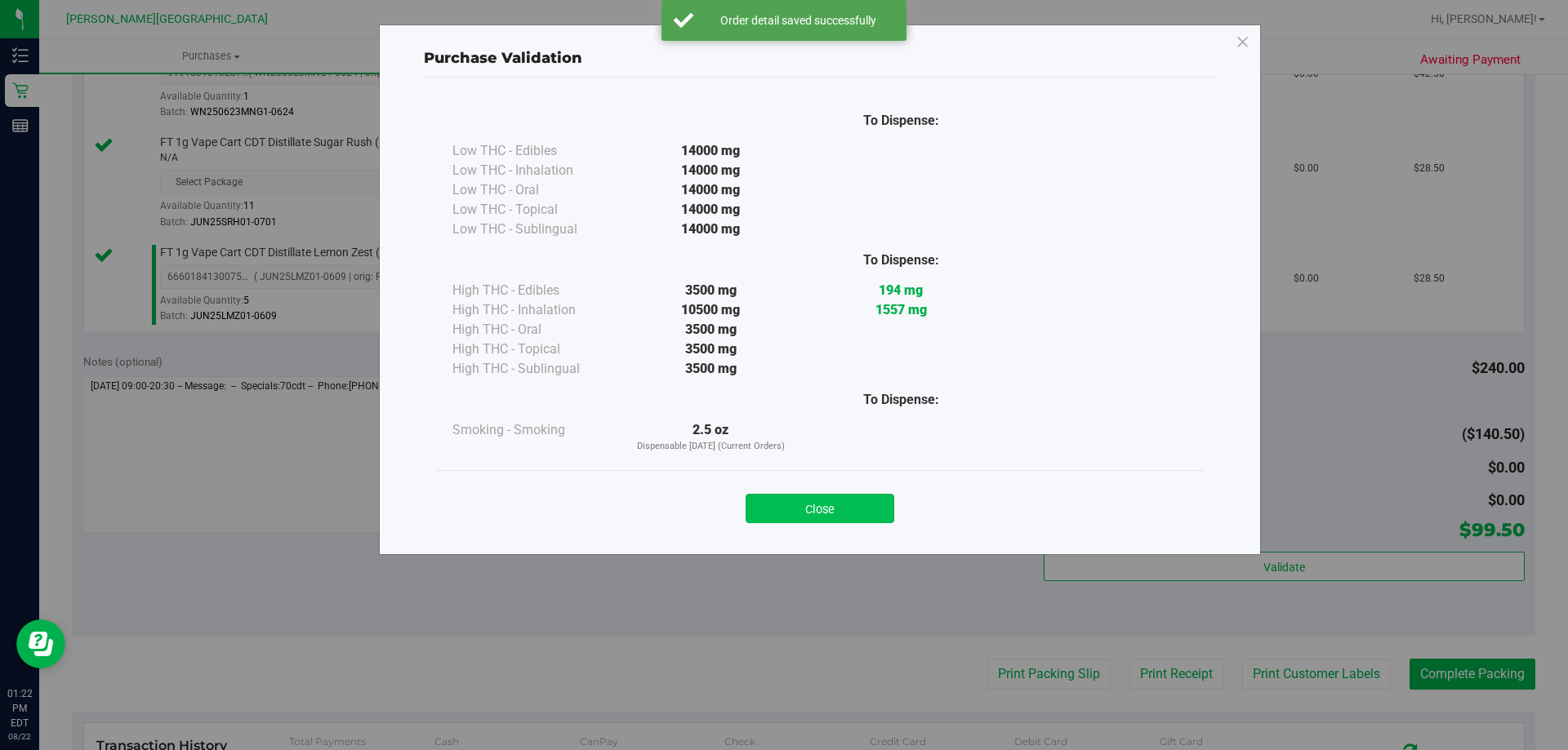
click at [826, 495] on button "Close" at bounding box center [819, 508] width 148 height 29
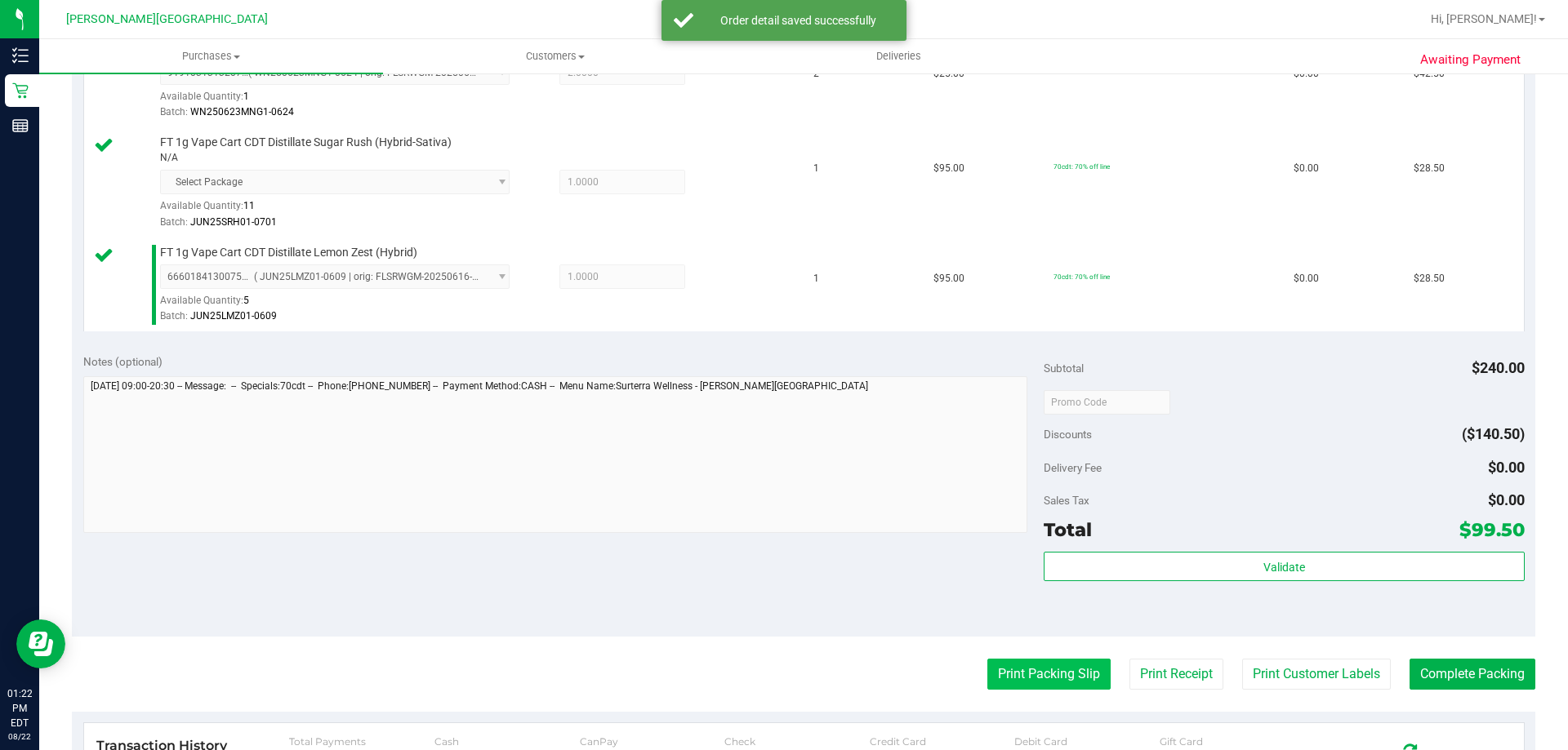
click at [1045, 667] on button "Print Packing Slip" at bounding box center [1049, 675] width 124 height 31
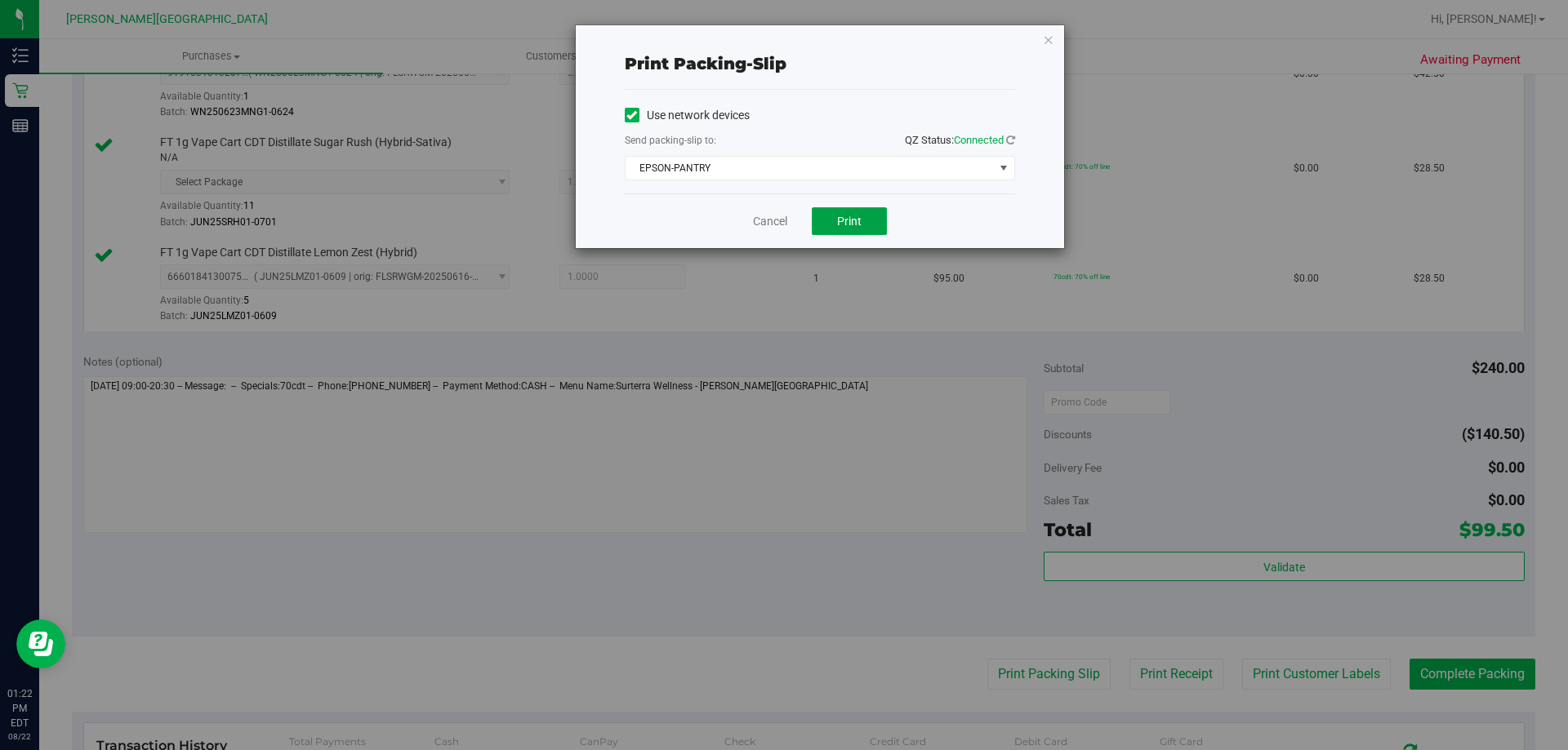
drag, startPoint x: 854, startPoint y: 219, endPoint x: 917, endPoint y: 369, distance: 162.7
click at [857, 219] on span "Print" at bounding box center [850, 221] width 25 height 13
click at [1049, 41] on icon "button" at bounding box center [1049, 39] width 11 height 20
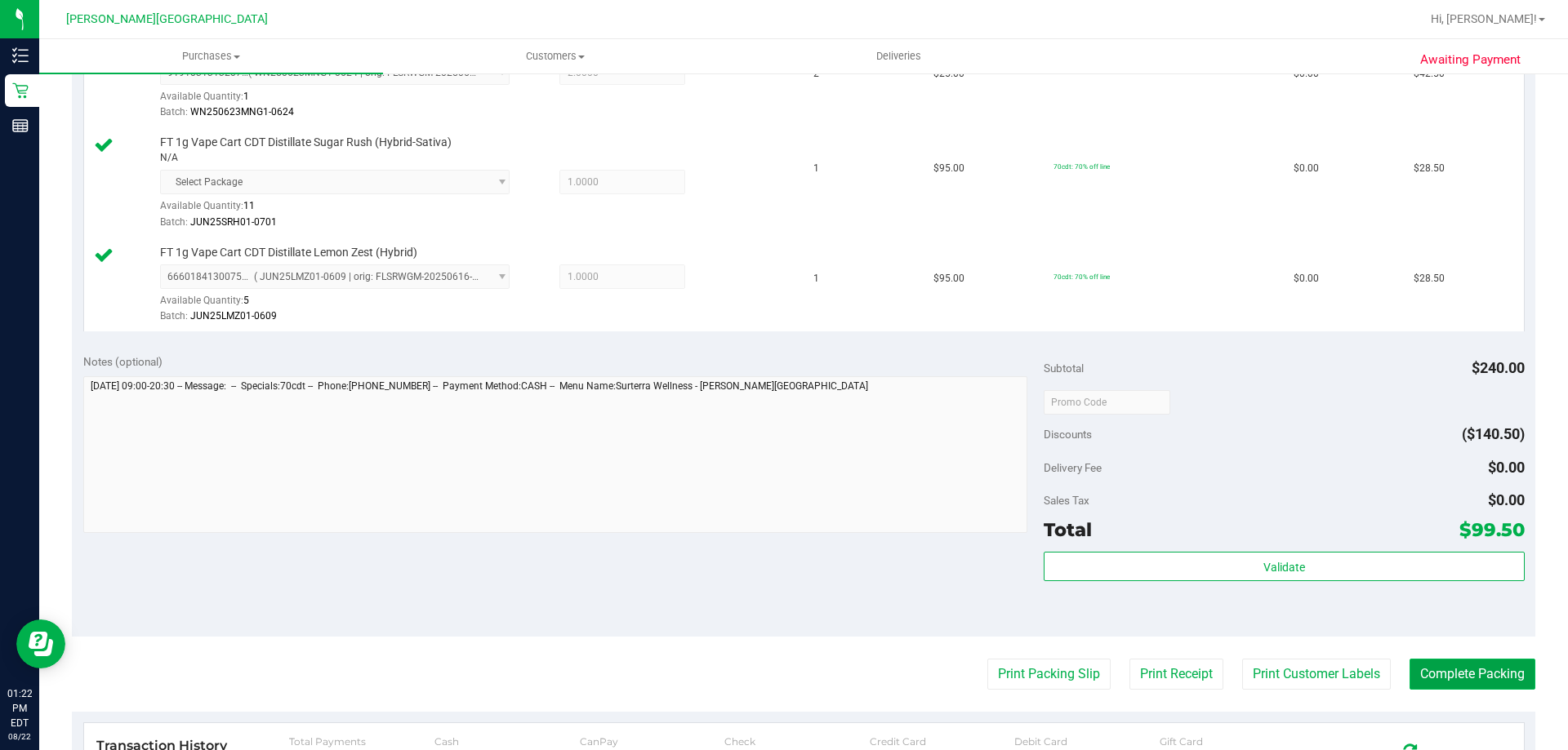
click at [1460, 680] on button "Complete Packing" at bounding box center [1473, 675] width 126 height 31
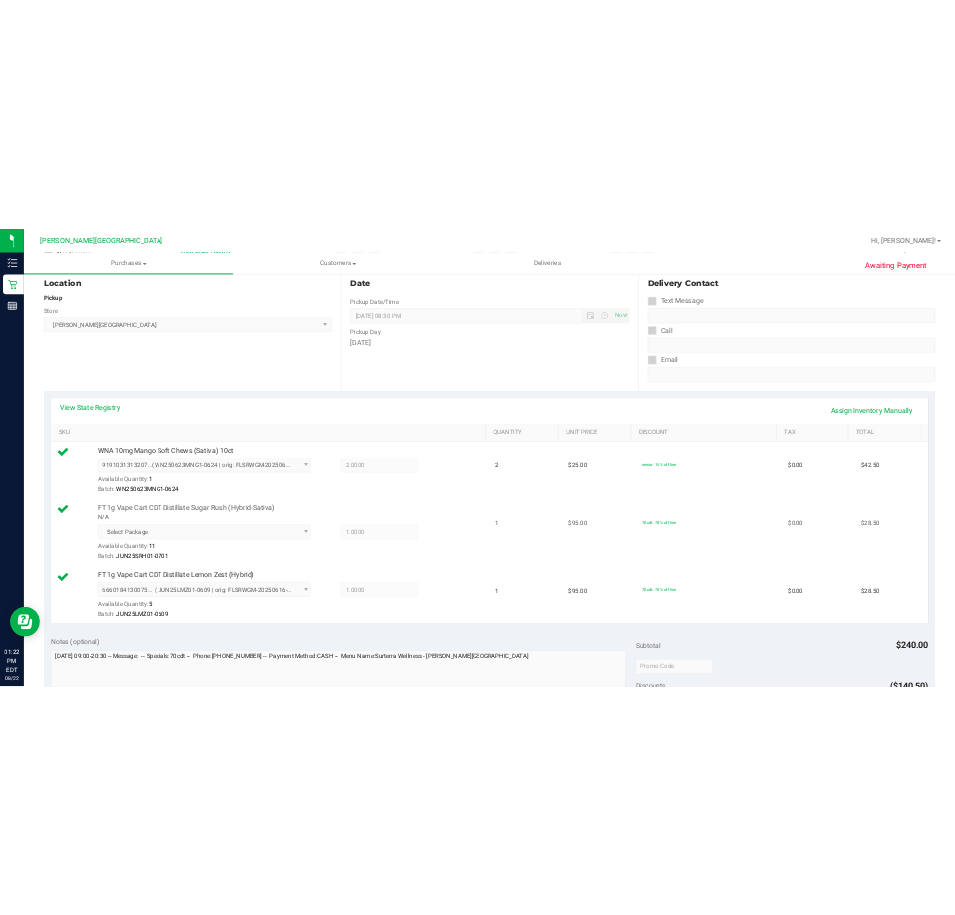
scroll to position [0, 0]
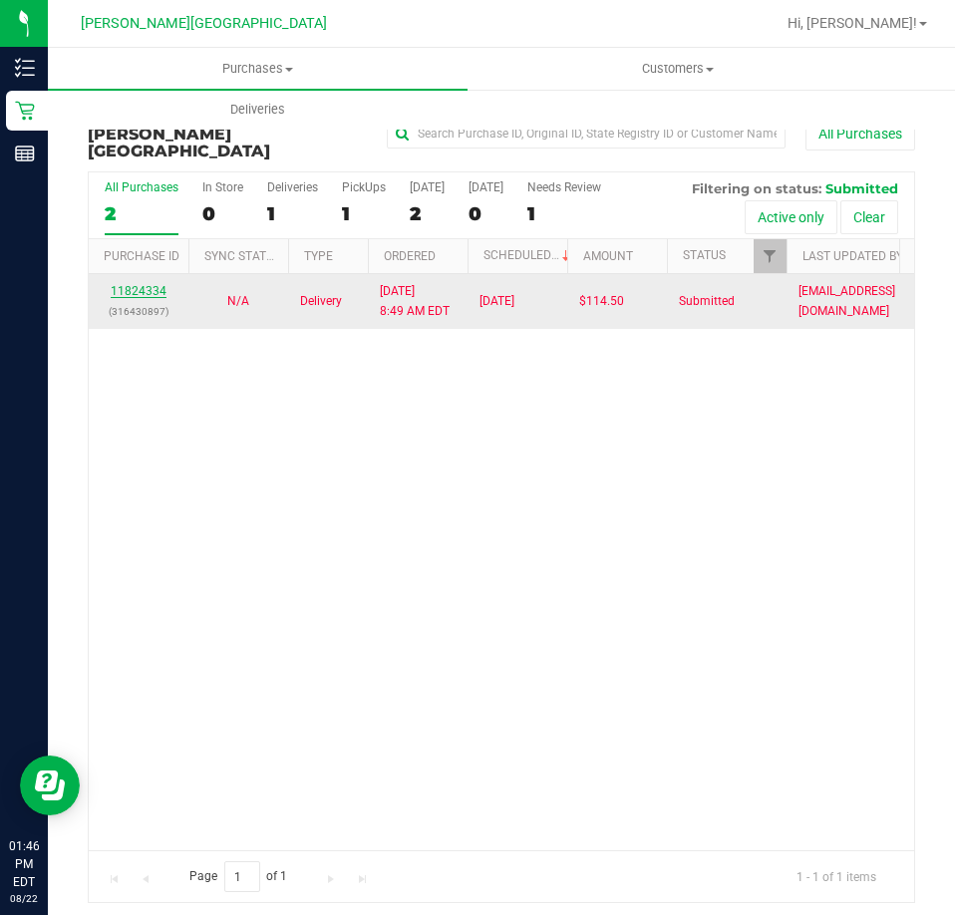
click at [124, 284] on link "11824334" at bounding box center [139, 291] width 56 height 14
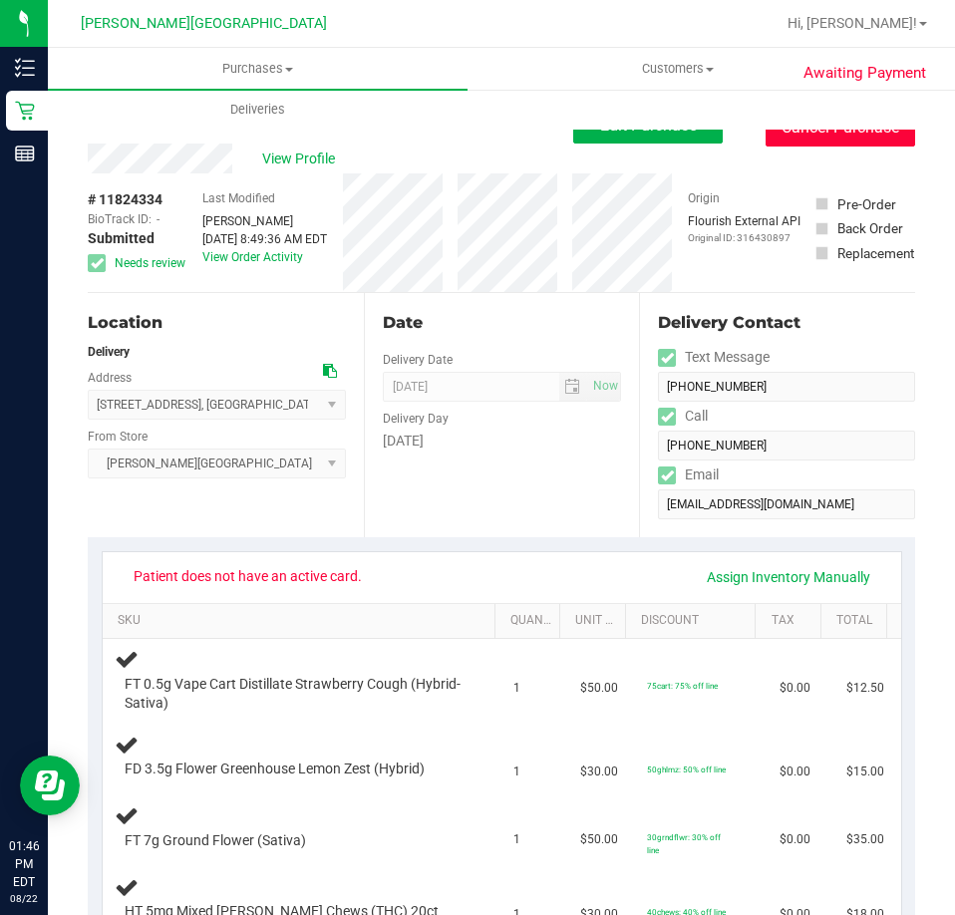
click at [840, 134] on button "Cancel Purchase" at bounding box center [841, 128] width 150 height 38
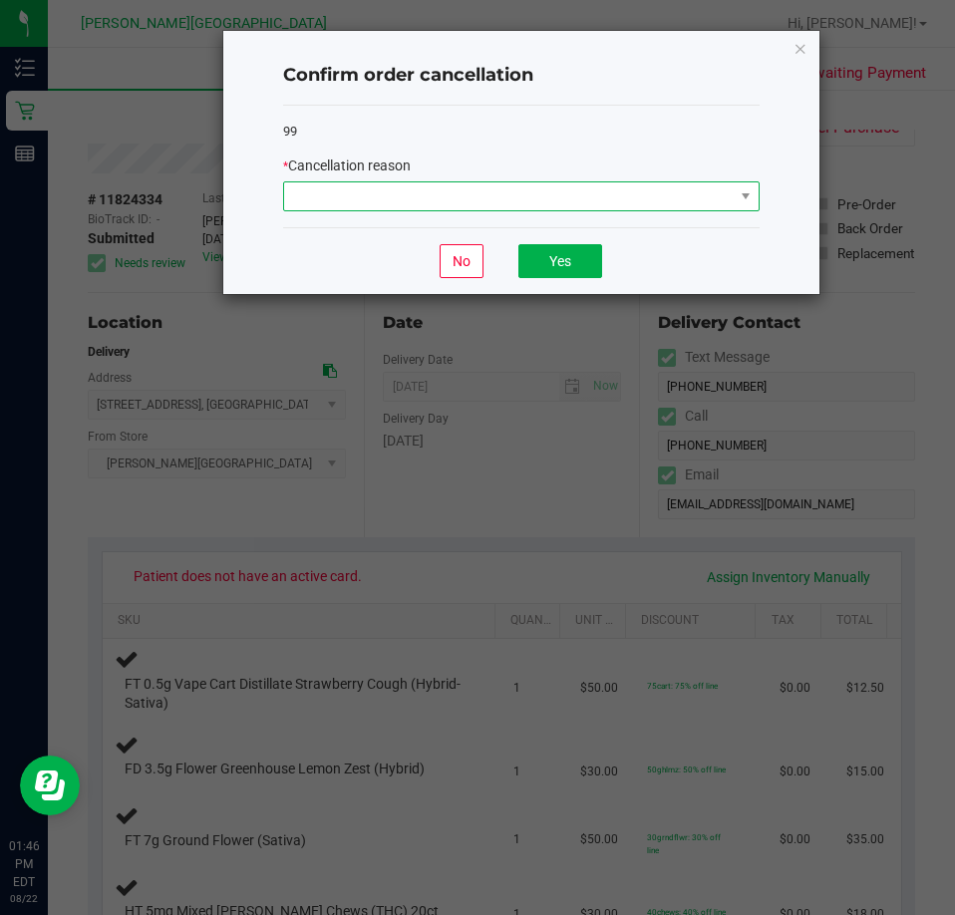
click at [629, 196] on span at bounding box center [509, 196] width 450 height 28
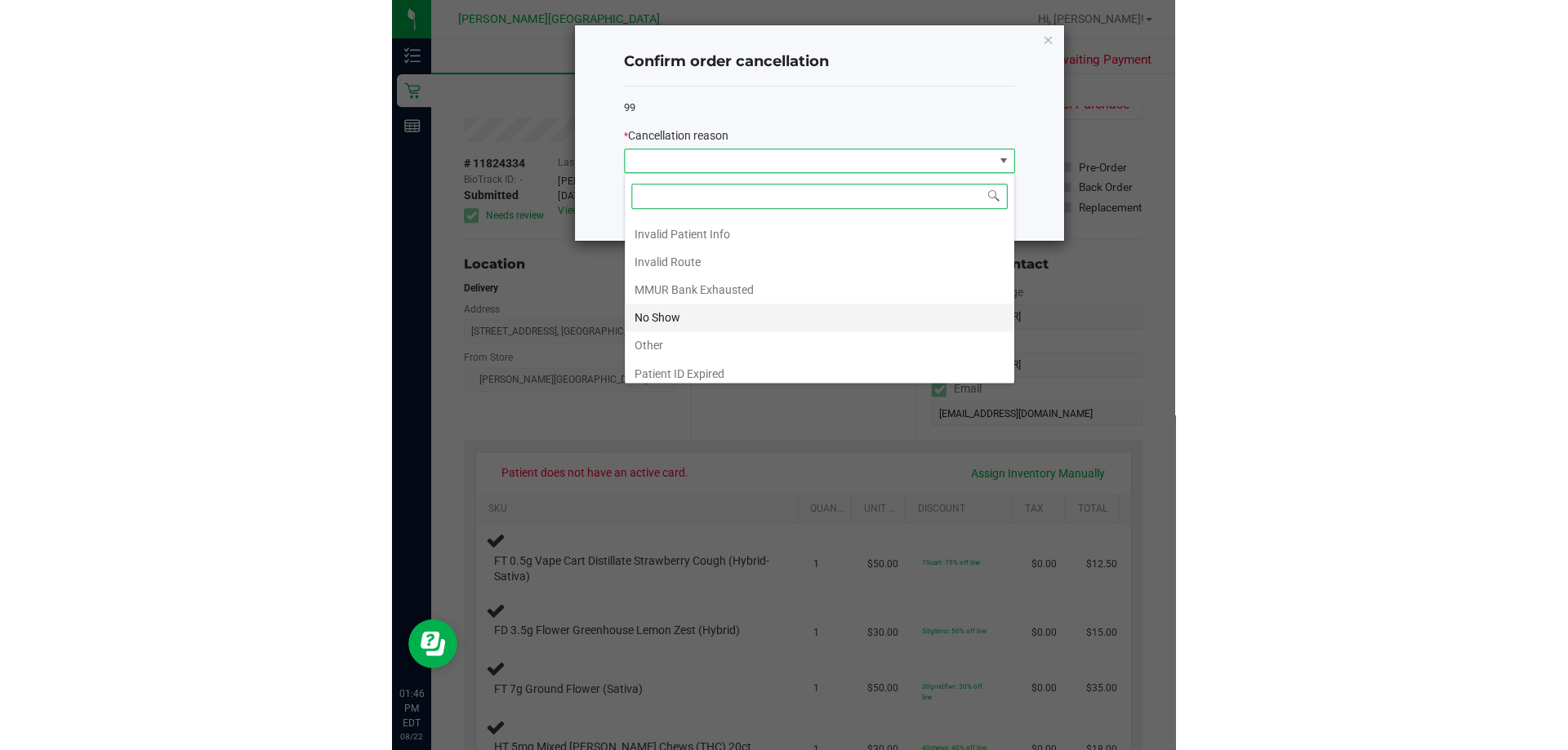
scroll to position [87, 0]
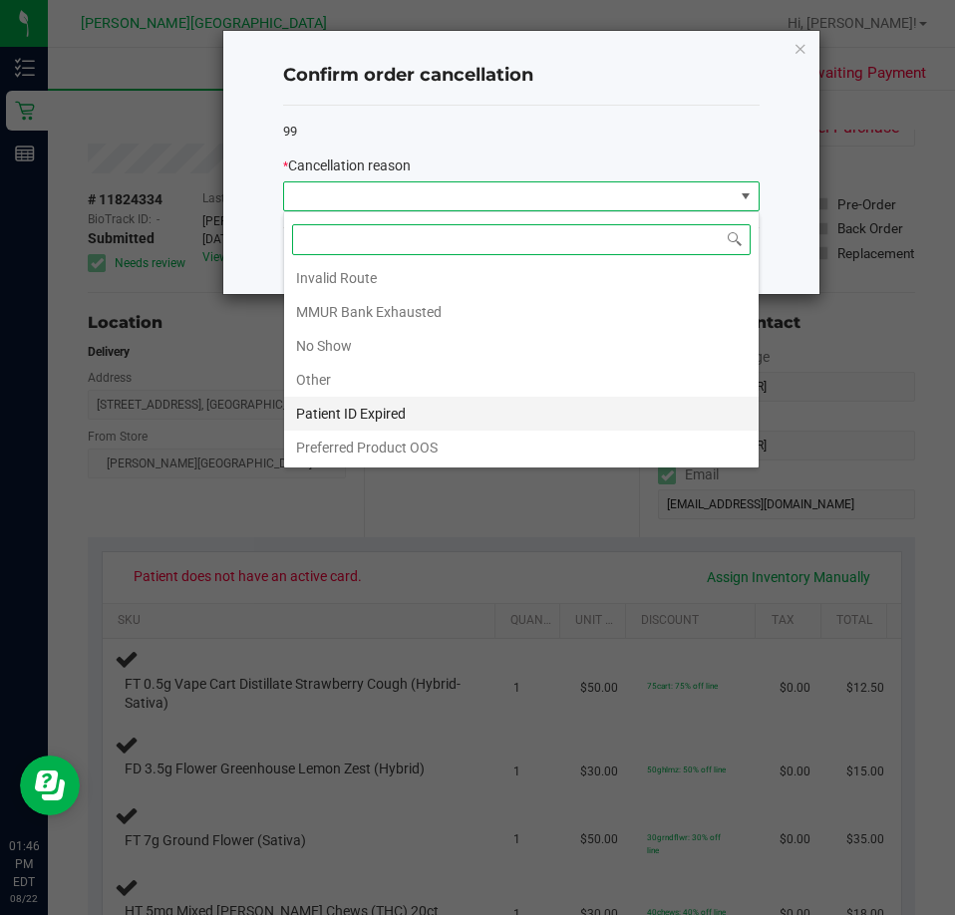
click at [545, 415] on li "Patient ID Expired" at bounding box center [521, 414] width 475 height 34
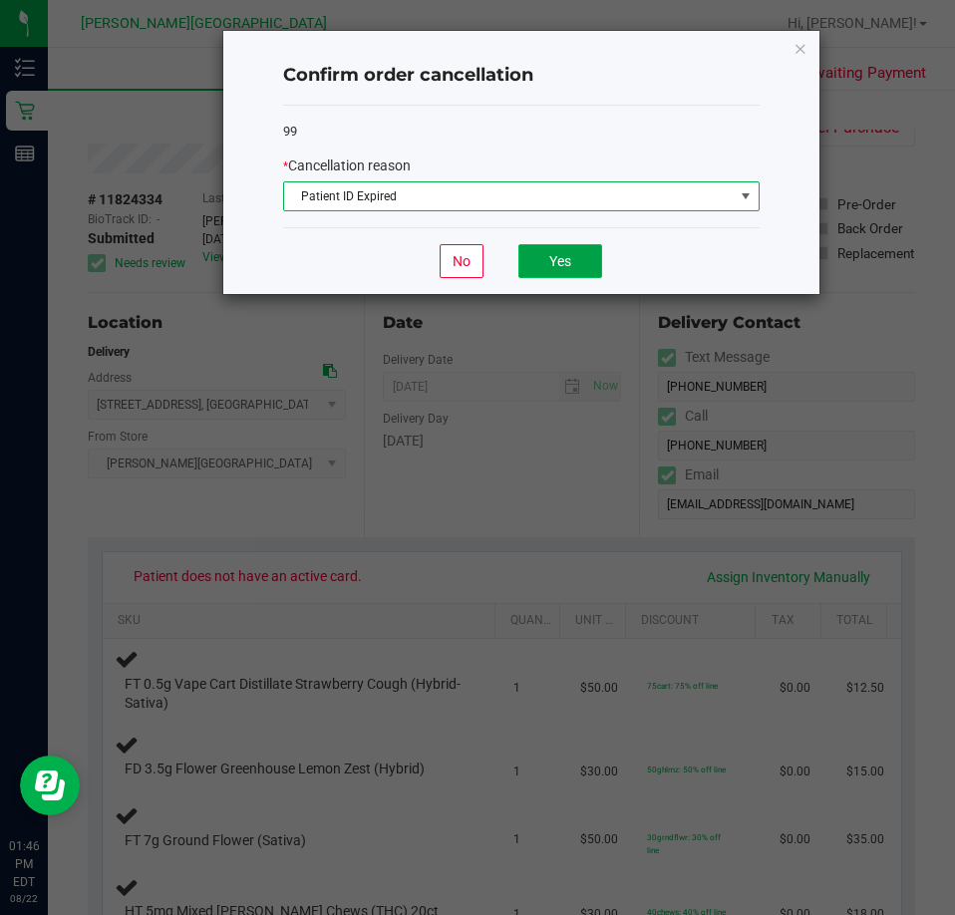
click at [578, 257] on button "Yes" at bounding box center [560, 261] width 84 height 34
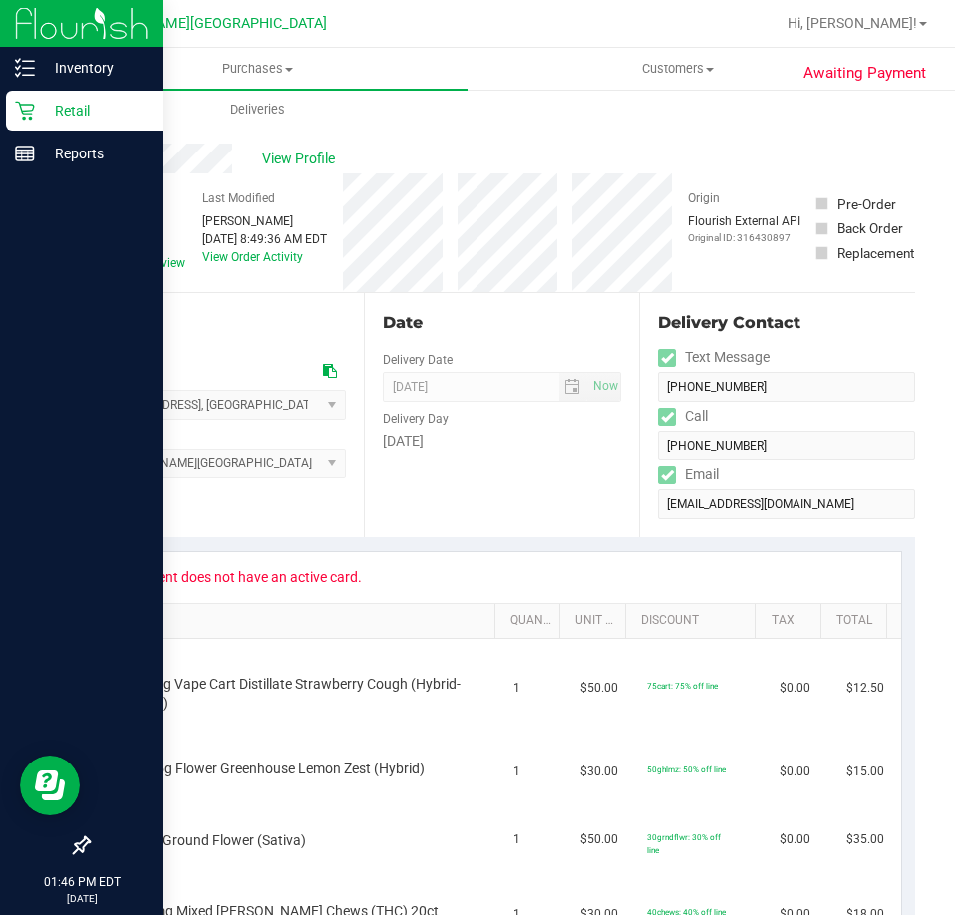
click at [24, 106] on icon at bounding box center [25, 111] width 20 height 20
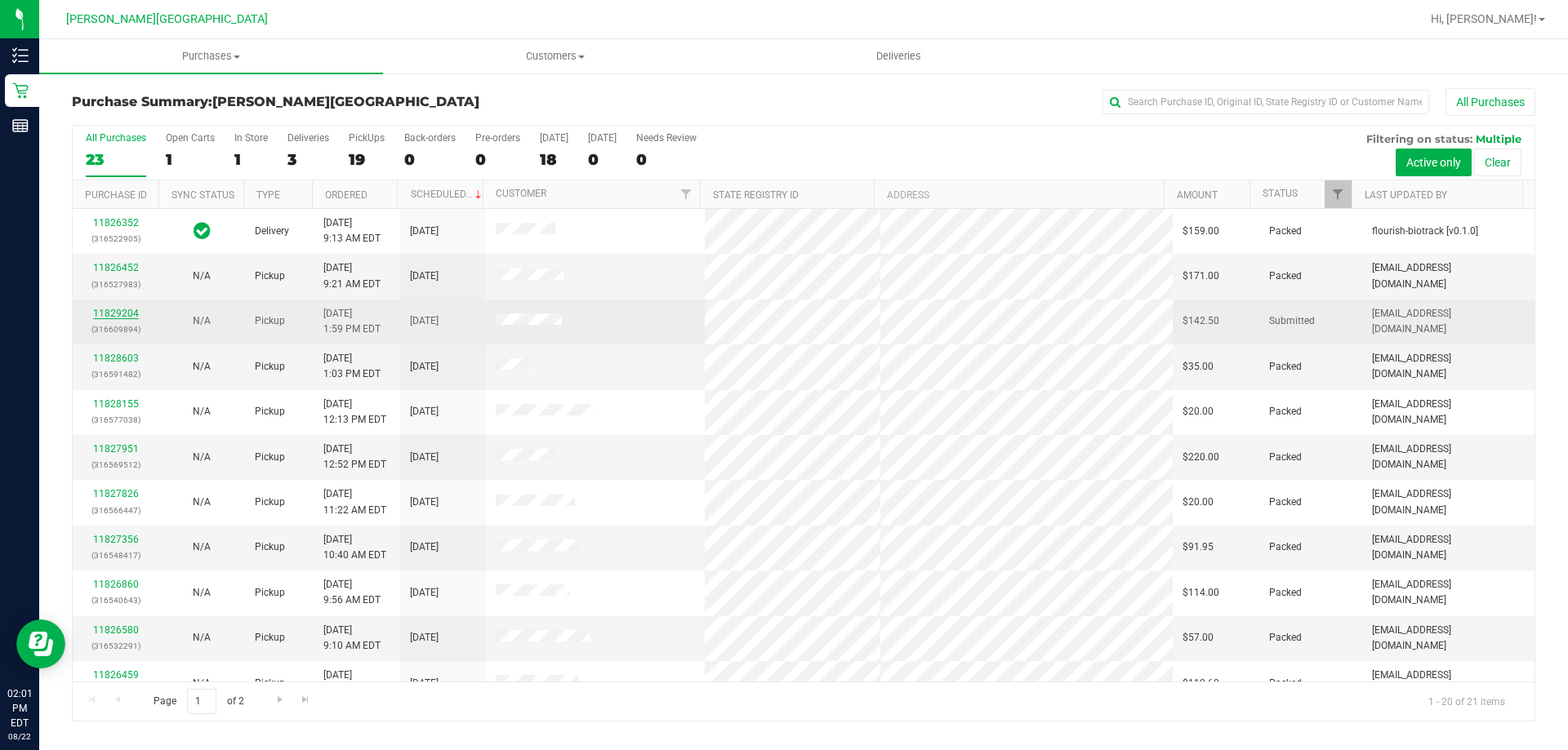
click at [131, 313] on link "11829204" at bounding box center [116, 314] width 46 height 11
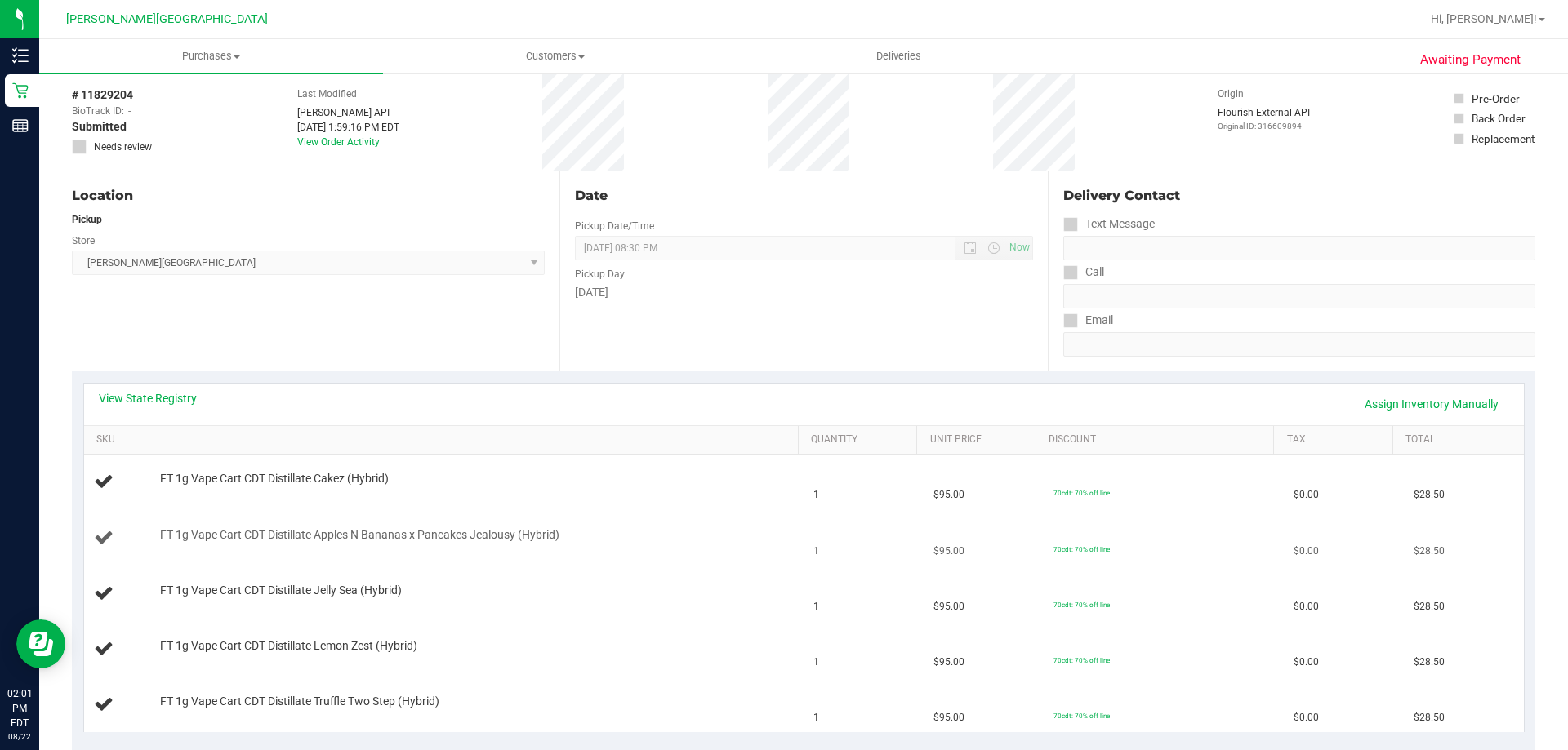
scroll to position [163, 0]
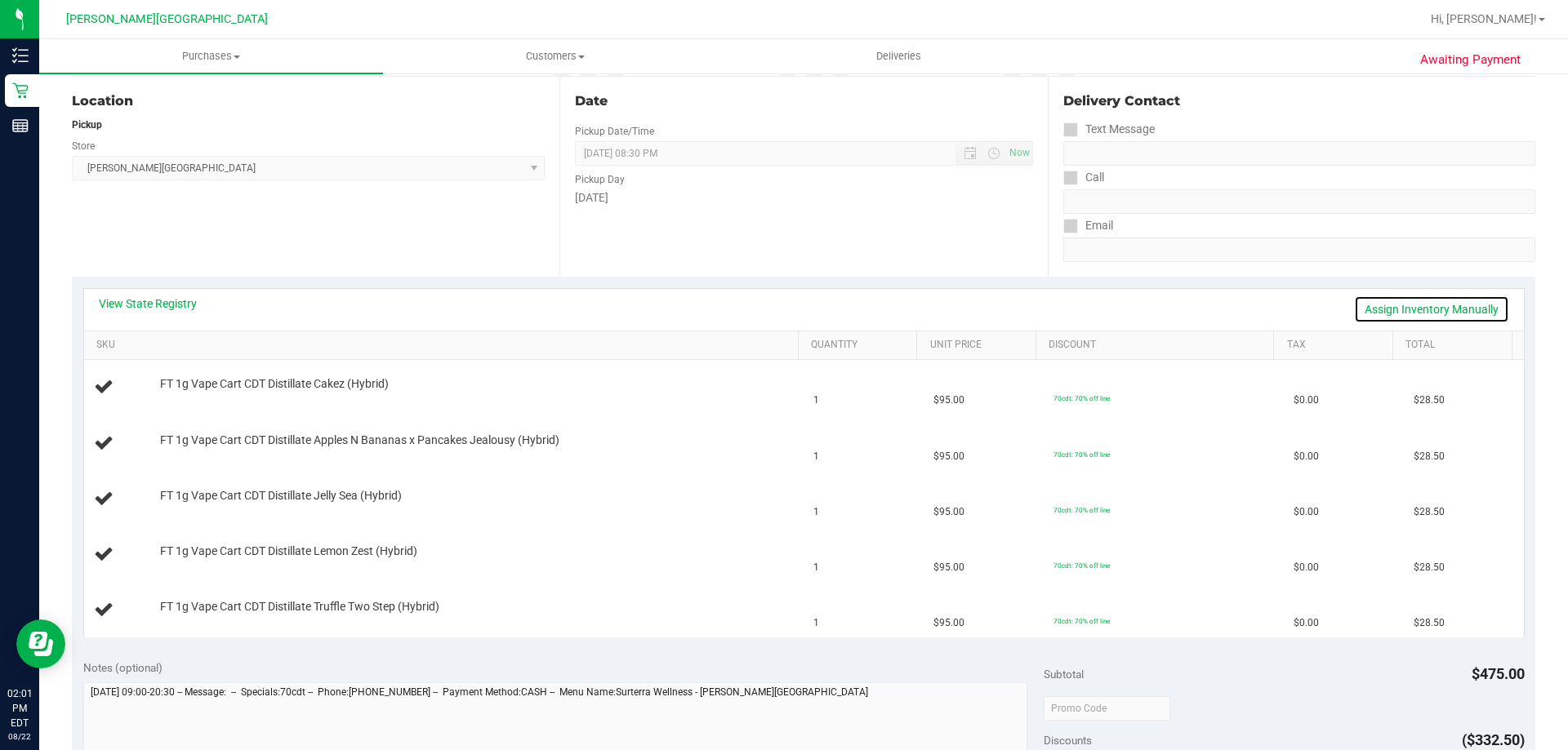
click at [1433, 307] on link "Assign Inventory Manually" at bounding box center [1431, 309] width 155 height 28
click at [1433, 307] on link "Save & Exit" at bounding box center [1471, 309] width 77 height 28
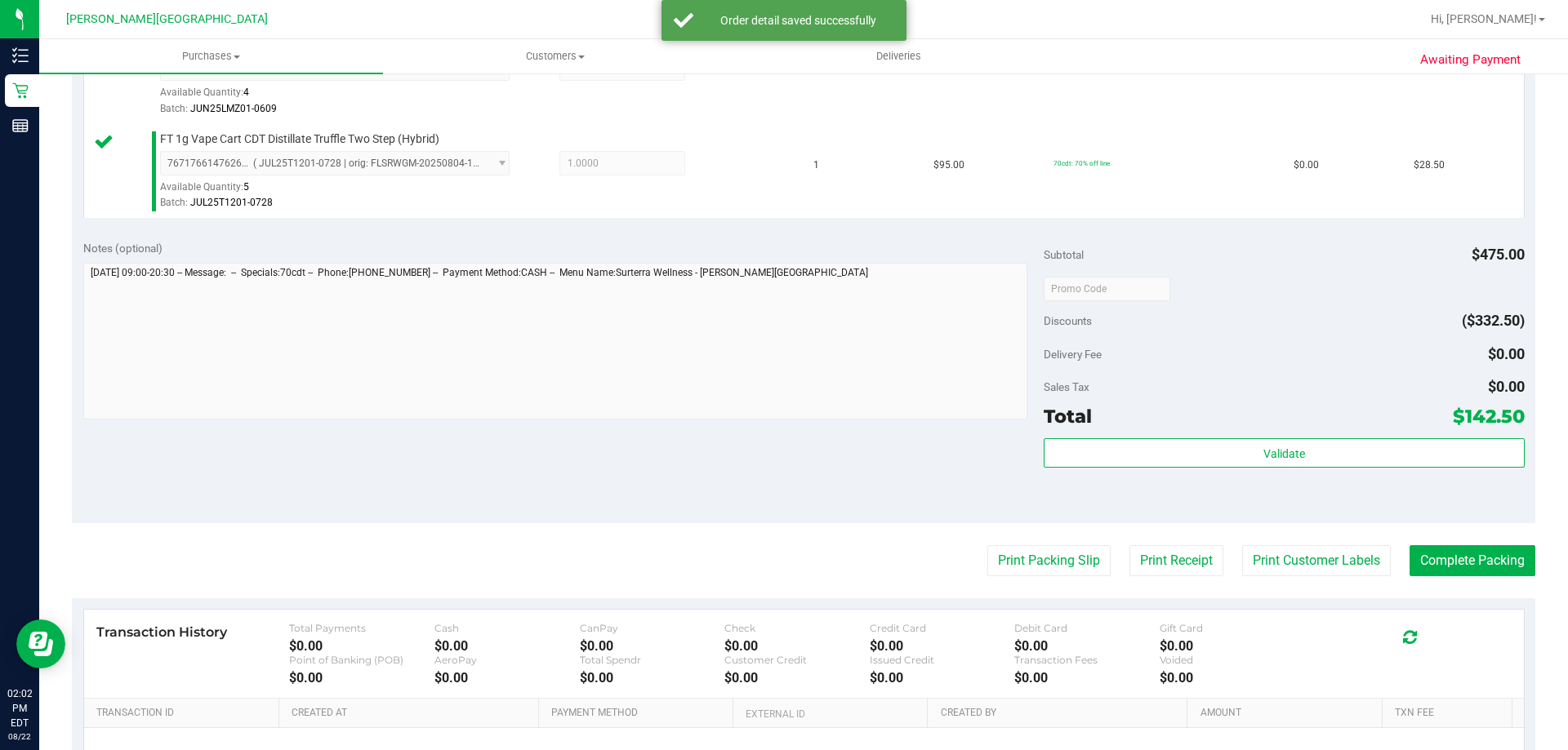
scroll to position [898, 0]
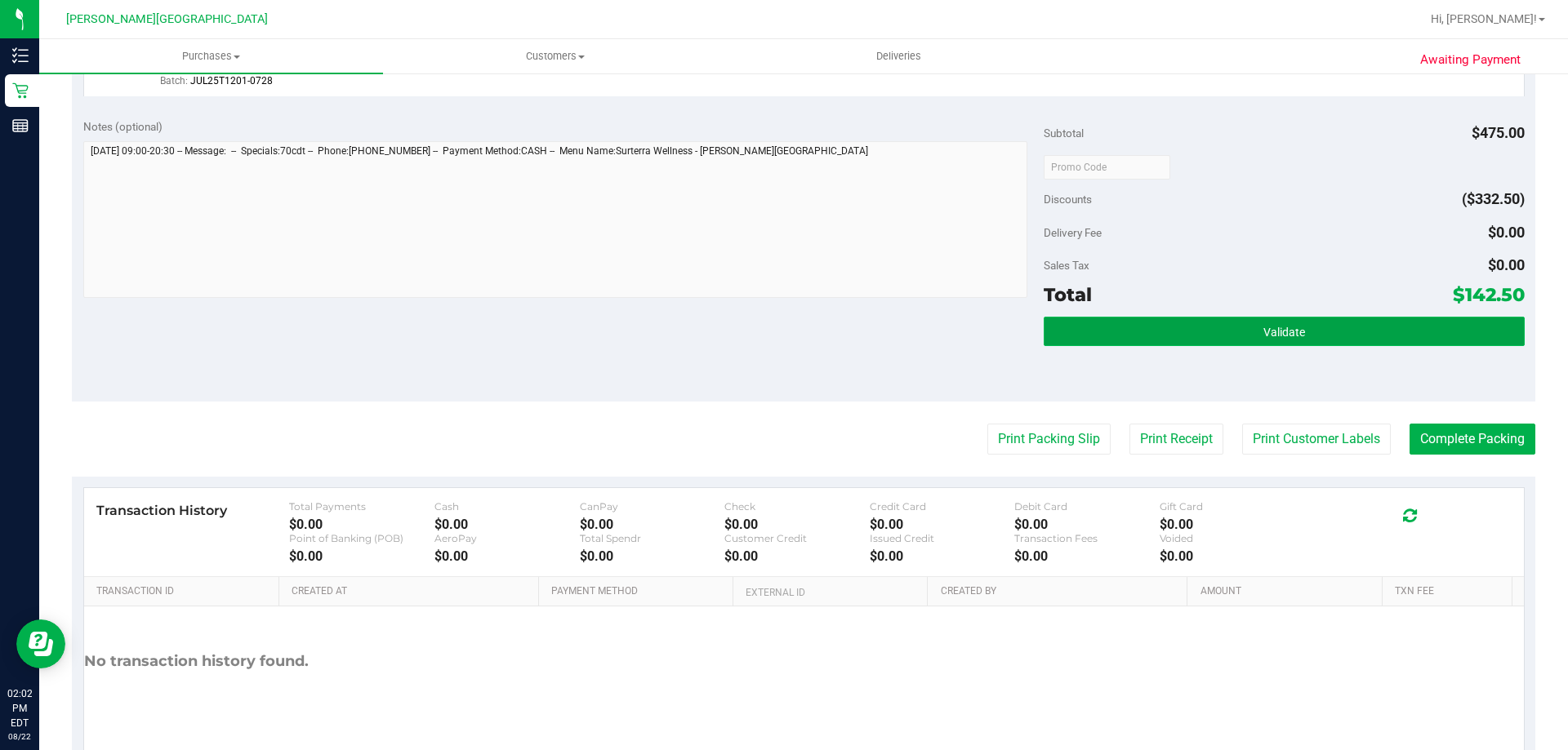
click at [1329, 327] on button "Validate" at bounding box center [1284, 332] width 480 height 29
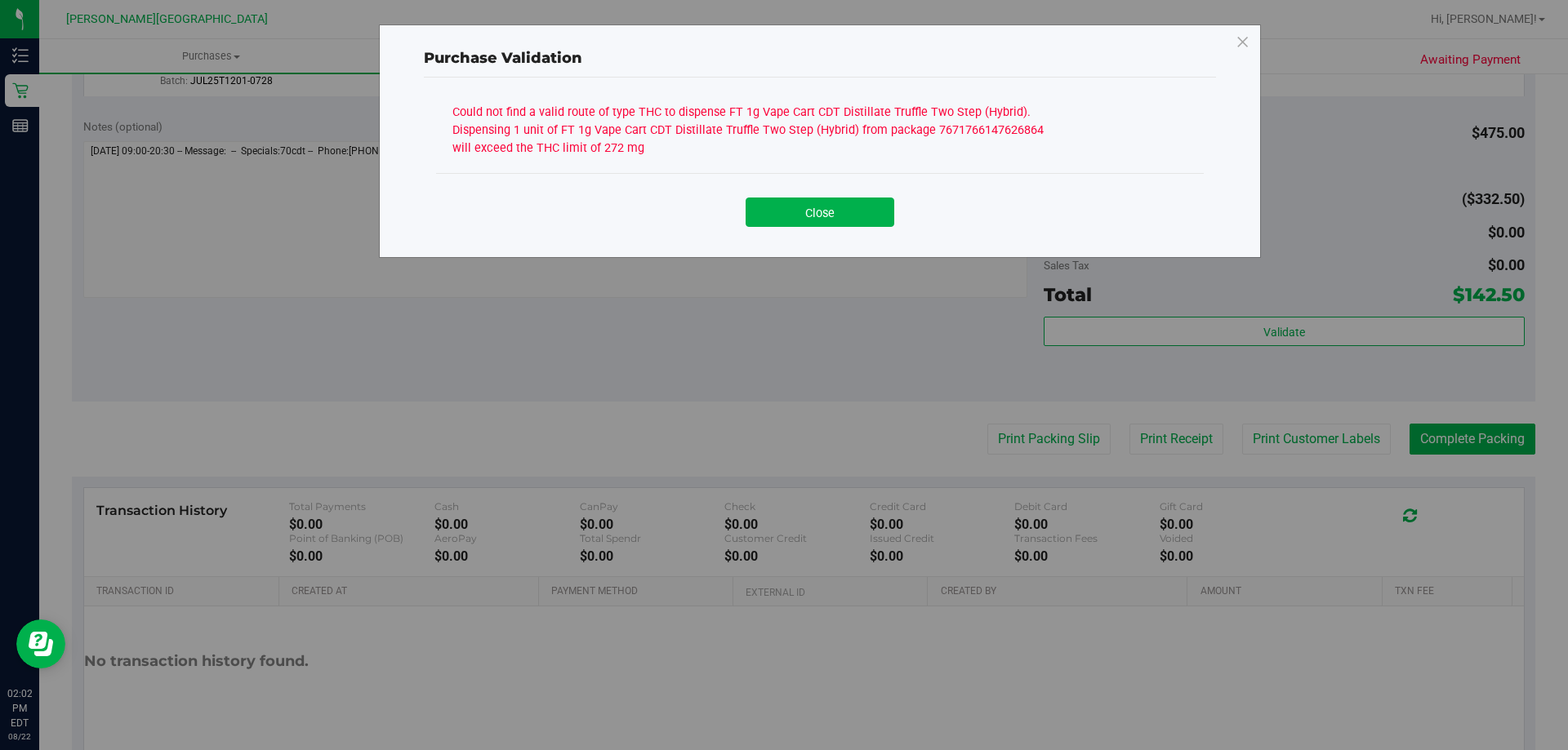
click at [820, 214] on button "Close" at bounding box center [819, 212] width 148 height 29
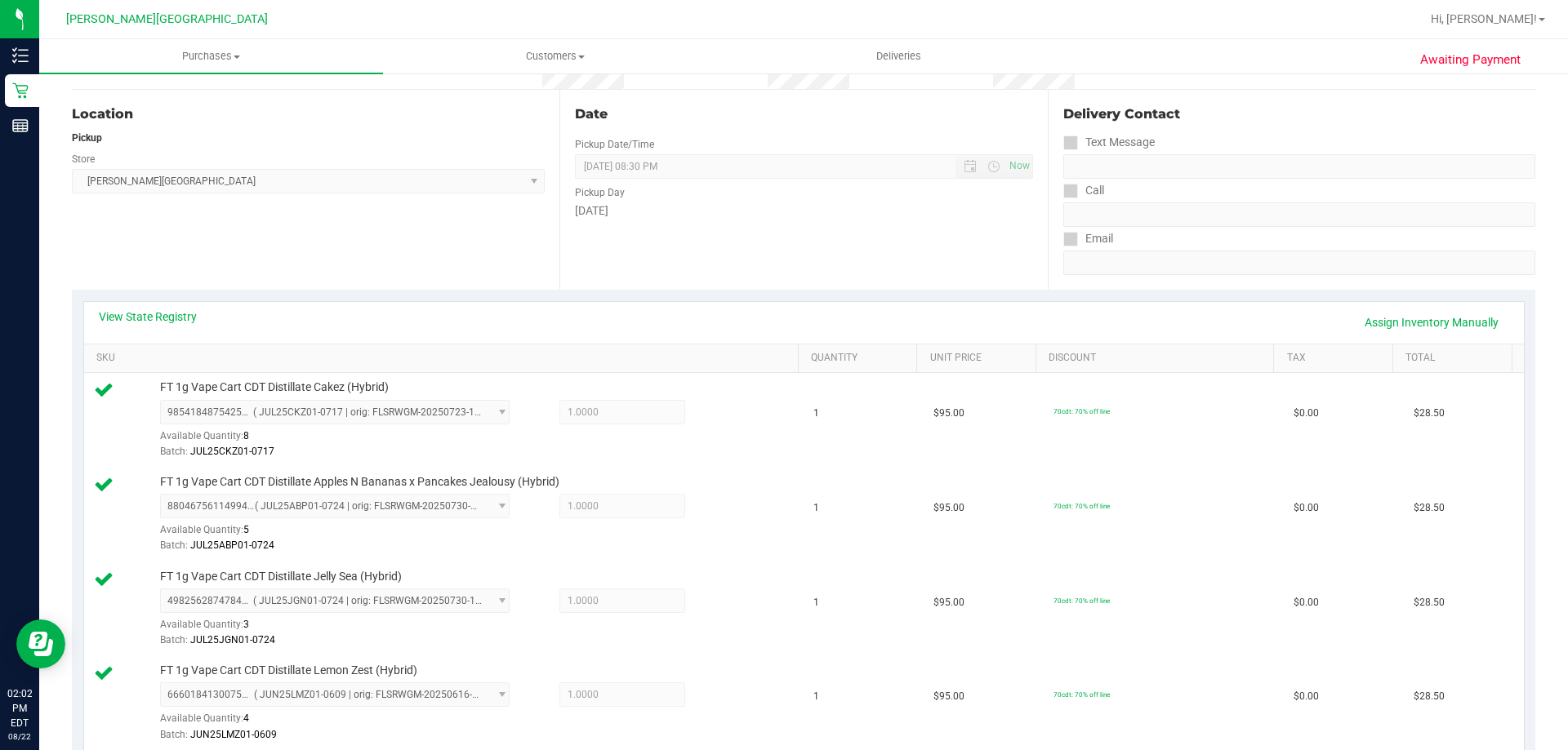
scroll to position [0, 0]
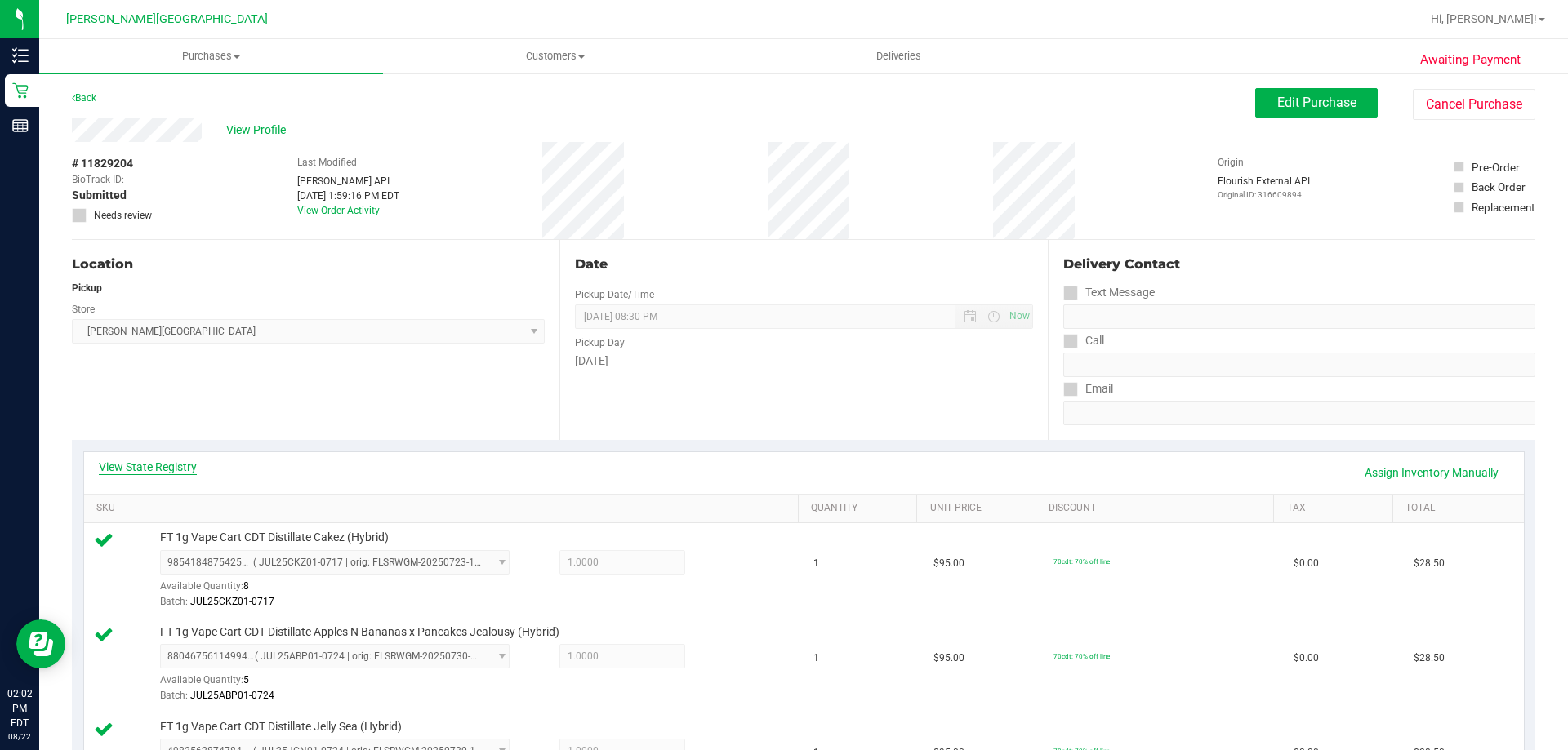
click at [182, 461] on link "View State Registry" at bounding box center [148, 467] width 98 height 16
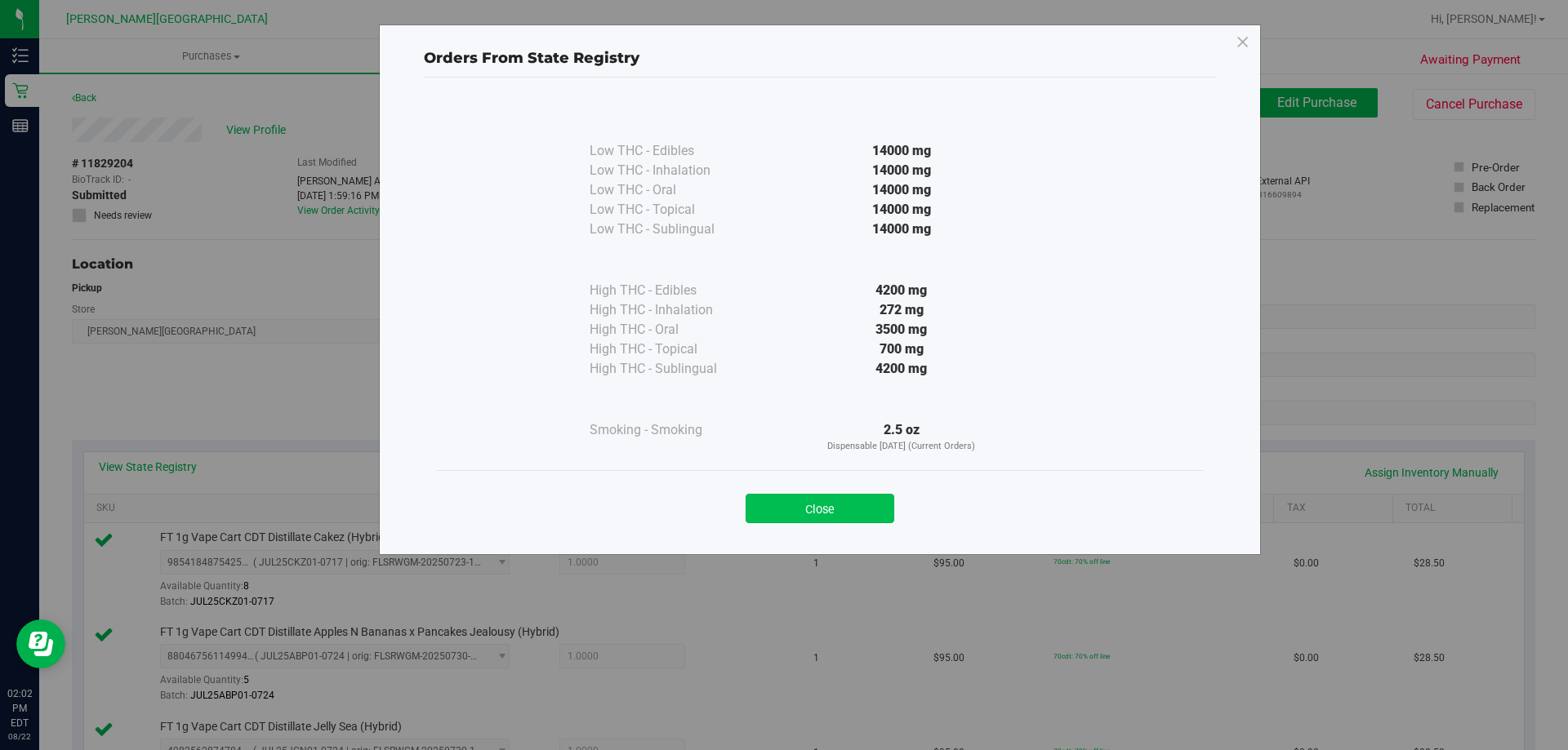
click at [851, 514] on button "Close" at bounding box center [819, 508] width 148 height 29
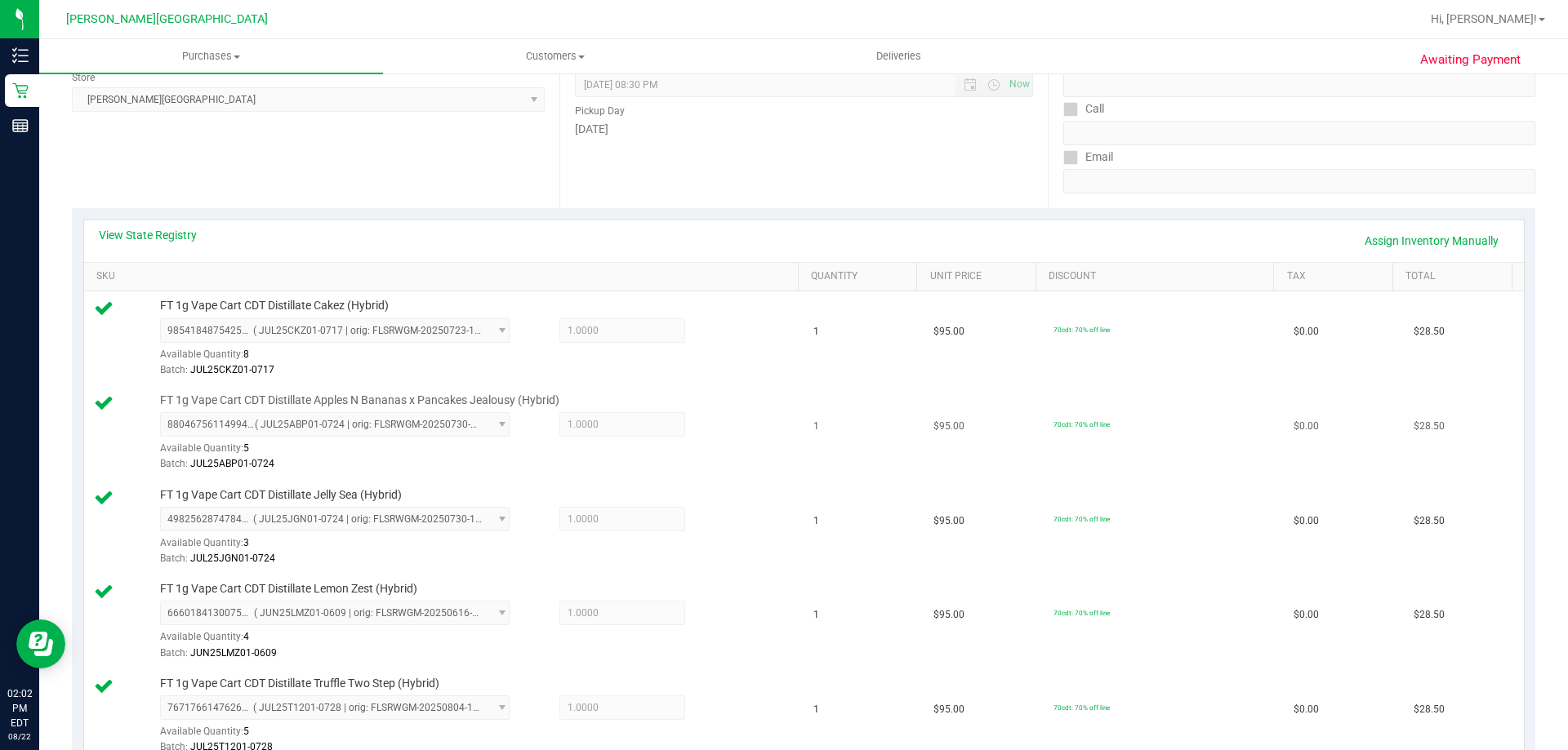
scroll to position [327, 0]
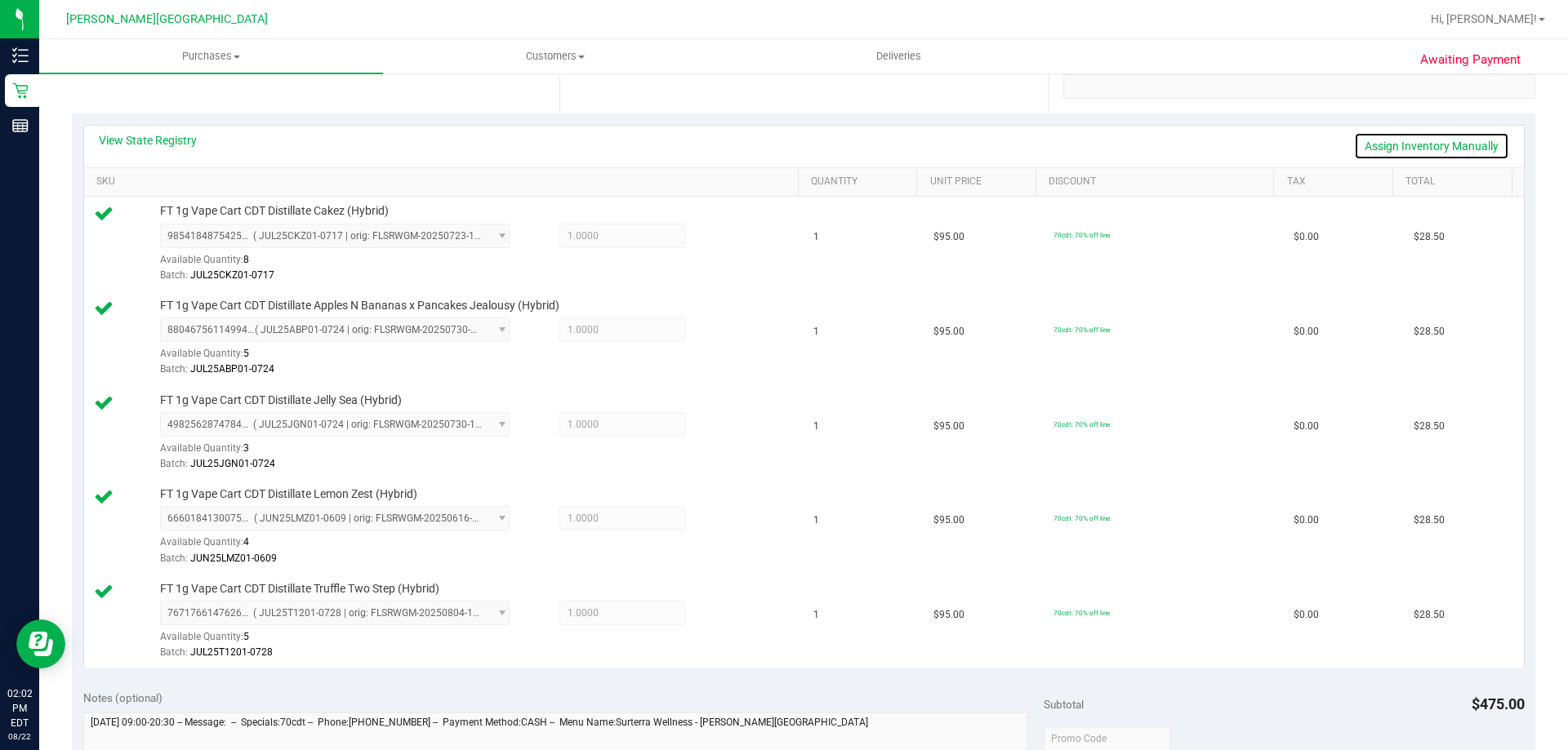
click at [1475, 143] on link "Assign Inventory Manually" at bounding box center [1431, 147] width 155 height 28
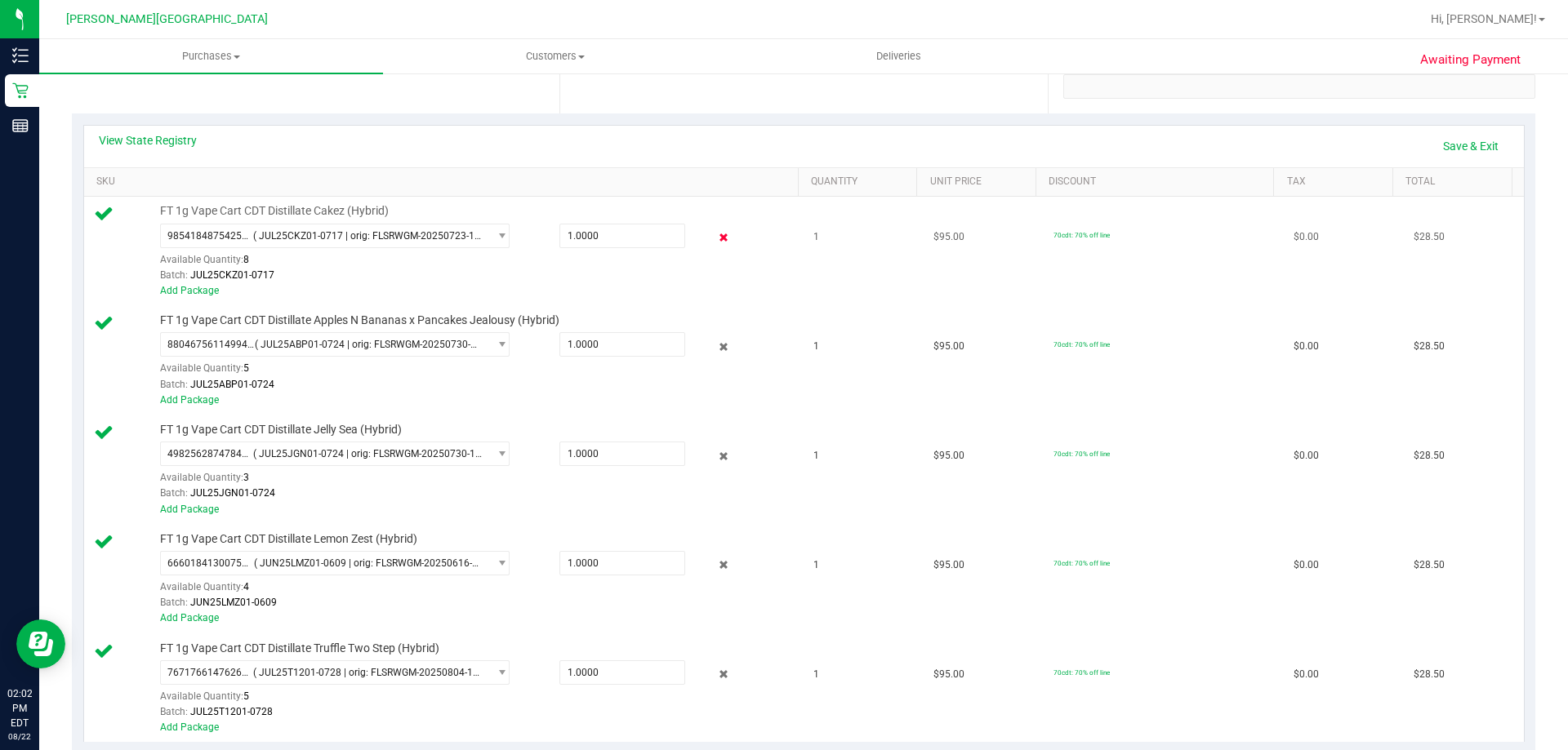
click at [718, 238] on icon at bounding box center [723, 237] width 17 height 19
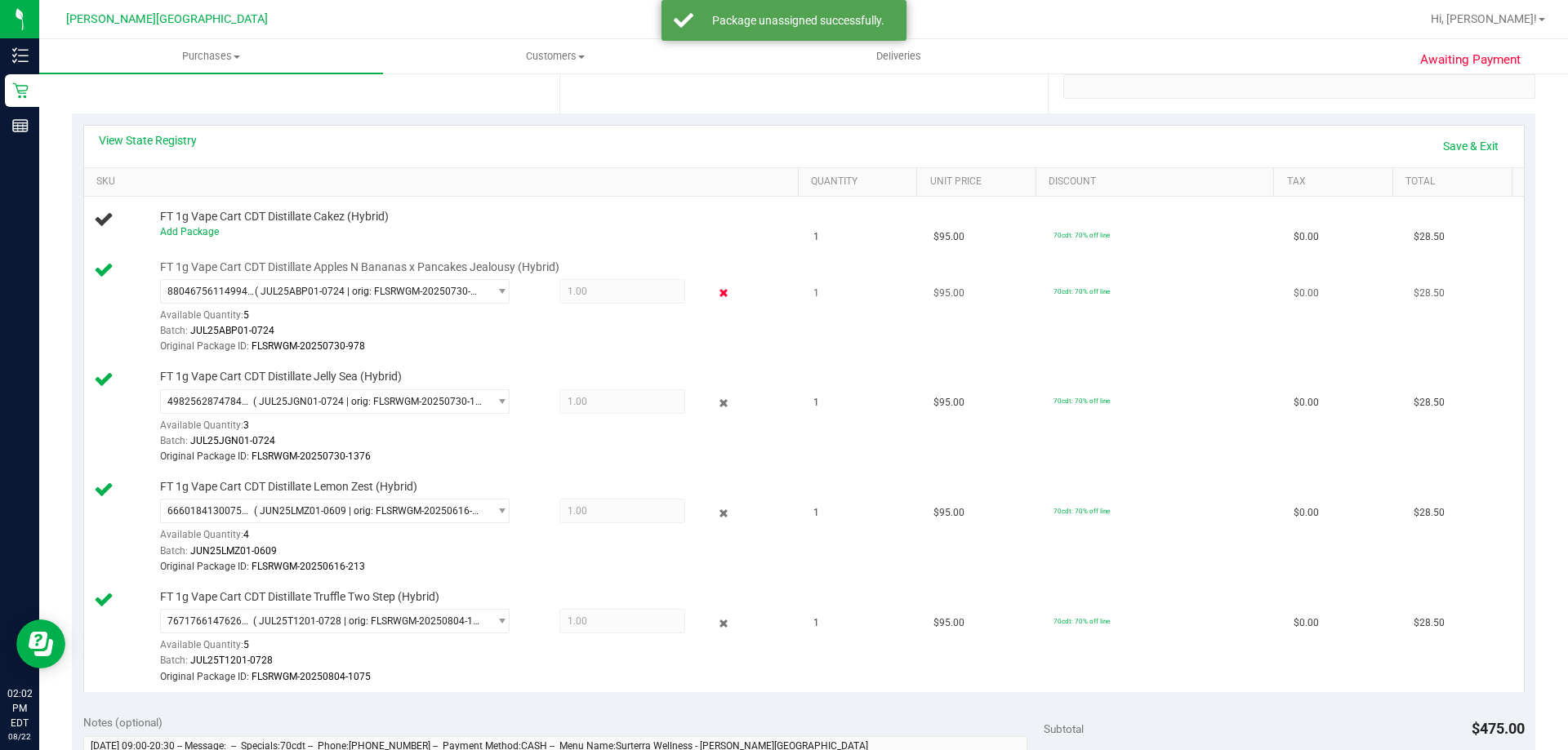
click at [715, 284] on icon at bounding box center [723, 293] width 17 height 19
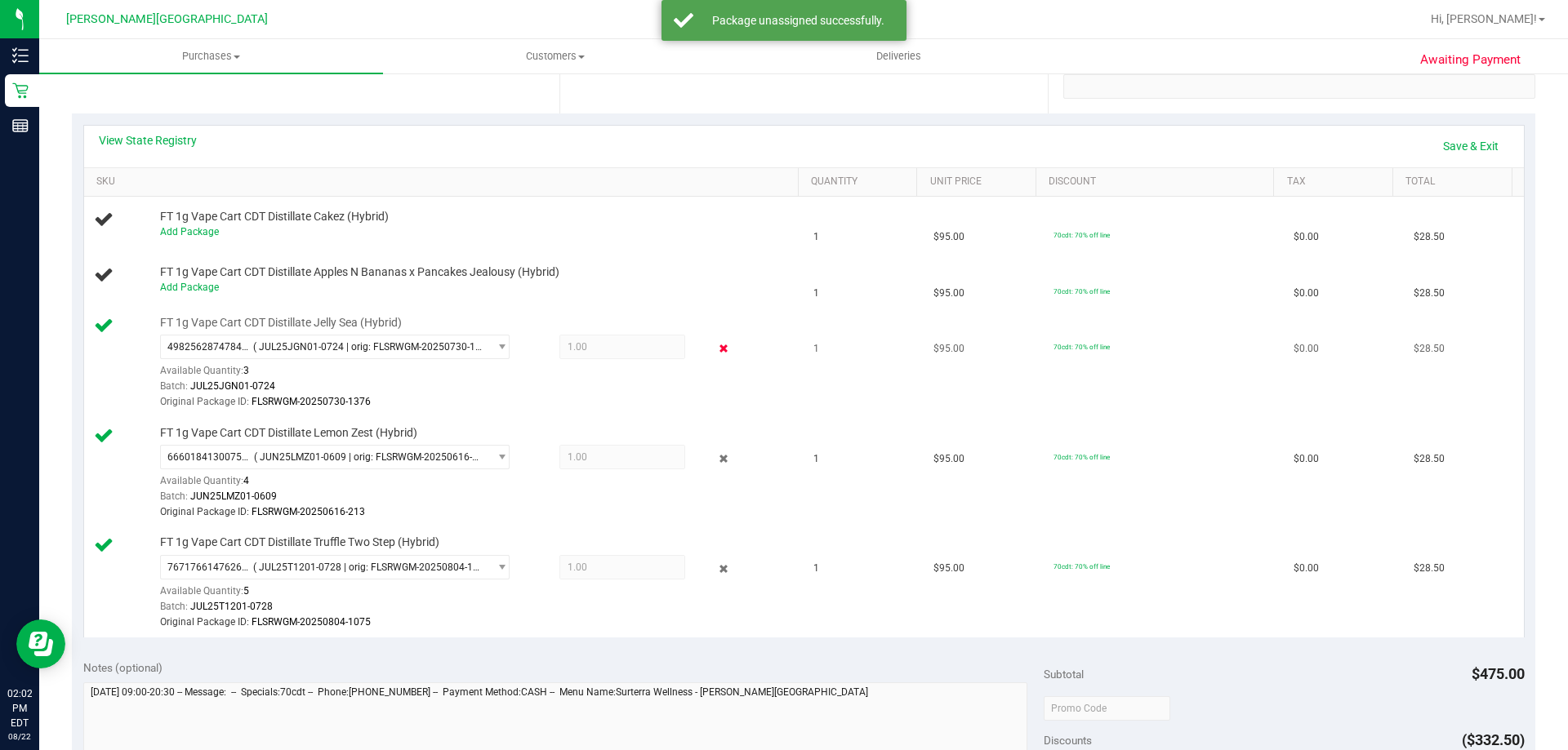
click at [715, 358] on icon at bounding box center [723, 349] width 17 height 19
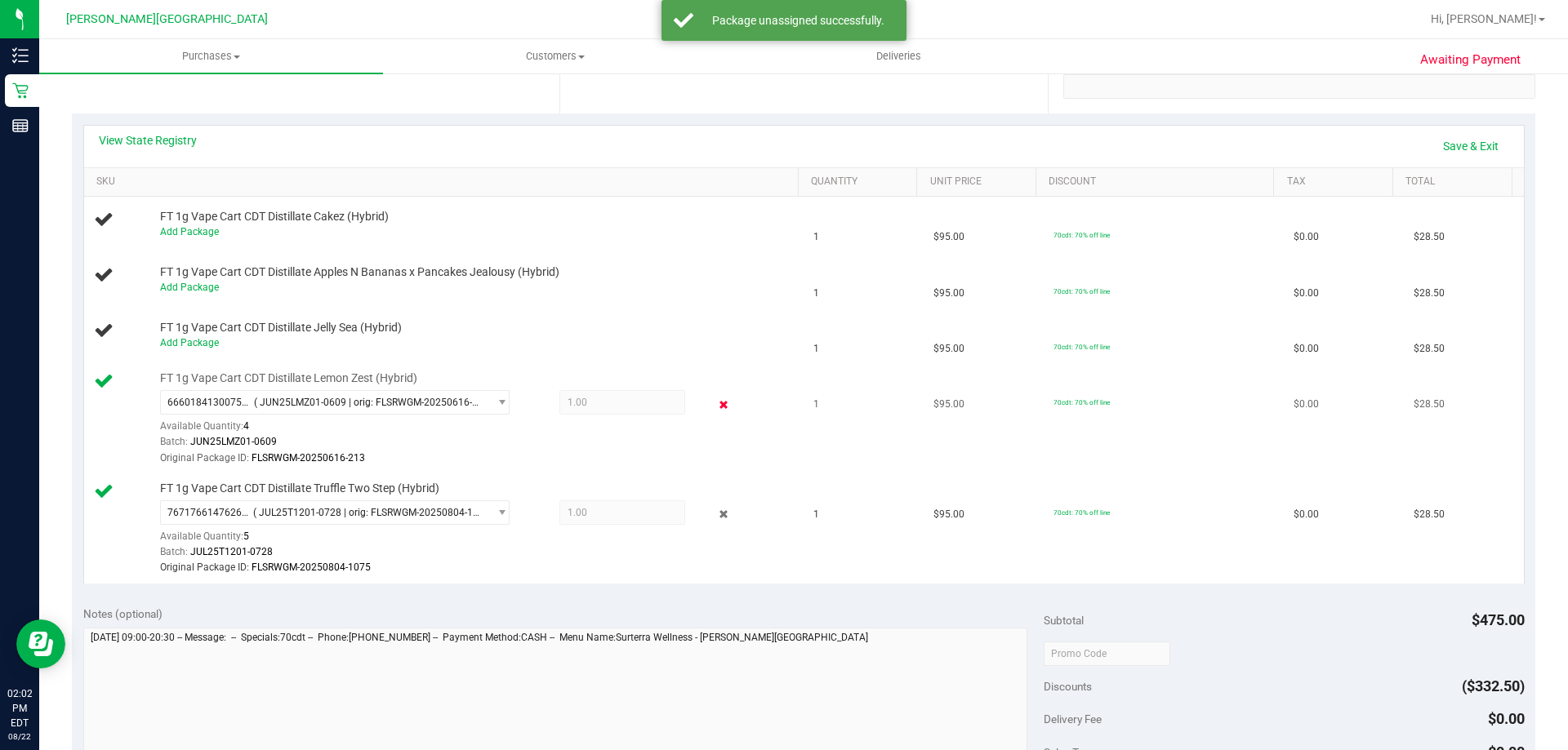
click at [714, 411] on div "6660184130075133 ( JUN25LMZ01-0609 | orig: FLSRWGM-20250616-213 ) 6660184130075…" at bounding box center [475, 428] width 631 height 76
click at [715, 409] on icon at bounding box center [723, 404] width 17 height 19
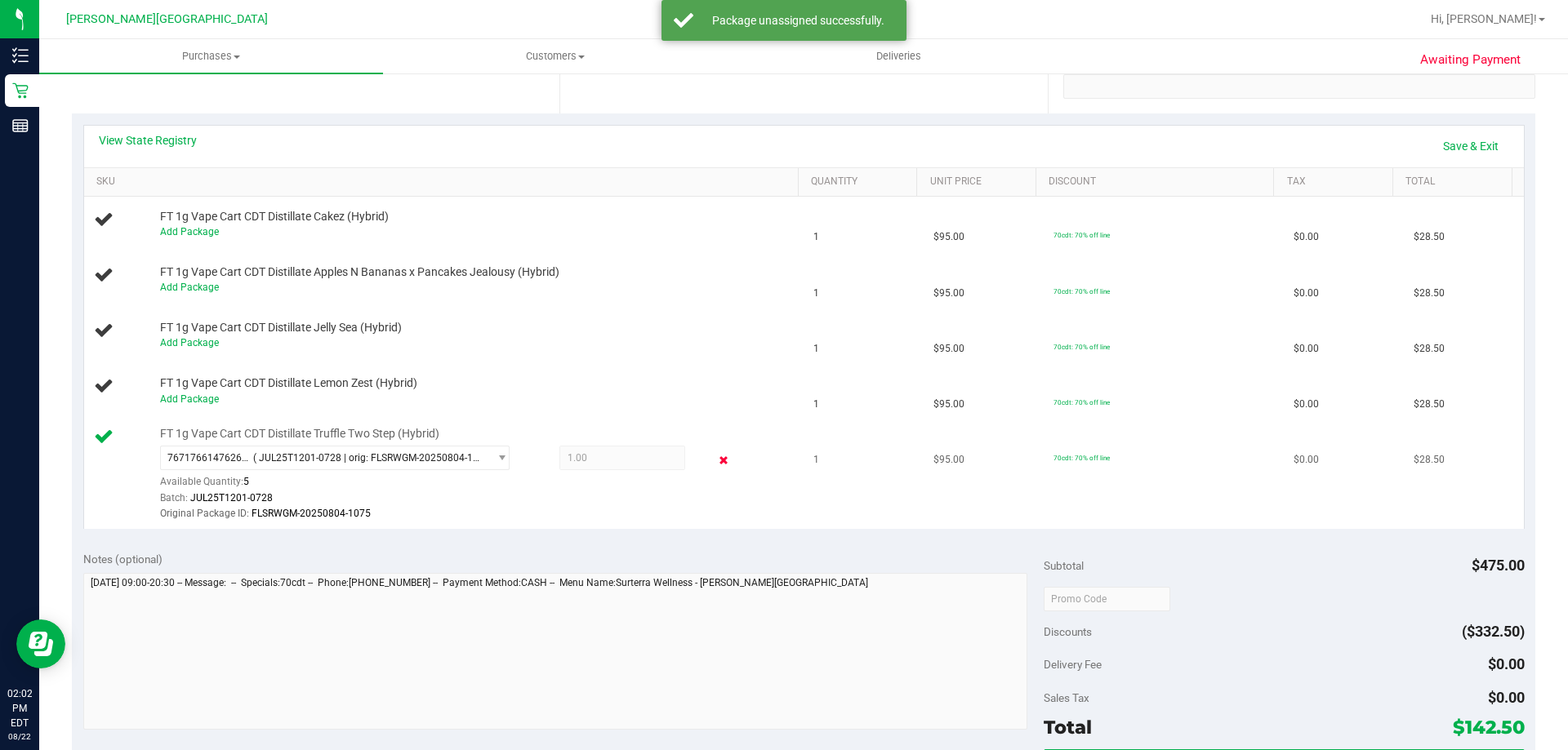
click at [715, 464] on icon at bounding box center [723, 459] width 17 height 19
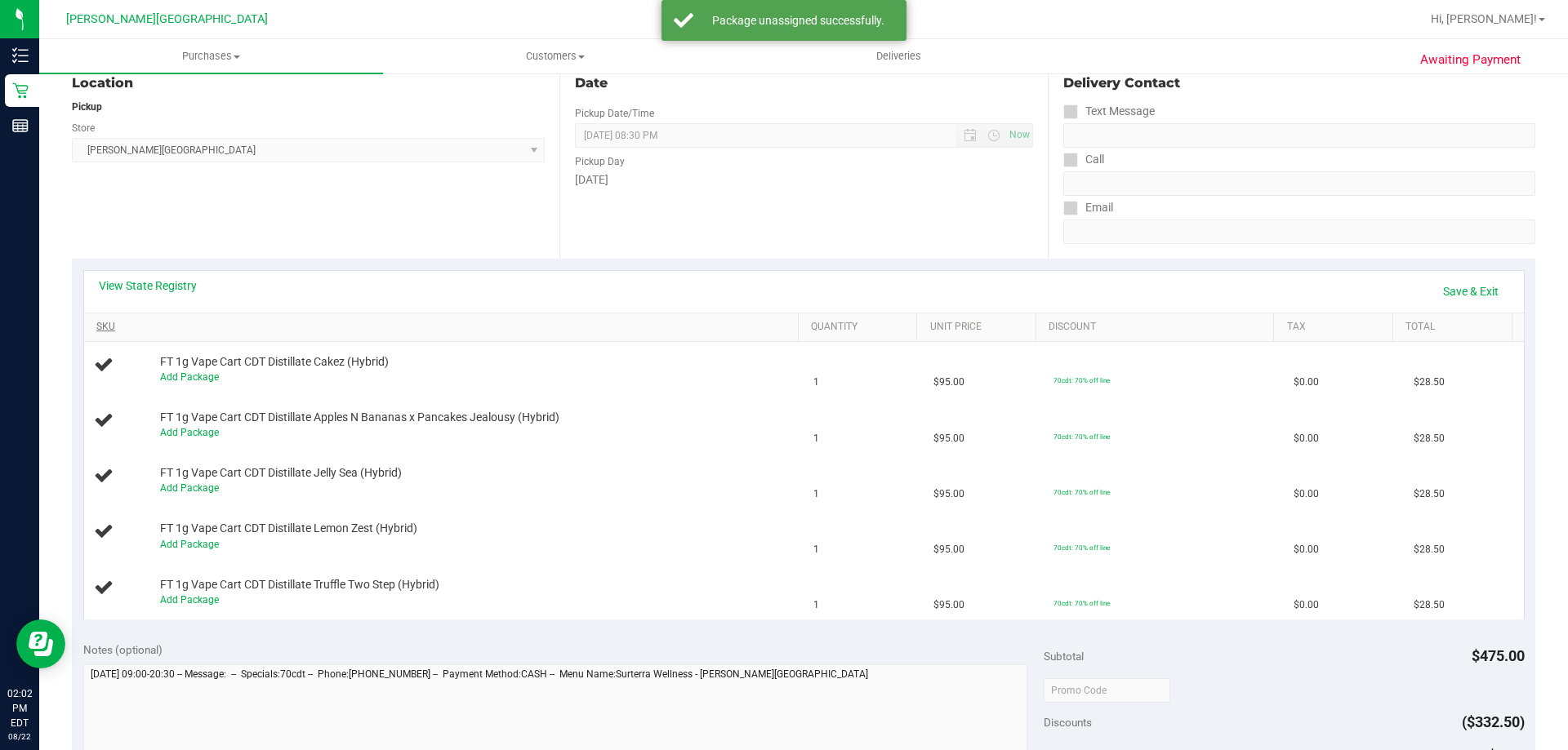
scroll to position [0, 0]
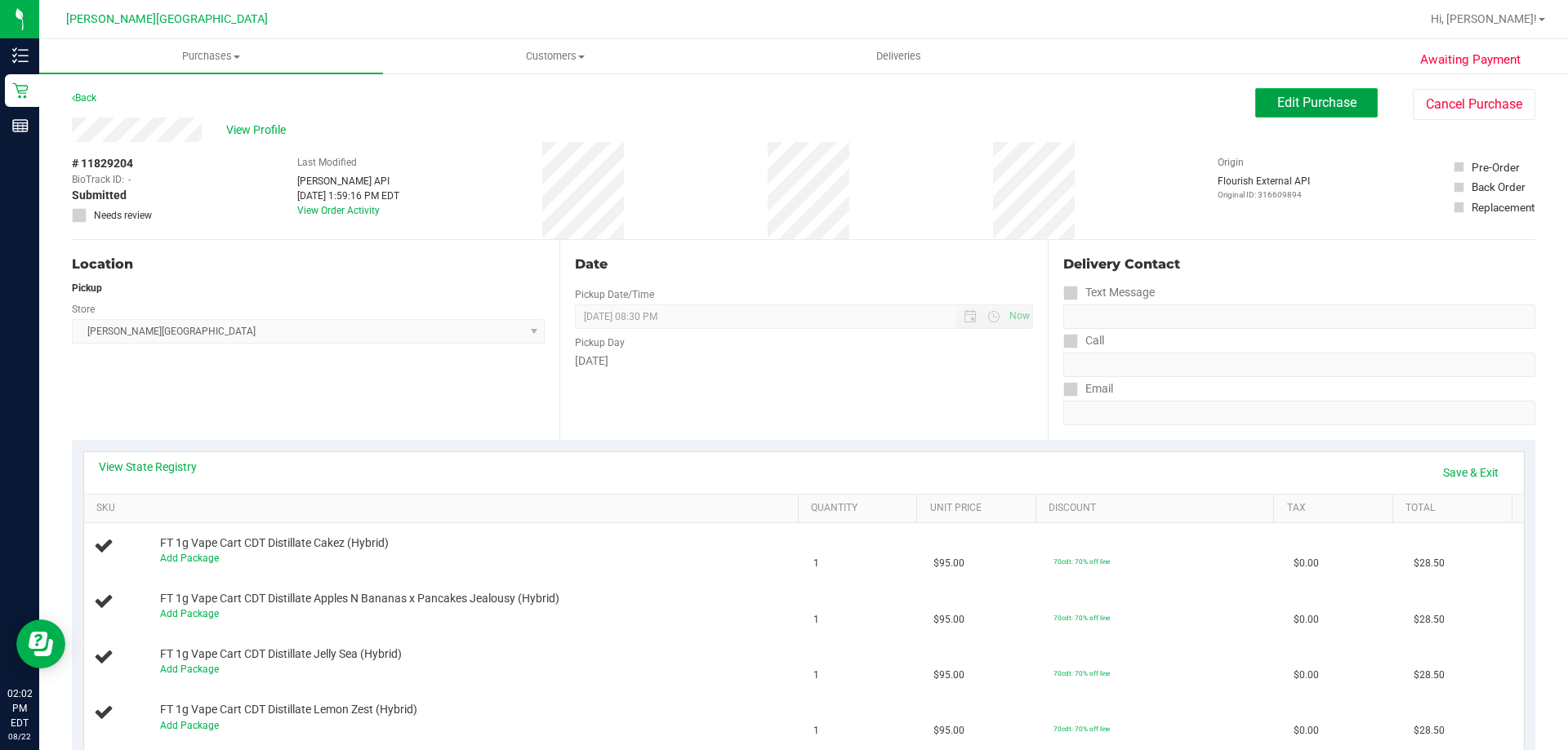
click at [1317, 97] on span "Edit Purchase" at bounding box center [1316, 102] width 79 height 16
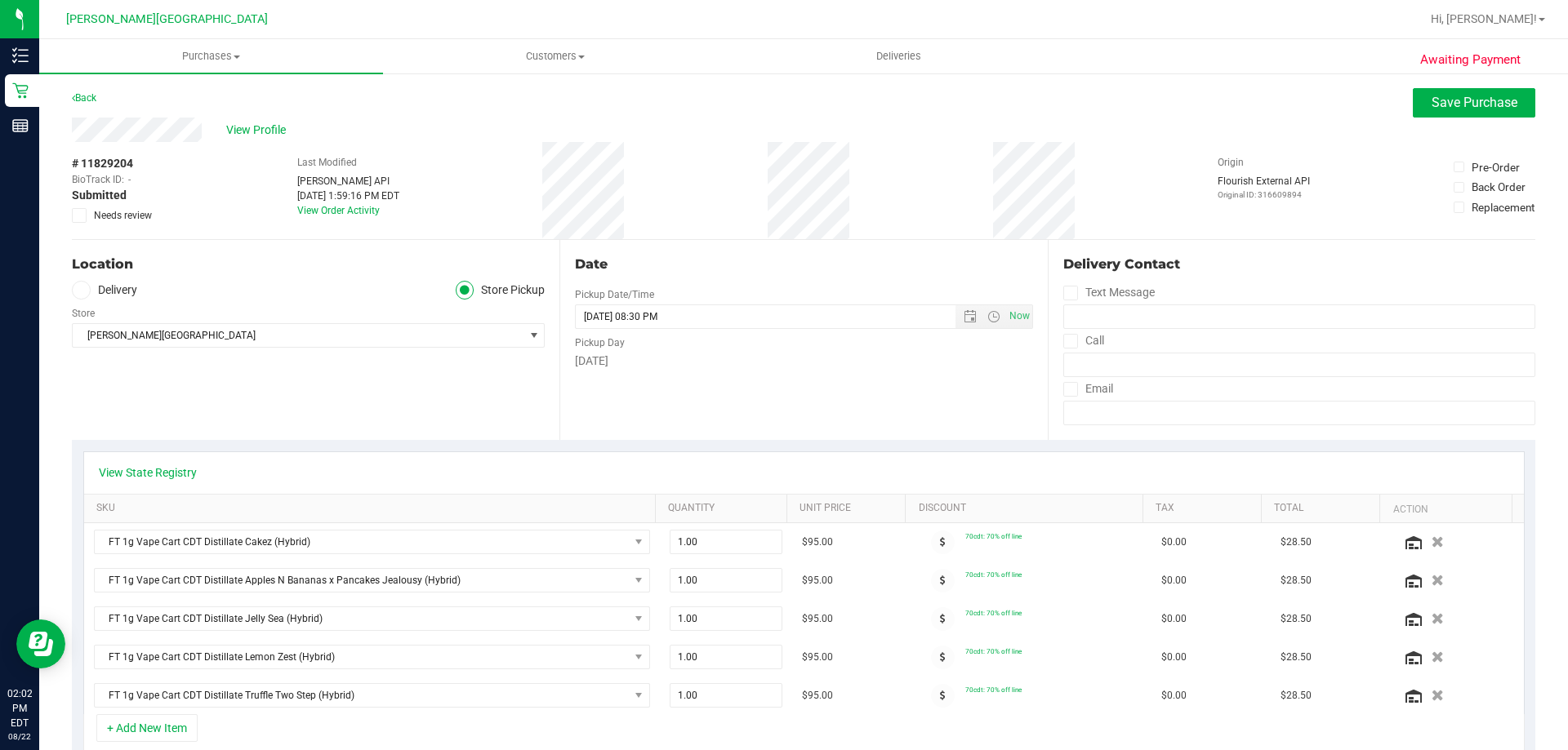
click at [84, 216] on span at bounding box center [79, 215] width 15 height 15
click at [0, 0] on input "Needs review" at bounding box center [0, 0] width 0 height 0
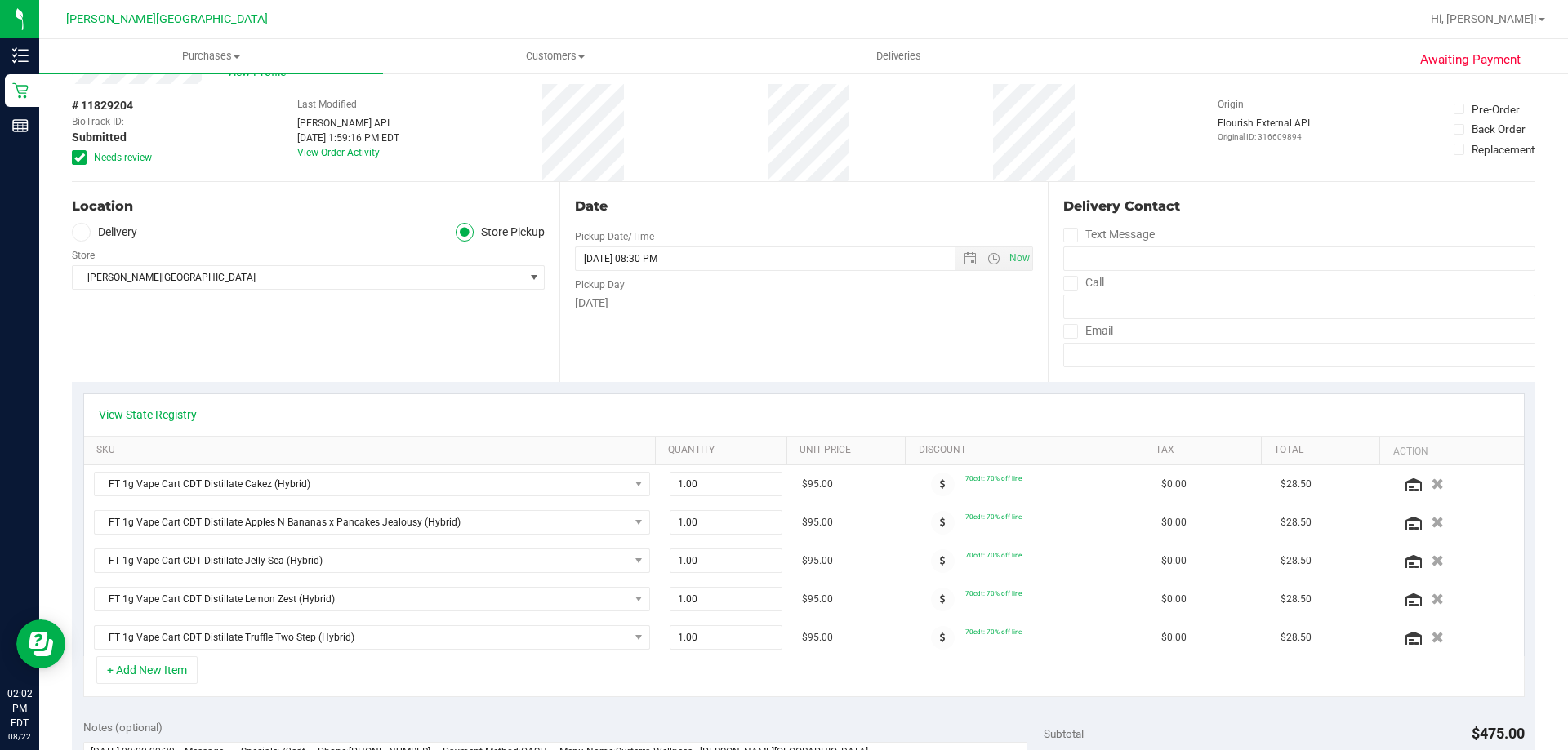
scroll to position [245, 0]
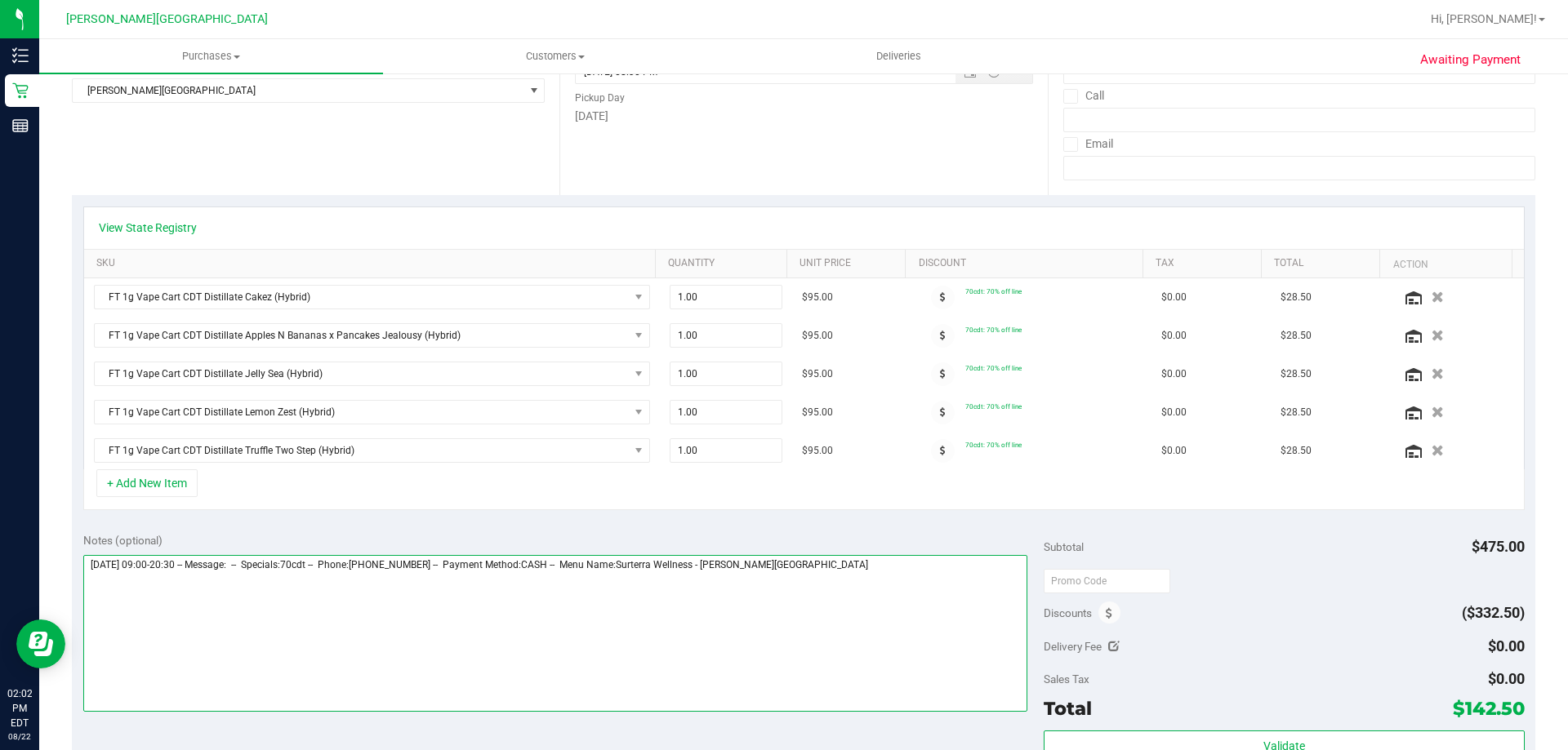
click at [988, 631] on textarea at bounding box center [556, 633] width 945 height 156
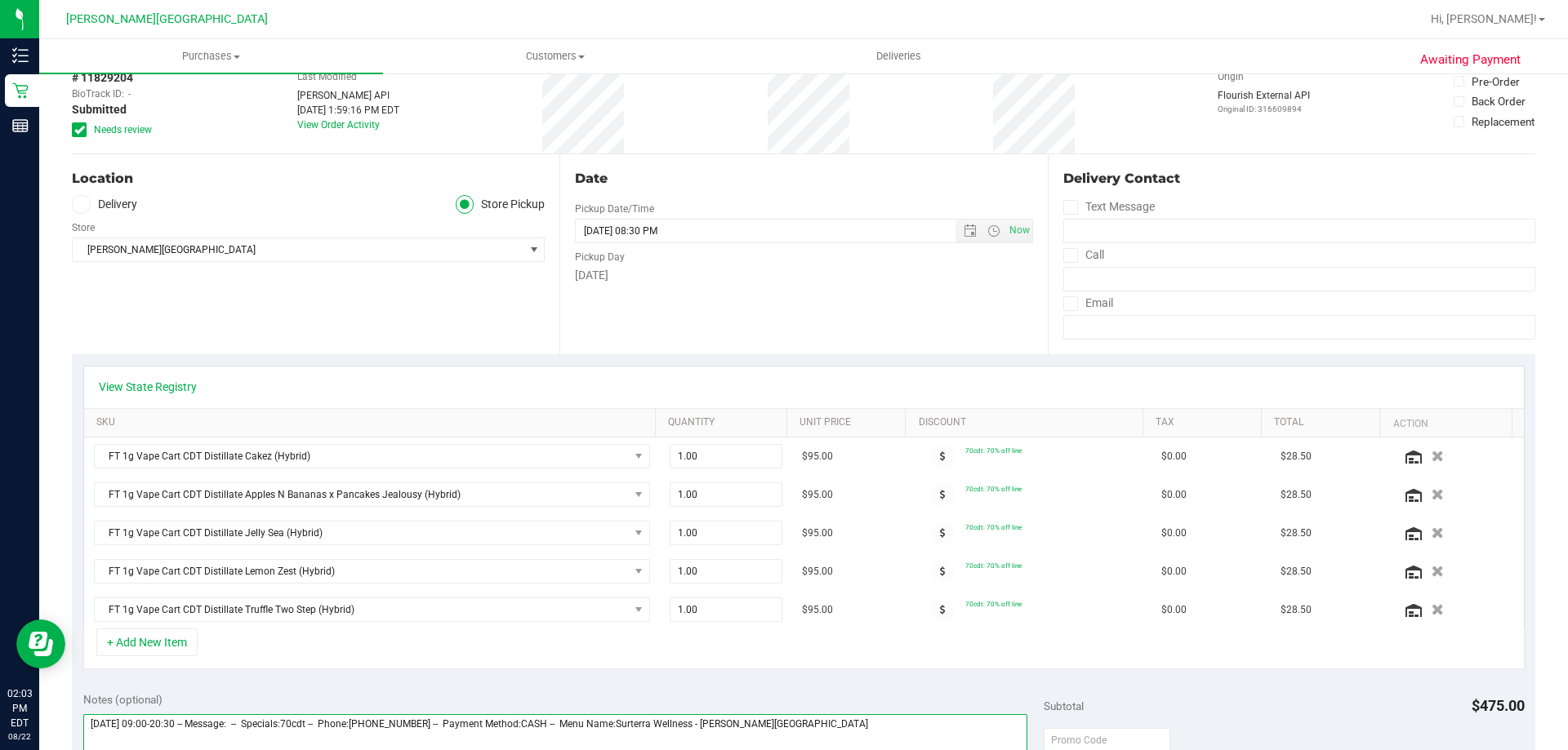
scroll to position [0, 0]
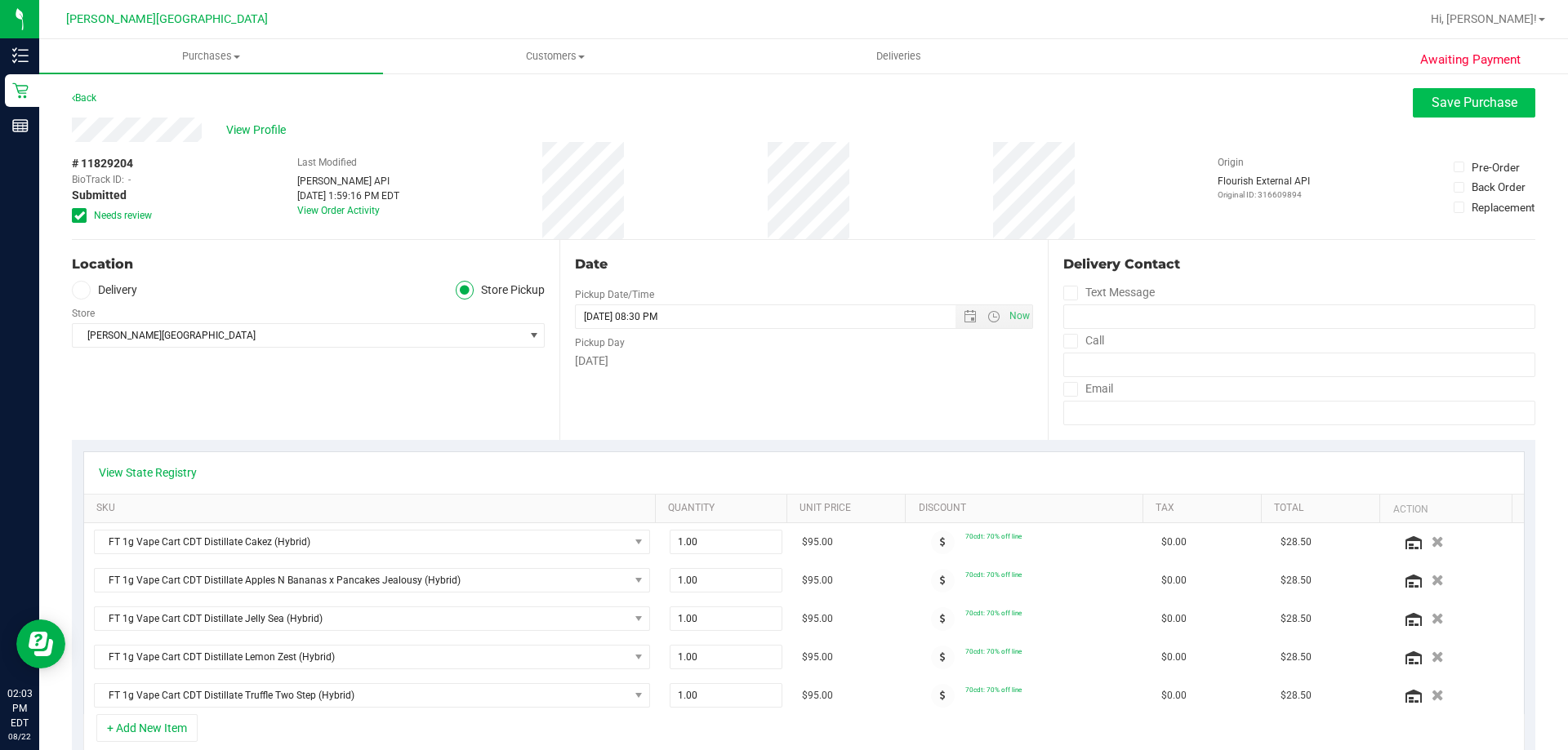
type textarea "[DATE] 09:00-20:30 -- Message: -- Specials:70cdt -- Phone:[PHONE_NUMBER] -- Pay…"
click at [1492, 103] on span "Save Purchase" at bounding box center [1475, 102] width 86 height 16
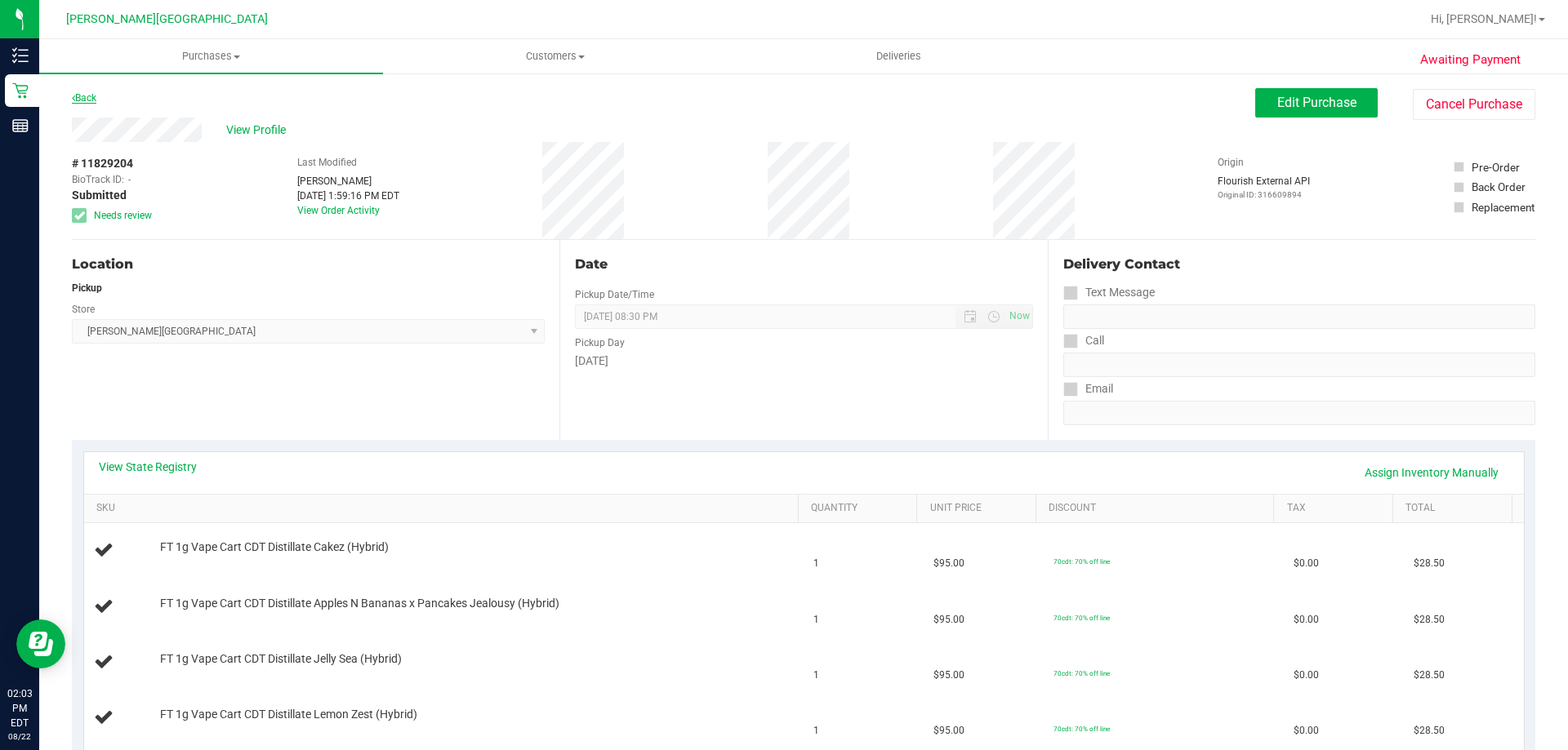
click at [83, 100] on link "Back" at bounding box center [84, 98] width 25 height 11
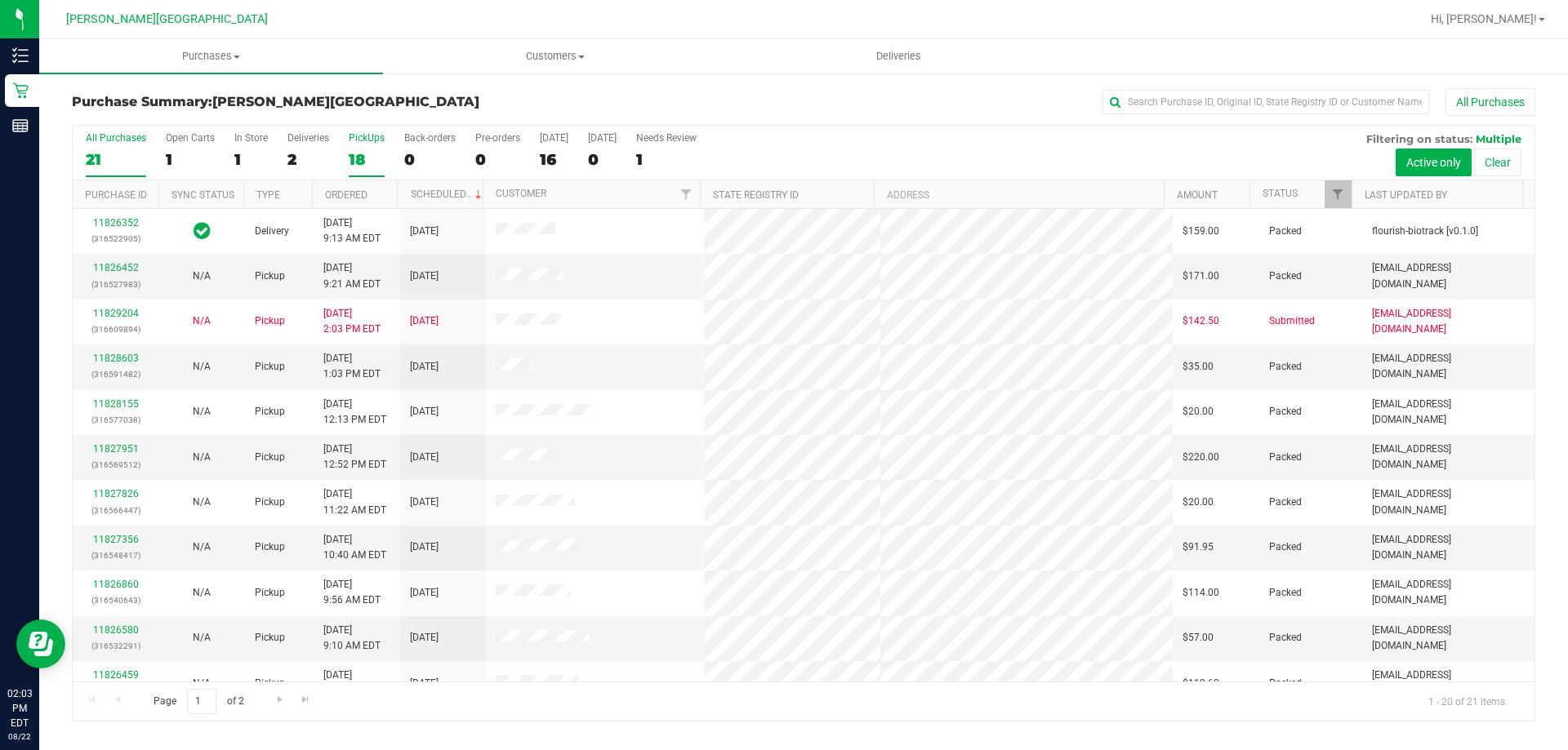
click at [365, 144] on label "PickUps 18" at bounding box center [367, 155] width 36 height 45
click at [0, 0] on input "PickUps 18" at bounding box center [0, 0] width 0 height 0
click at [128, 267] on link "11829403" at bounding box center [116, 268] width 46 height 11
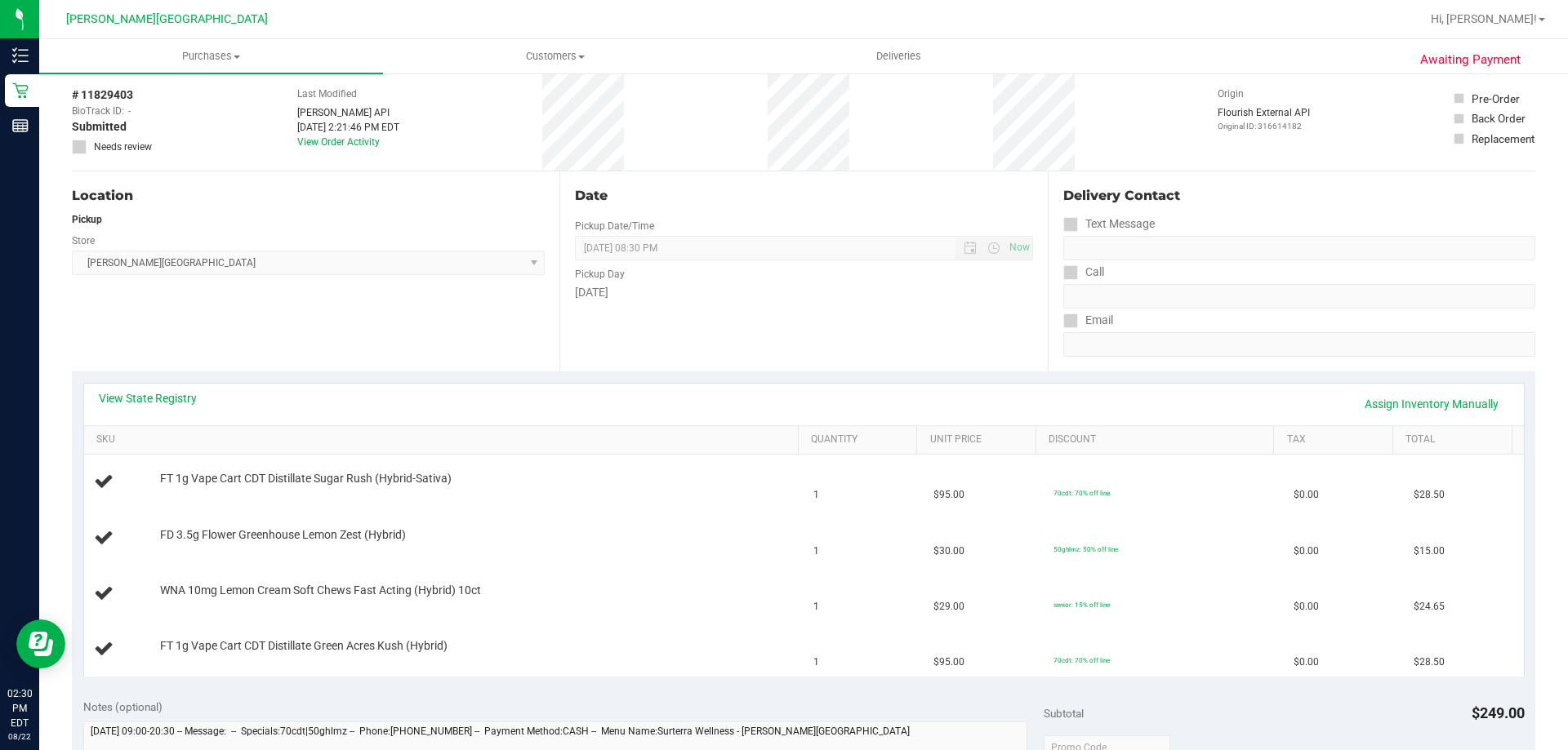
scroll to position [163, 0]
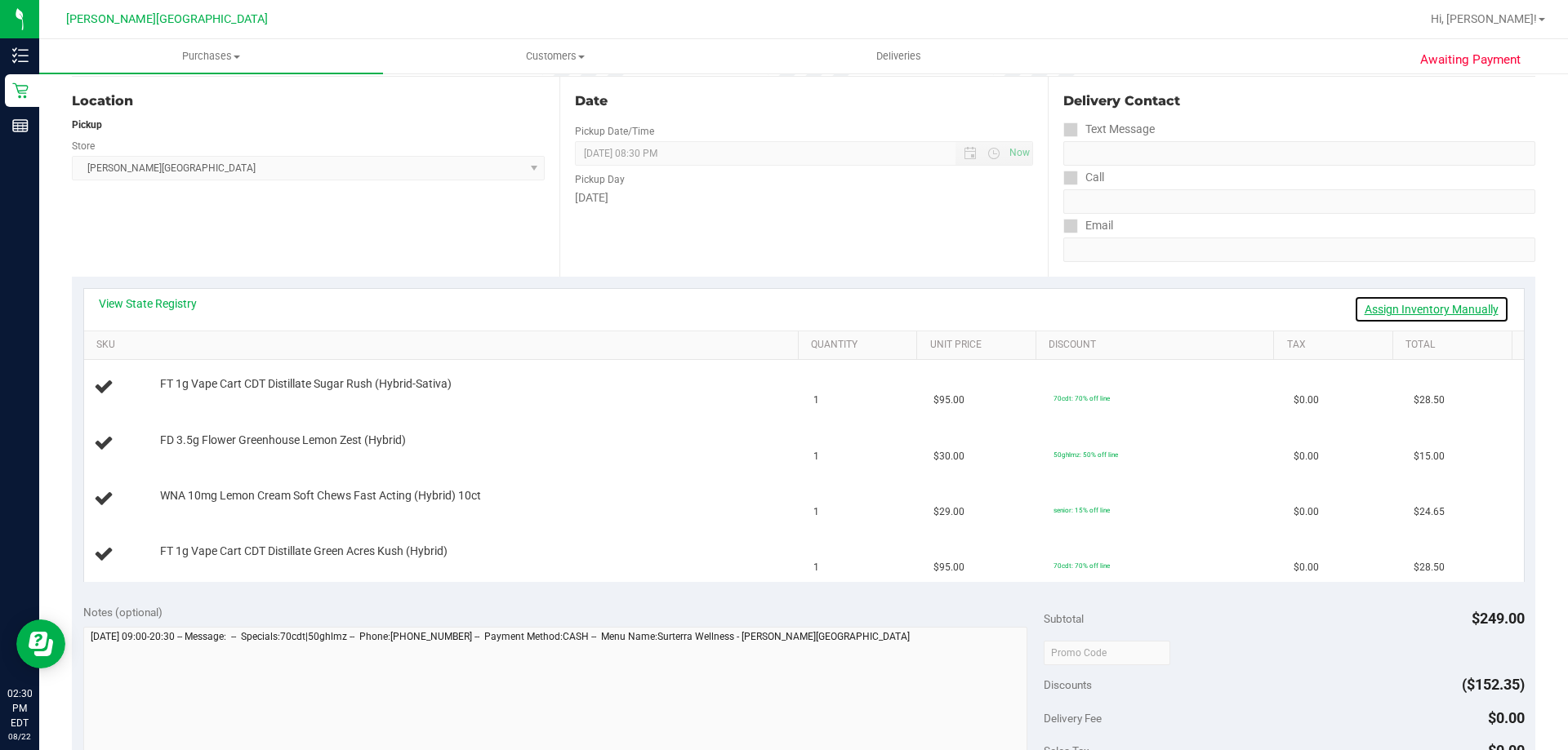
click at [1414, 314] on link "Assign Inventory Manually" at bounding box center [1431, 309] width 155 height 28
click at [1414, 309] on div "View State Registry Save & Exit" at bounding box center [804, 309] width 1411 height 28
click at [1478, 305] on link "Save & Exit" at bounding box center [1471, 309] width 77 height 28
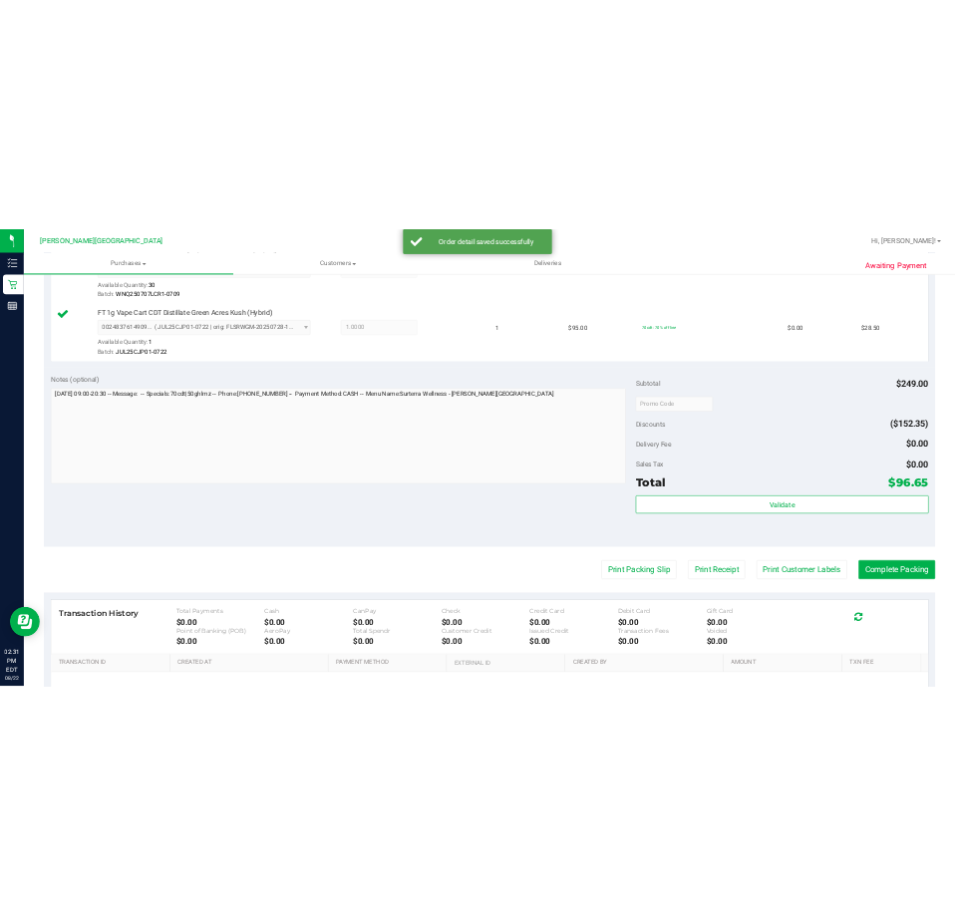
scroll to position [897, 0]
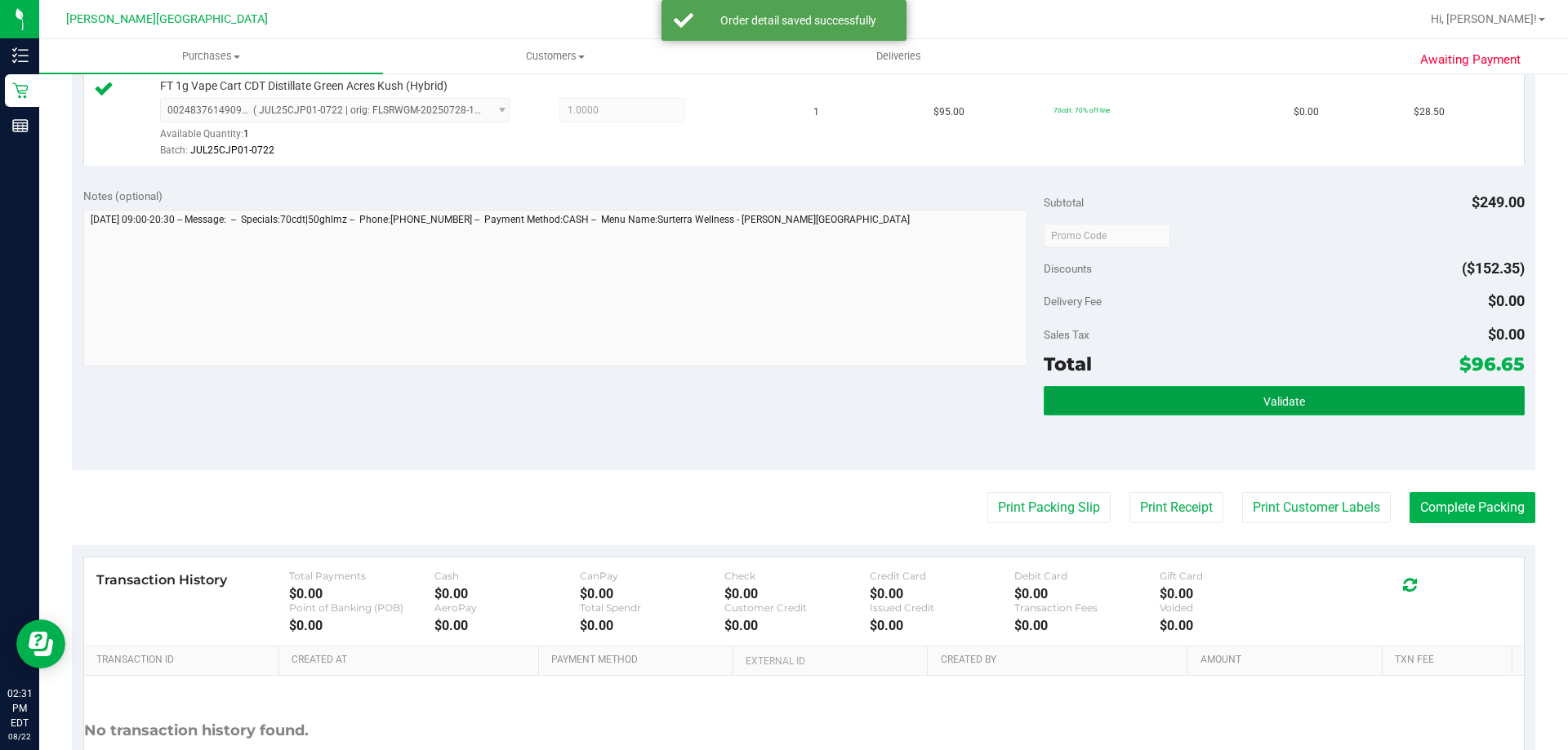
click at [1357, 413] on button "Validate" at bounding box center [1284, 401] width 480 height 29
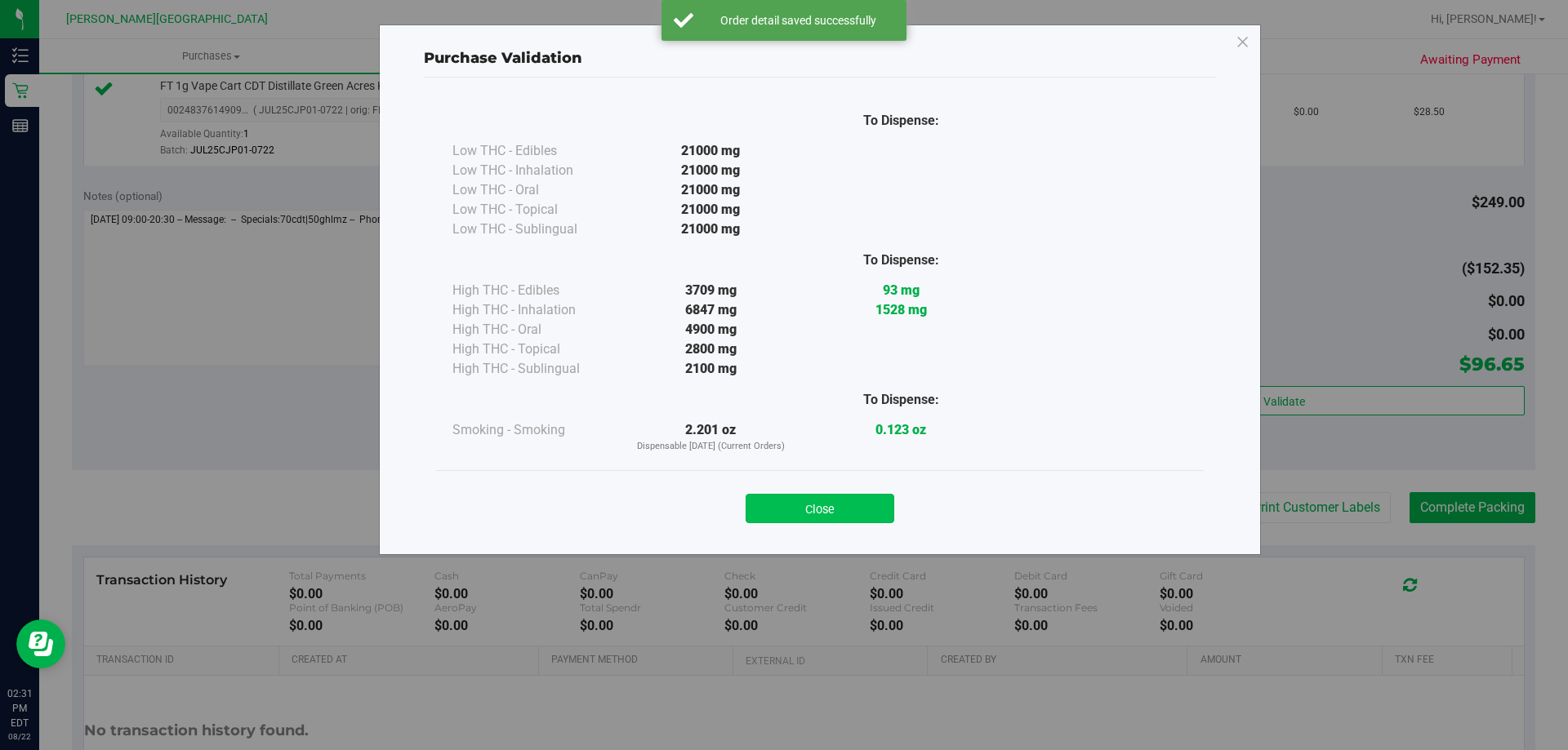
click at [842, 500] on button "Close" at bounding box center [819, 508] width 148 height 29
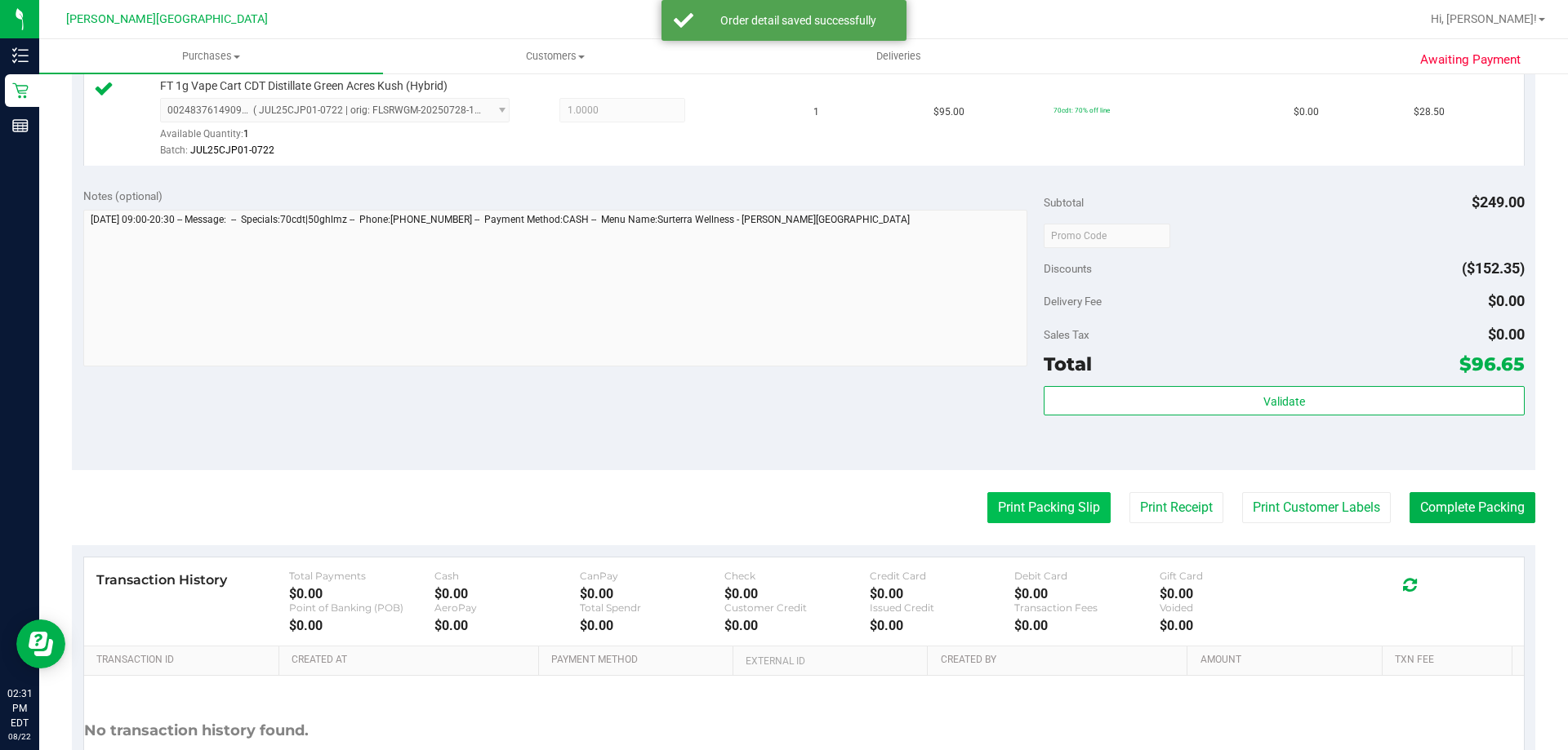
click at [1024, 499] on button "Print Packing Slip" at bounding box center [1049, 508] width 124 height 31
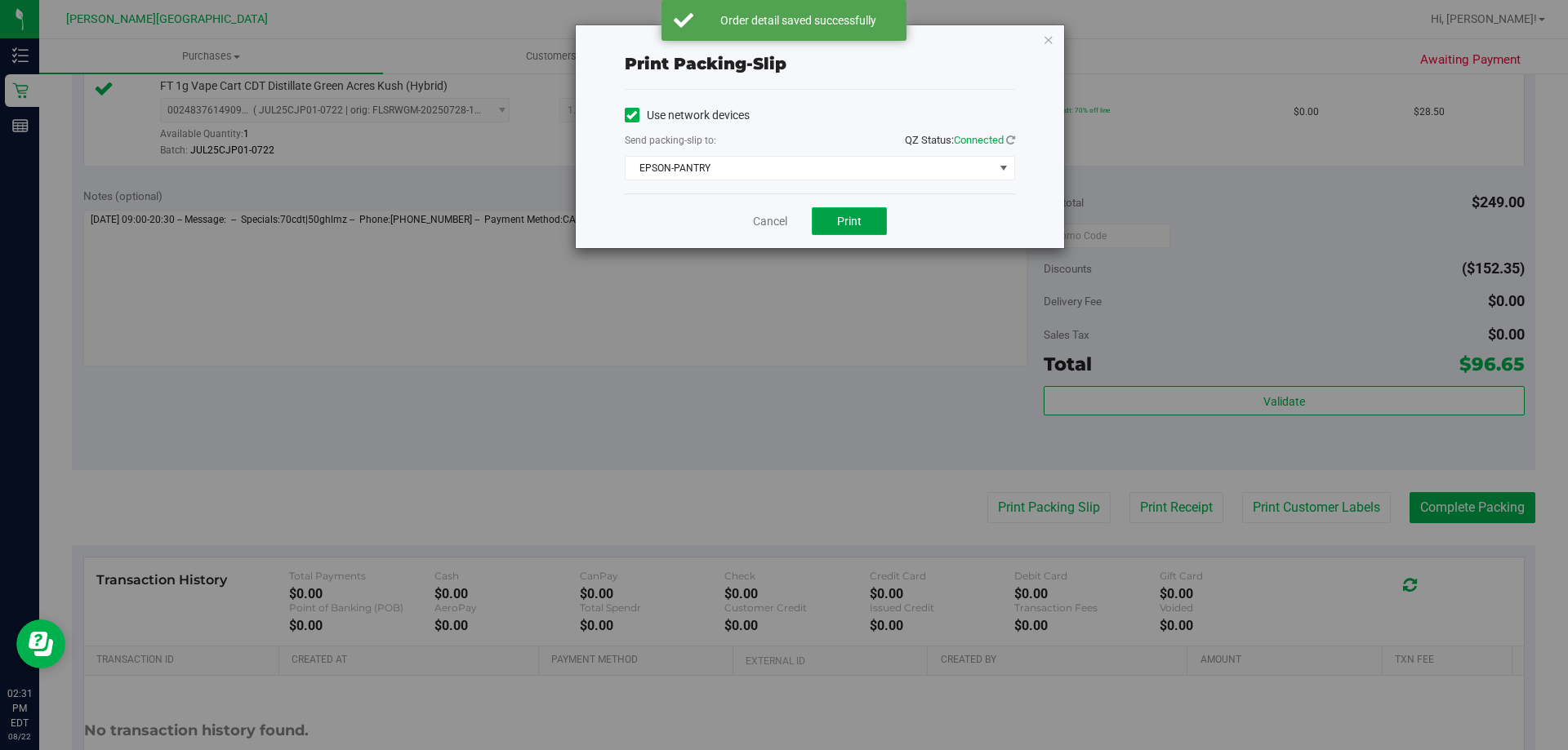
click at [877, 216] on button "Print" at bounding box center [850, 221] width 75 height 28
click at [1050, 46] on icon "button" at bounding box center [1049, 39] width 11 height 20
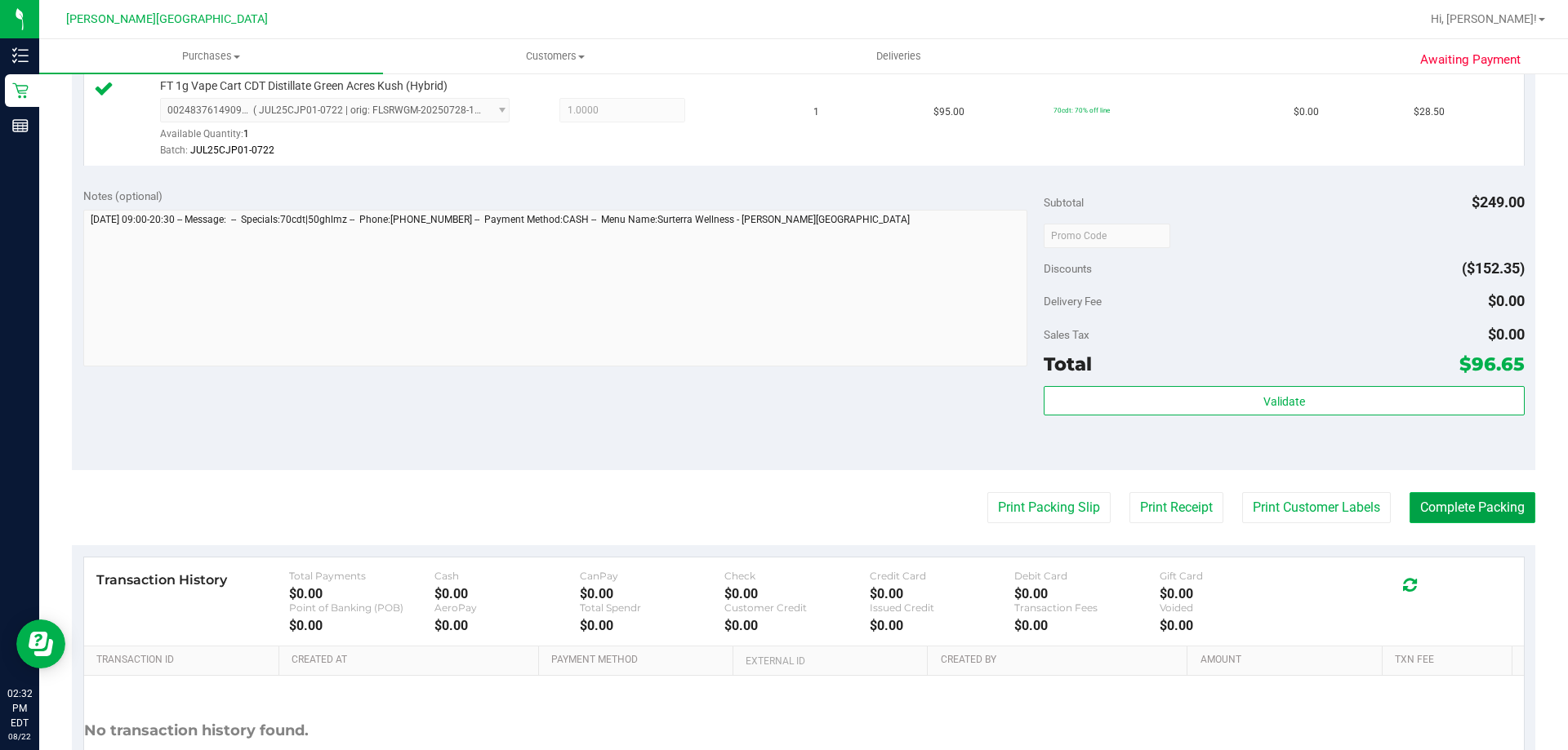
click at [1472, 501] on button "Complete Packing" at bounding box center [1473, 508] width 126 height 31
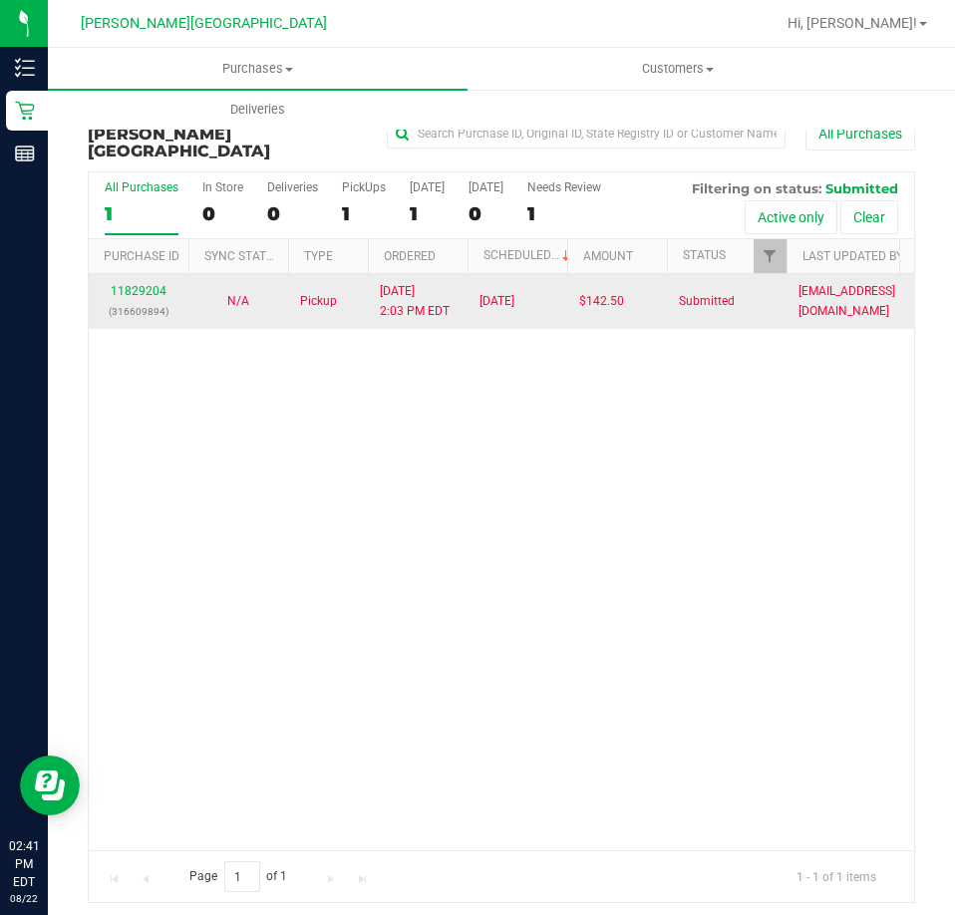
click at [125, 274] on td "11829204 (316609894)" at bounding box center [139, 301] width 100 height 55
click at [132, 284] on link "11829204" at bounding box center [139, 291] width 56 height 14
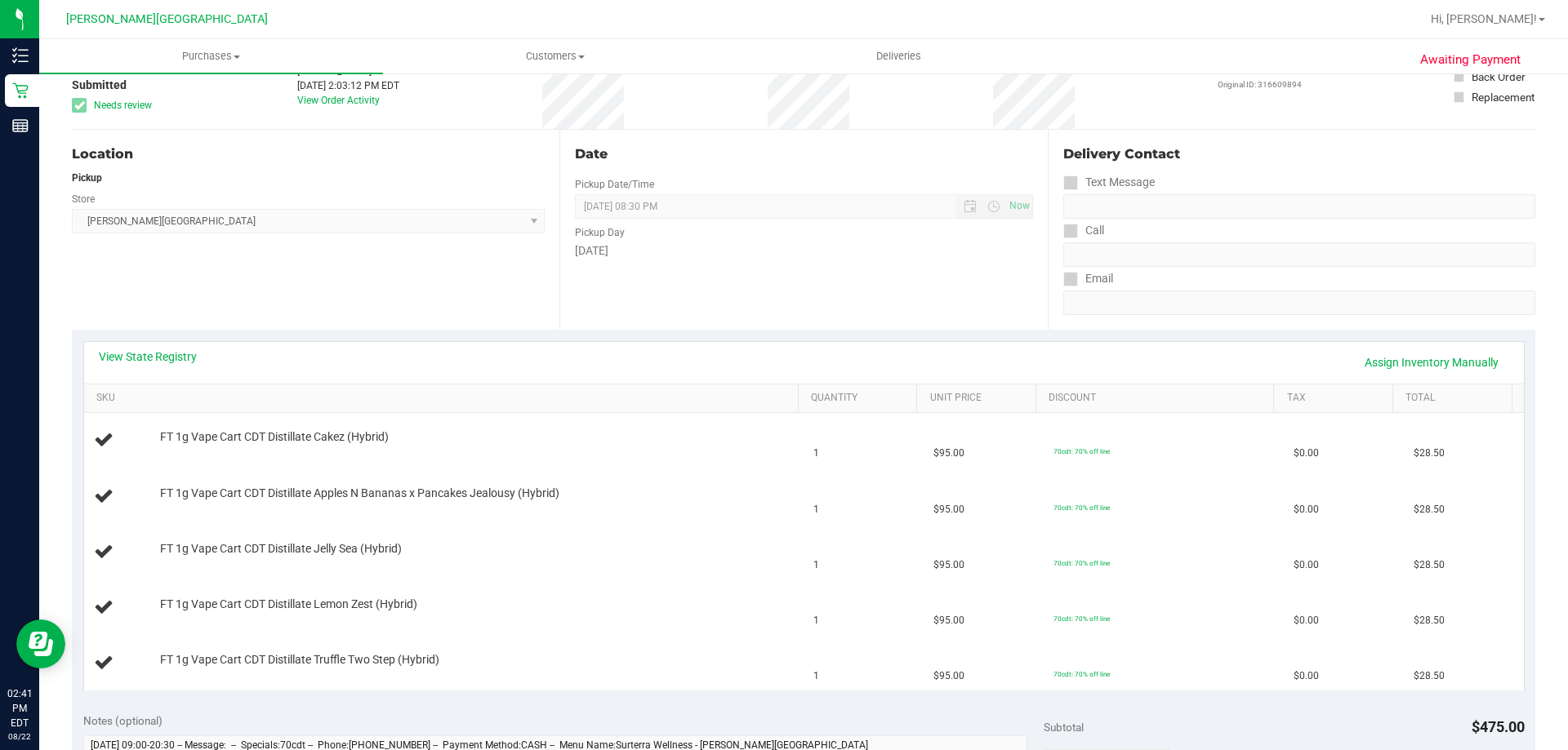
scroll to position [82, 0]
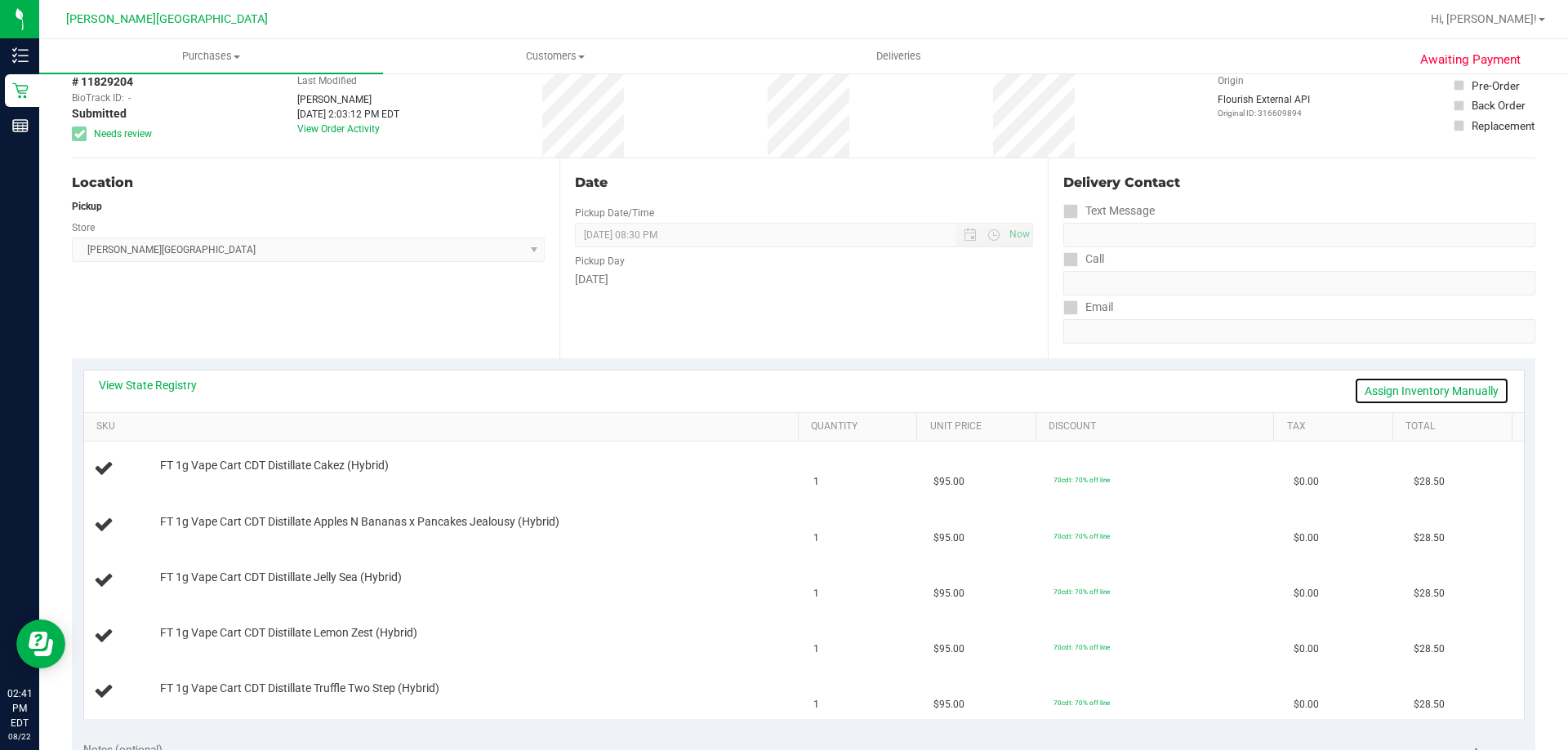
click at [1378, 395] on link "Assign Inventory Manually" at bounding box center [1431, 391] width 155 height 28
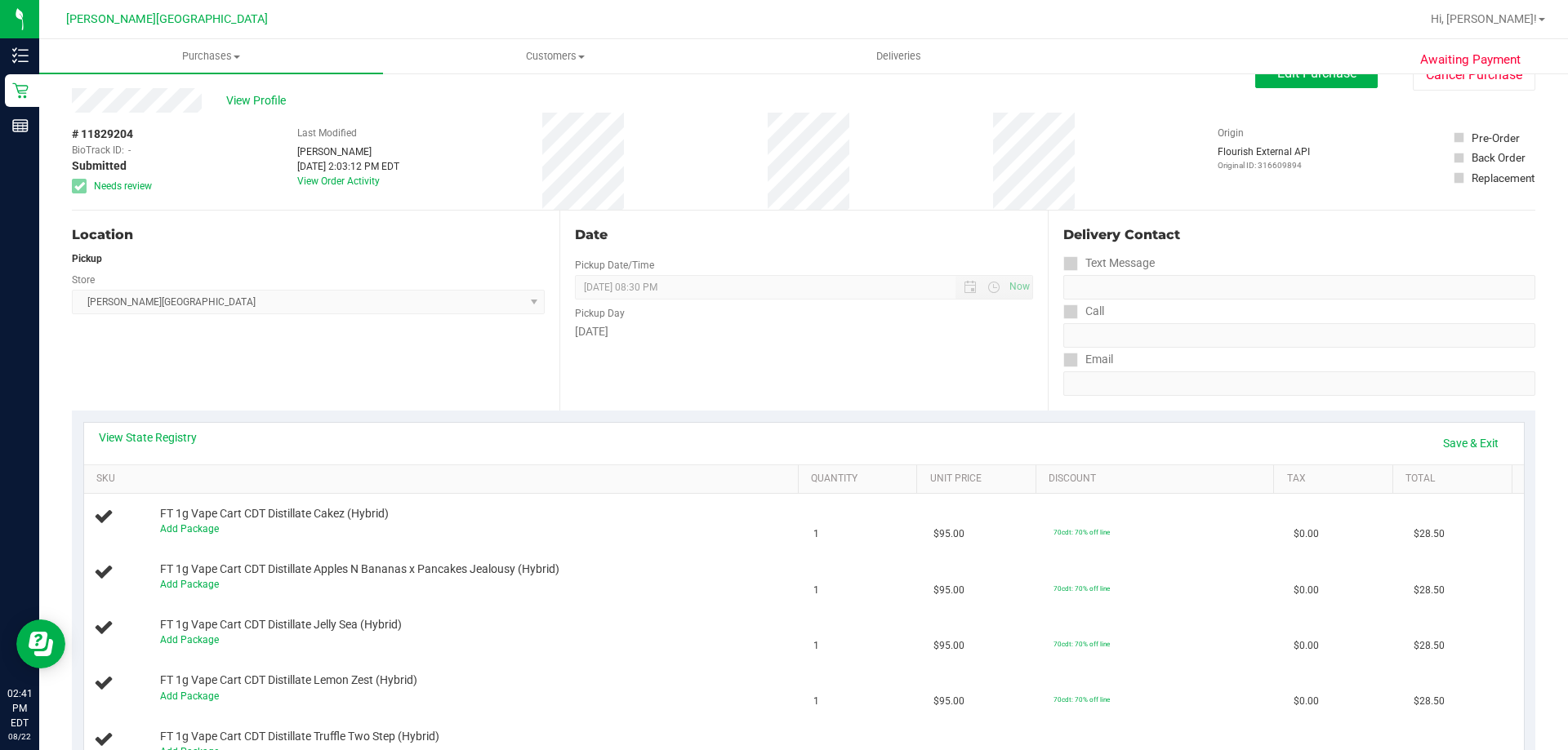
scroll to position [0, 0]
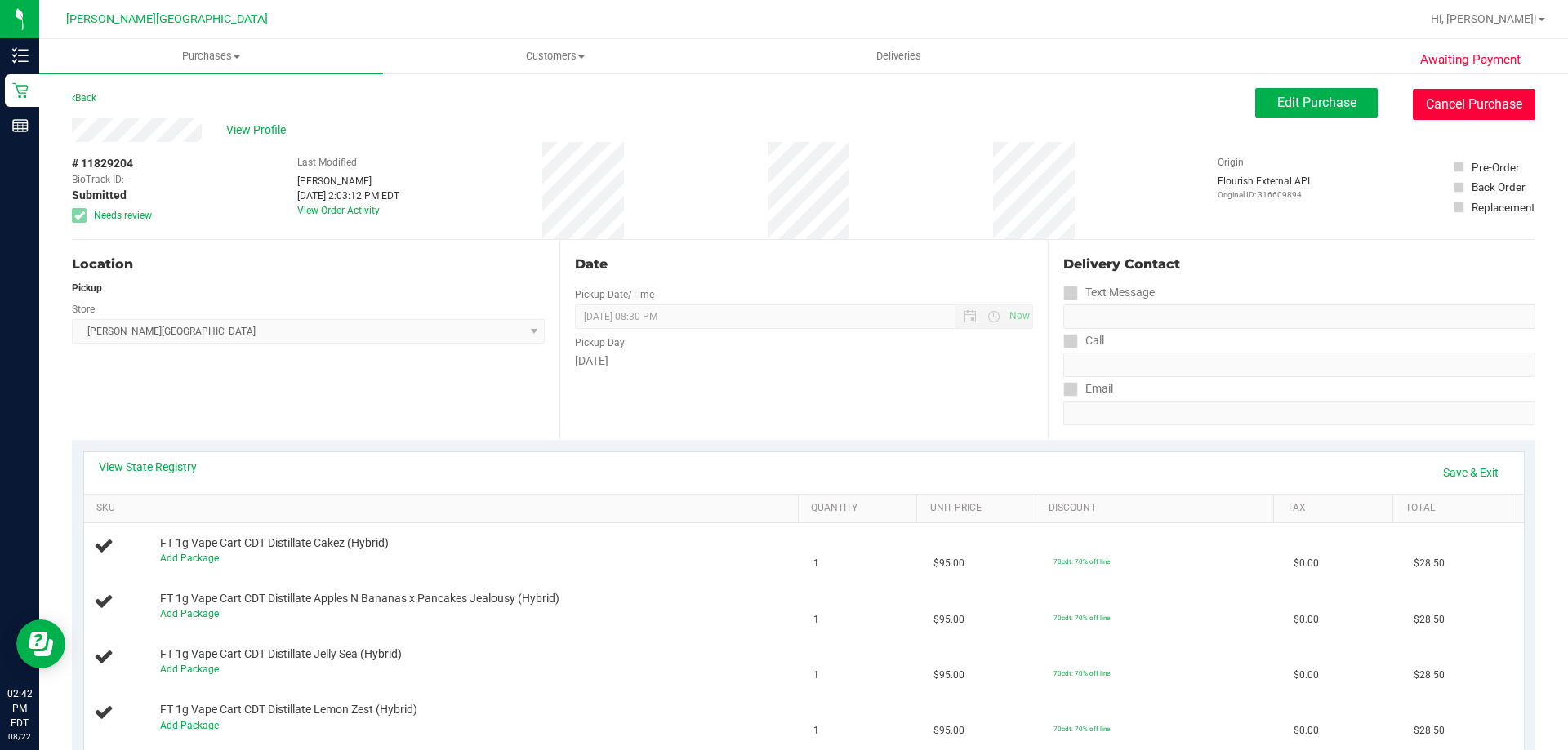
click at [1440, 103] on button "Cancel Purchase" at bounding box center [1475, 105] width 123 height 31
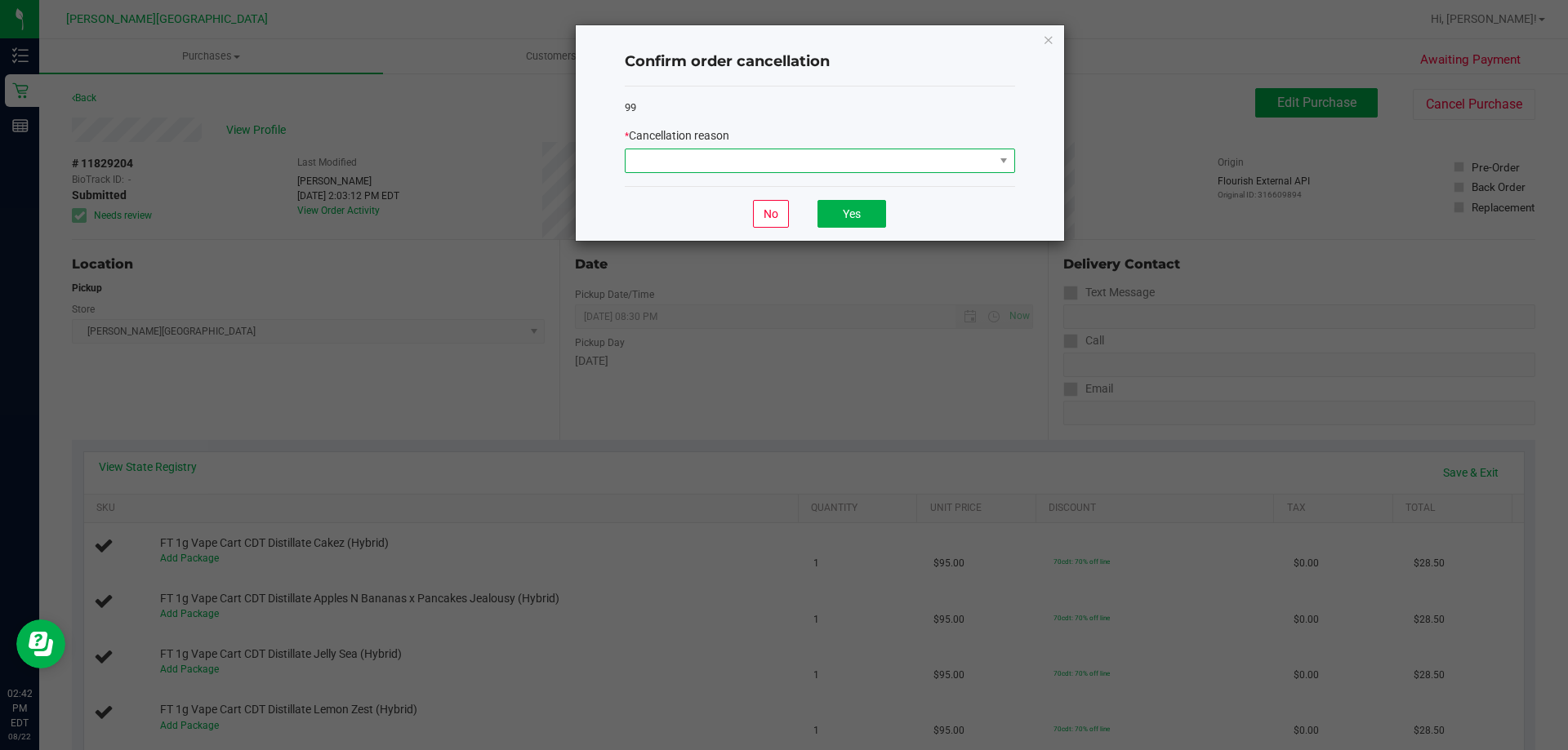
click at [977, 151] on span at bounding box center [810, 160] width 369 height 23
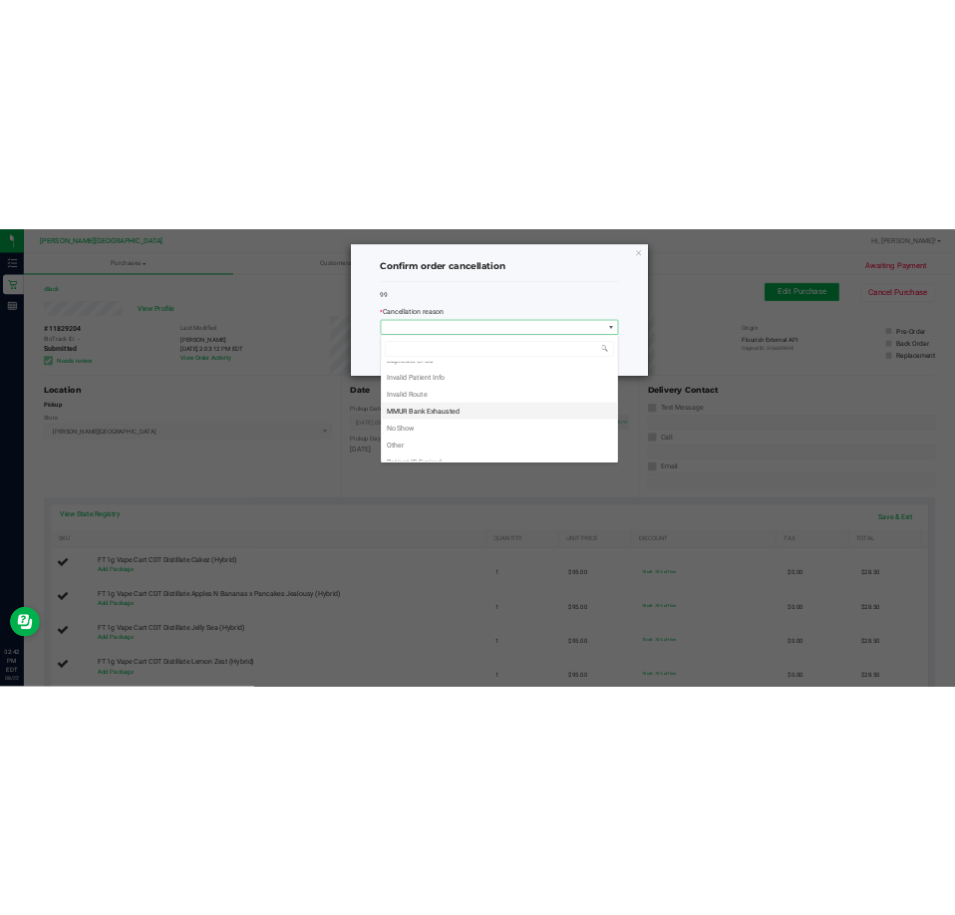
scroll to position [106, 0]
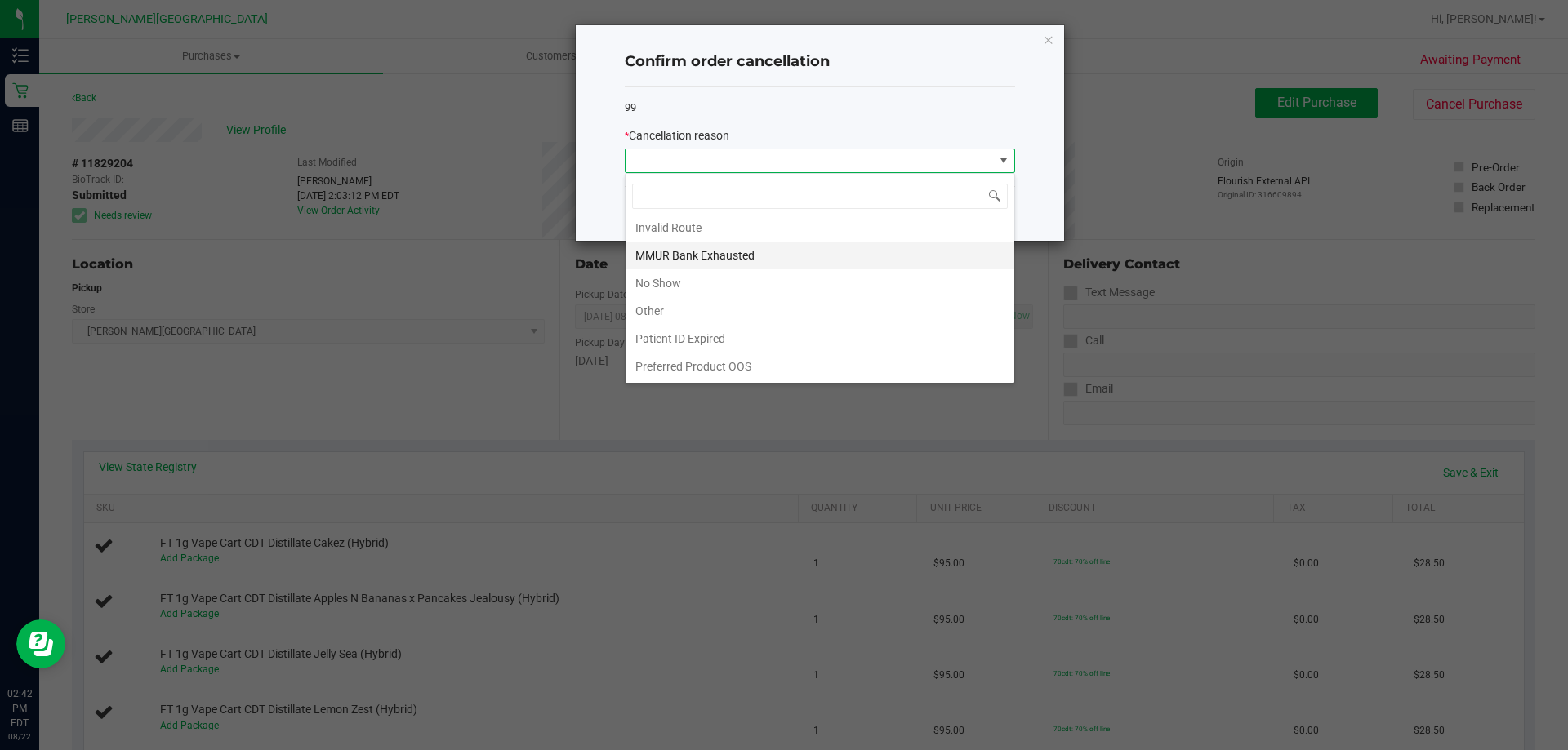
click at [743, 258] on li "MMUR Bank Exhausted" at bounding box center [820, 255] width 389 height 28
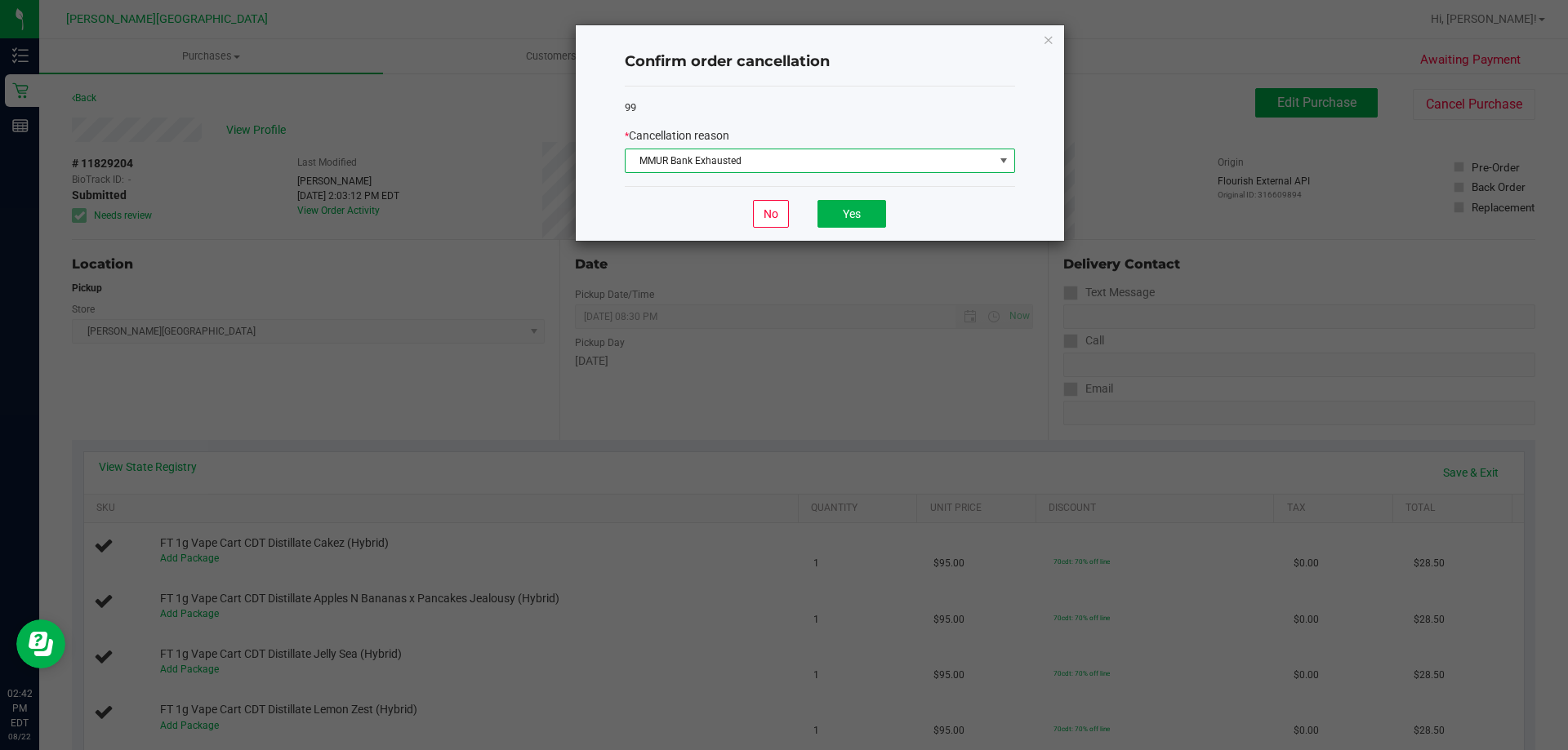
click at [808, 212] on div "No Yes" at bounding box center [820, 213] width 391 height 55
click at [828, 212] on button "Yes" at bounding box center [852, 214] width 69 height 28
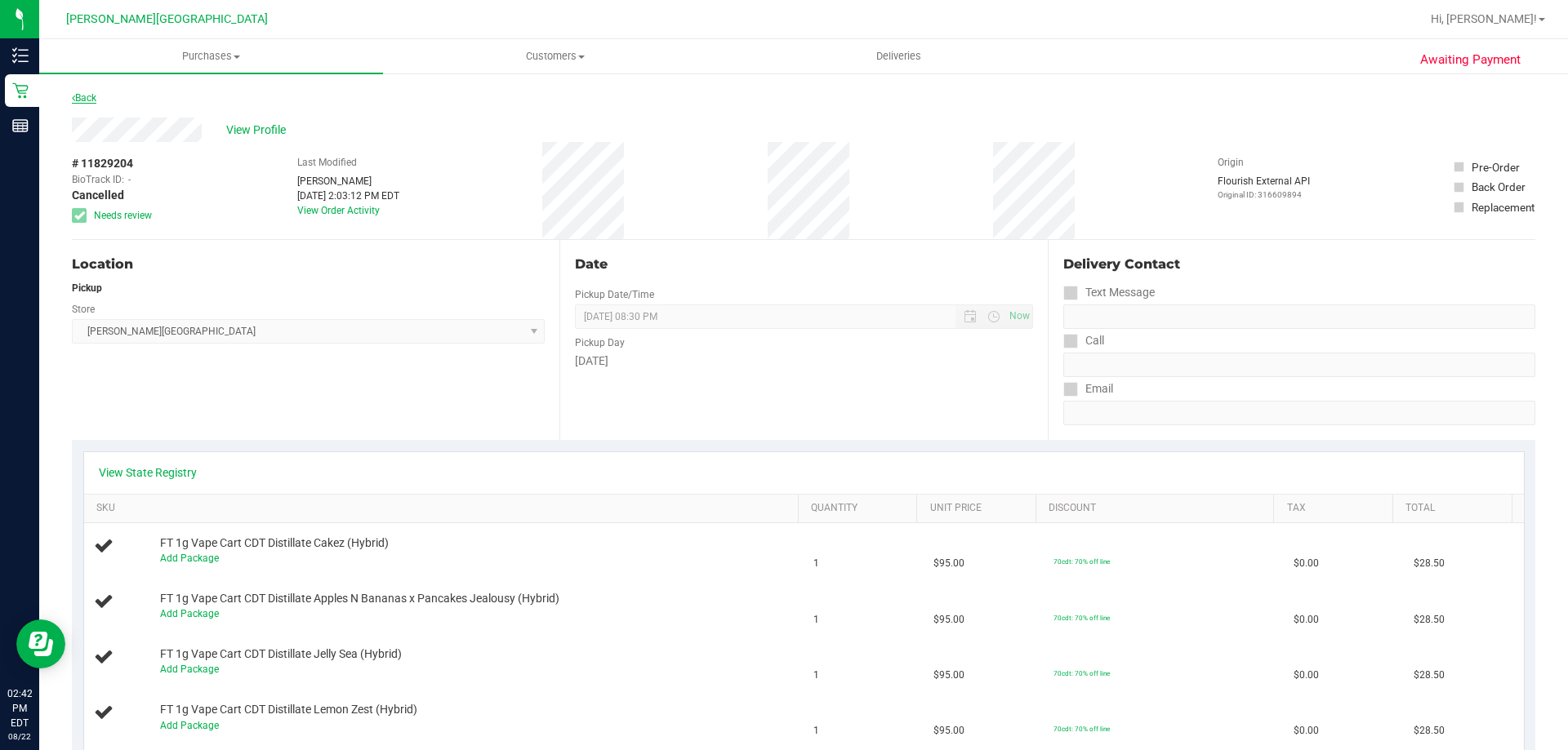
click at [91, 98] on link "Back" at bounding box center [84, 98] width 25 height 11
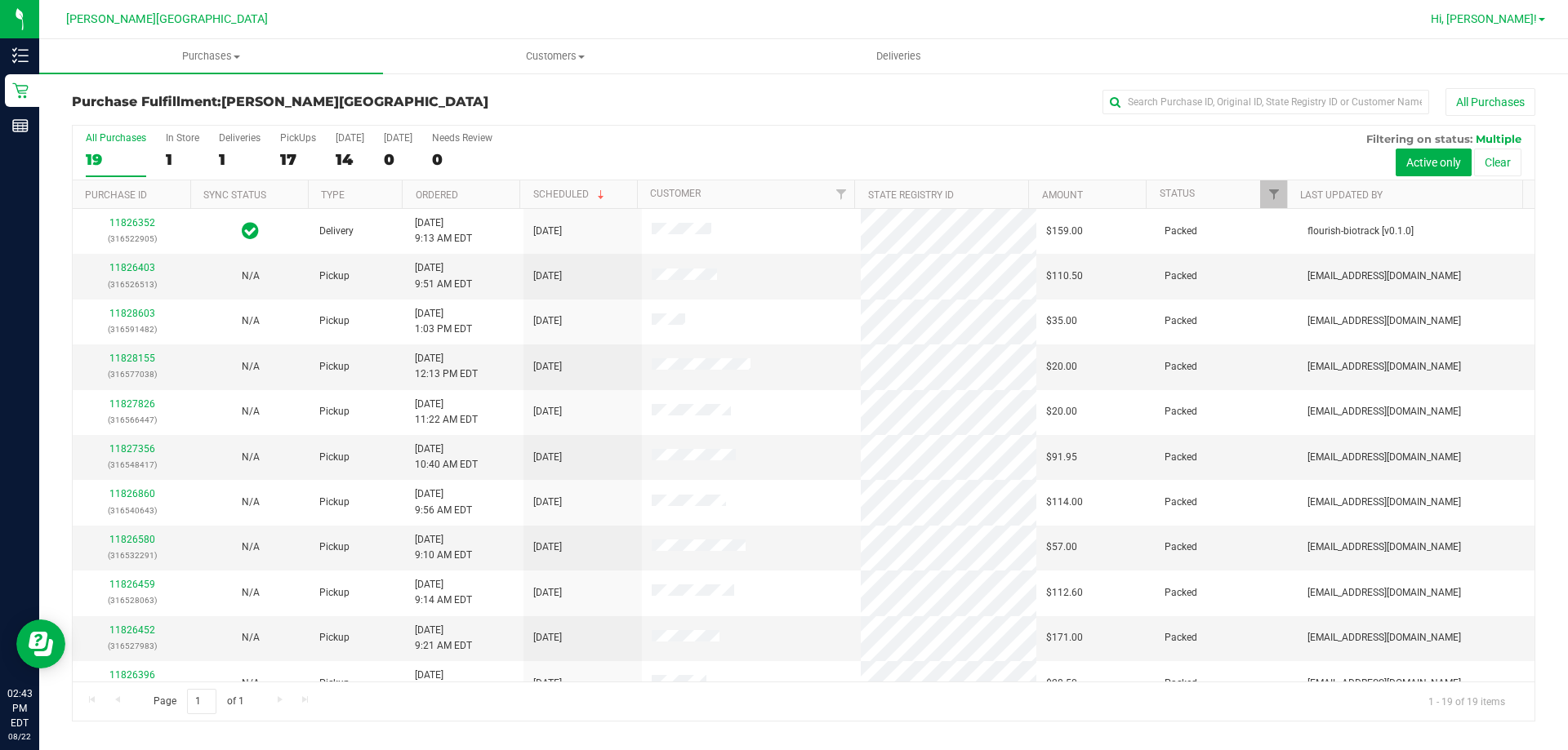
click at [1516, 16] on span "Hi, [PERSON_NAME]!" at bounding box center [1484, 19] width 106 height 13
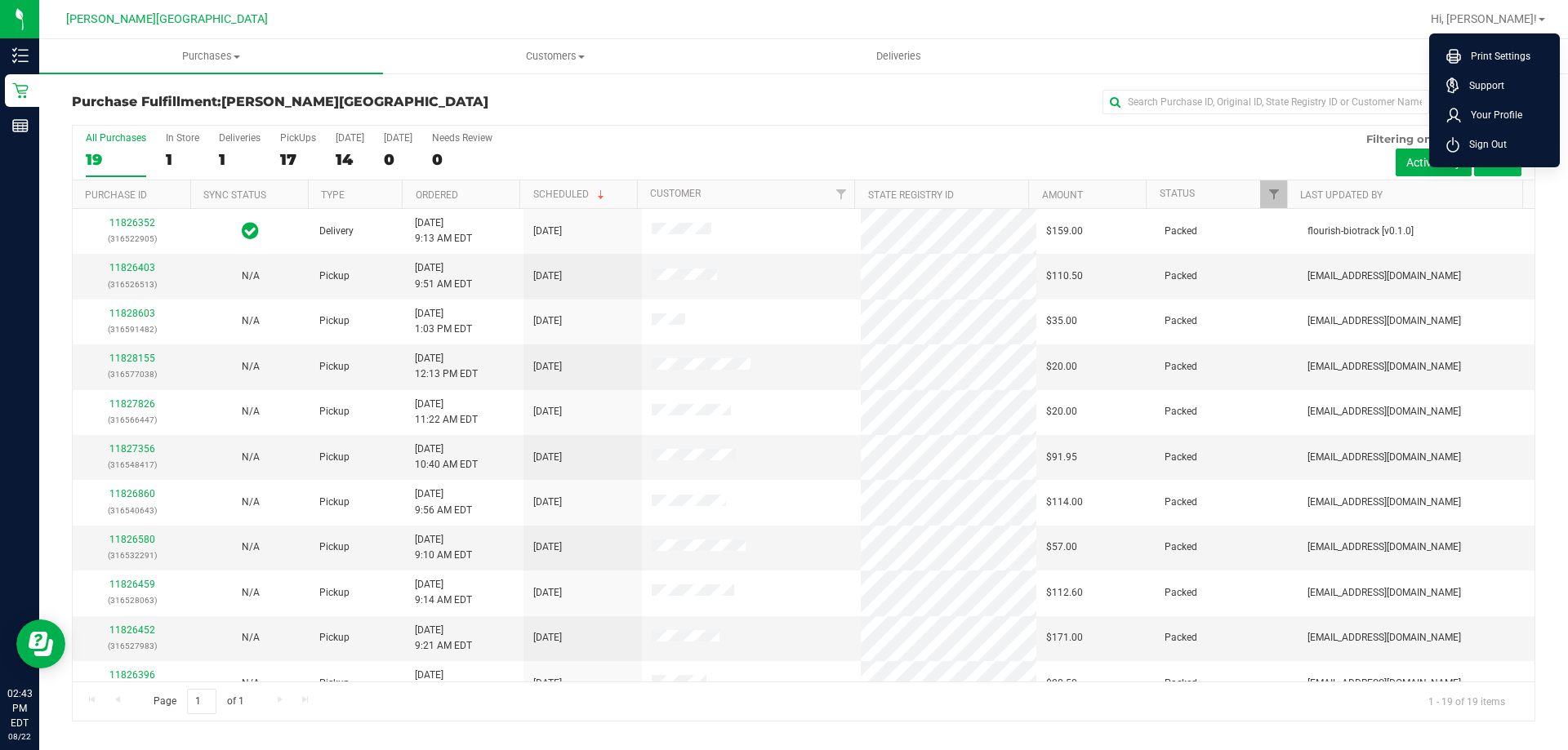
click at [1485, 151] on span "Sign Out" at bounding box center [1484, 145] width 48 height 16
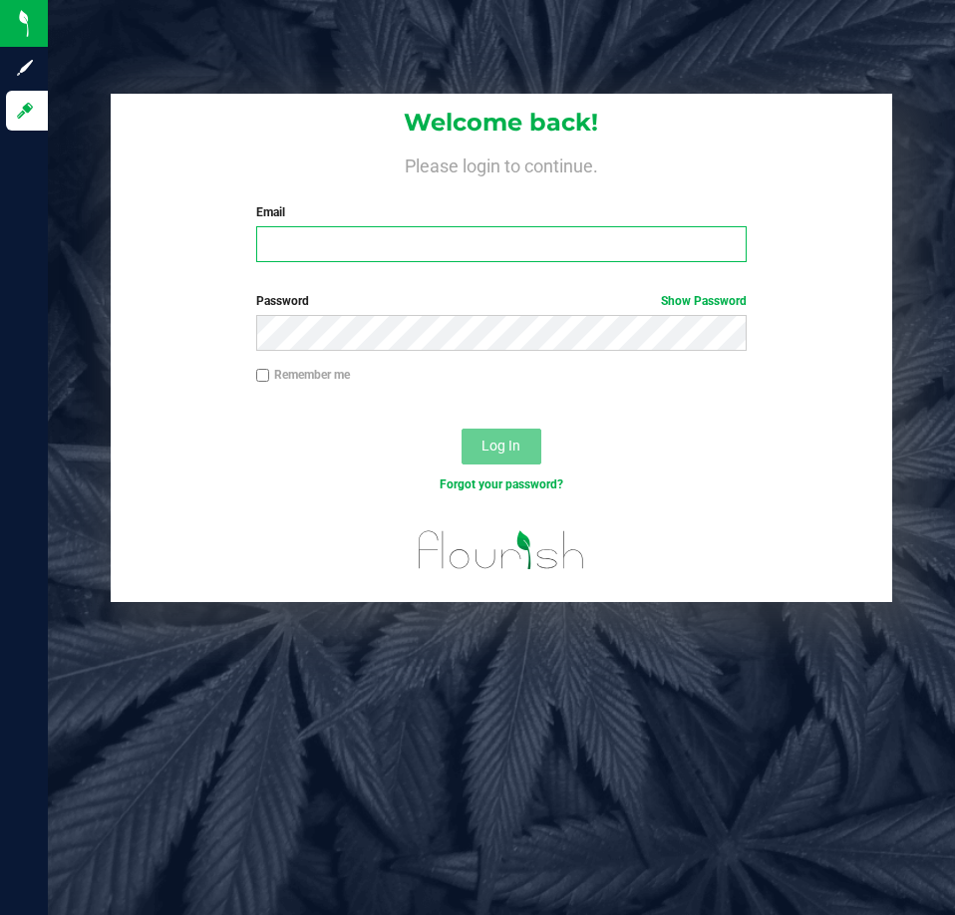
click at [307, 237] on input "Email" at bounding box center [501, 244] width 491 height 36
type input "[EMAIL_ADDRESS][DOMAIN_NAME]"
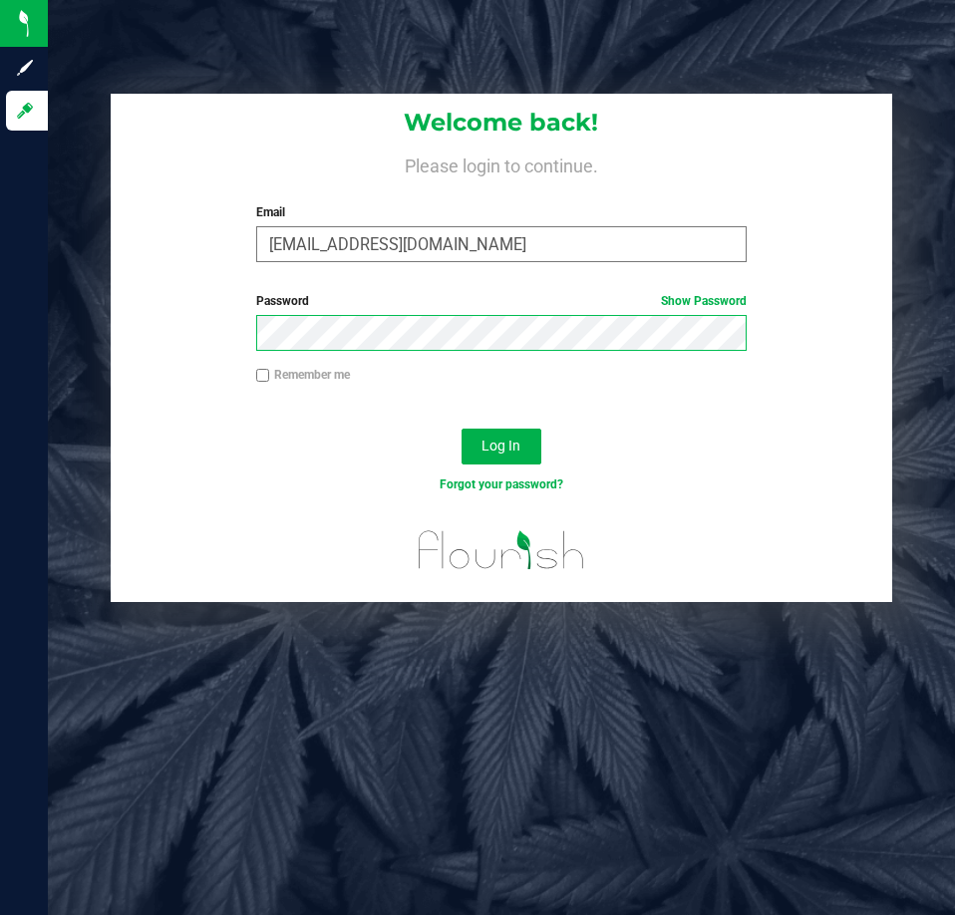
click at [462, 429] on button "Log In" at bounding box center [502, 447] width 80 height 36
